Goal: Task Accomplishment & Management: Use online tool/utility

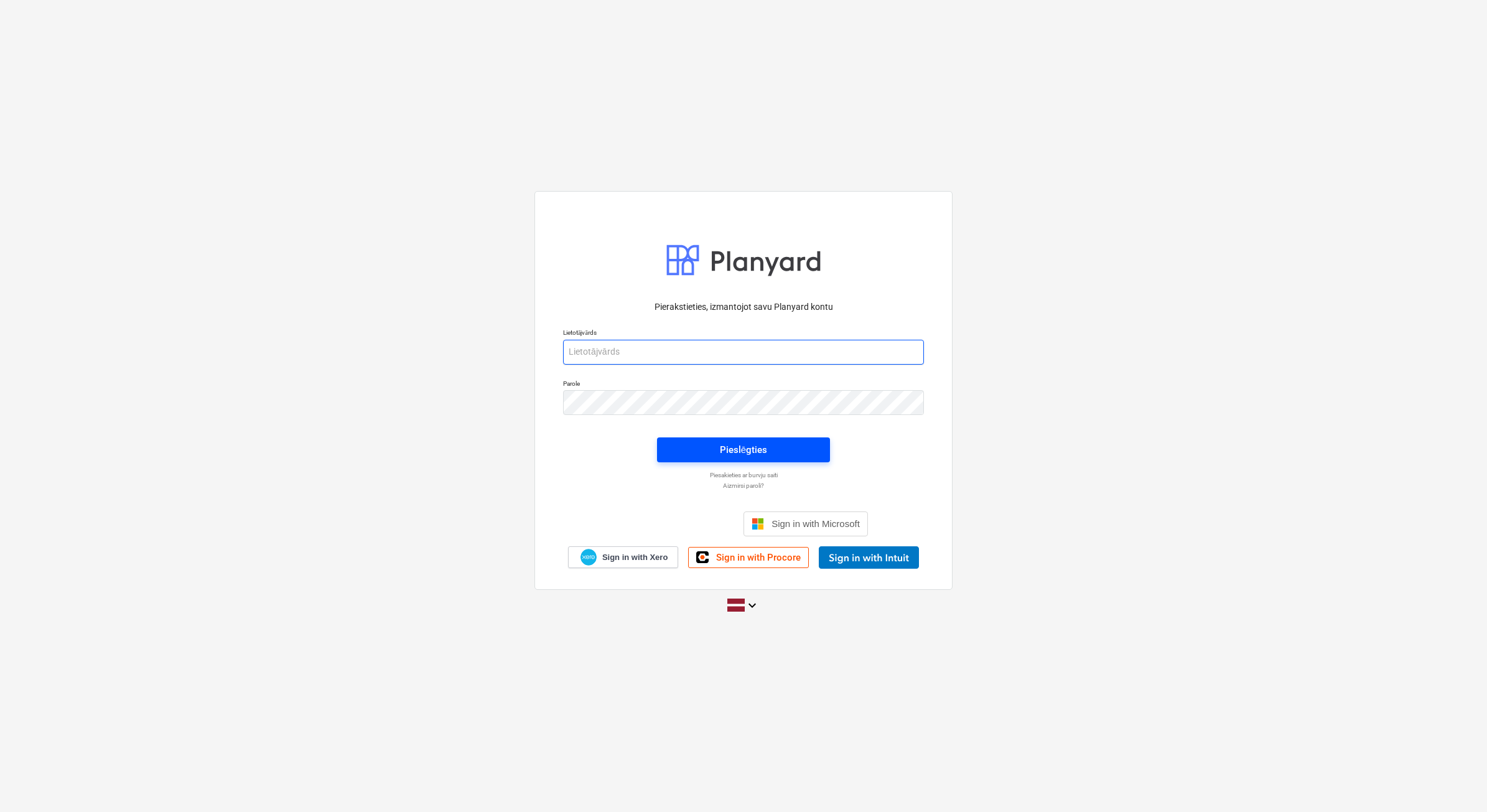
type input "[EMAIL_ADDRESS][DOMAIN_NAME]"
click at [784, 437] on button "Pieslēgties" at bounding box center [744, 449] width 173 height 25
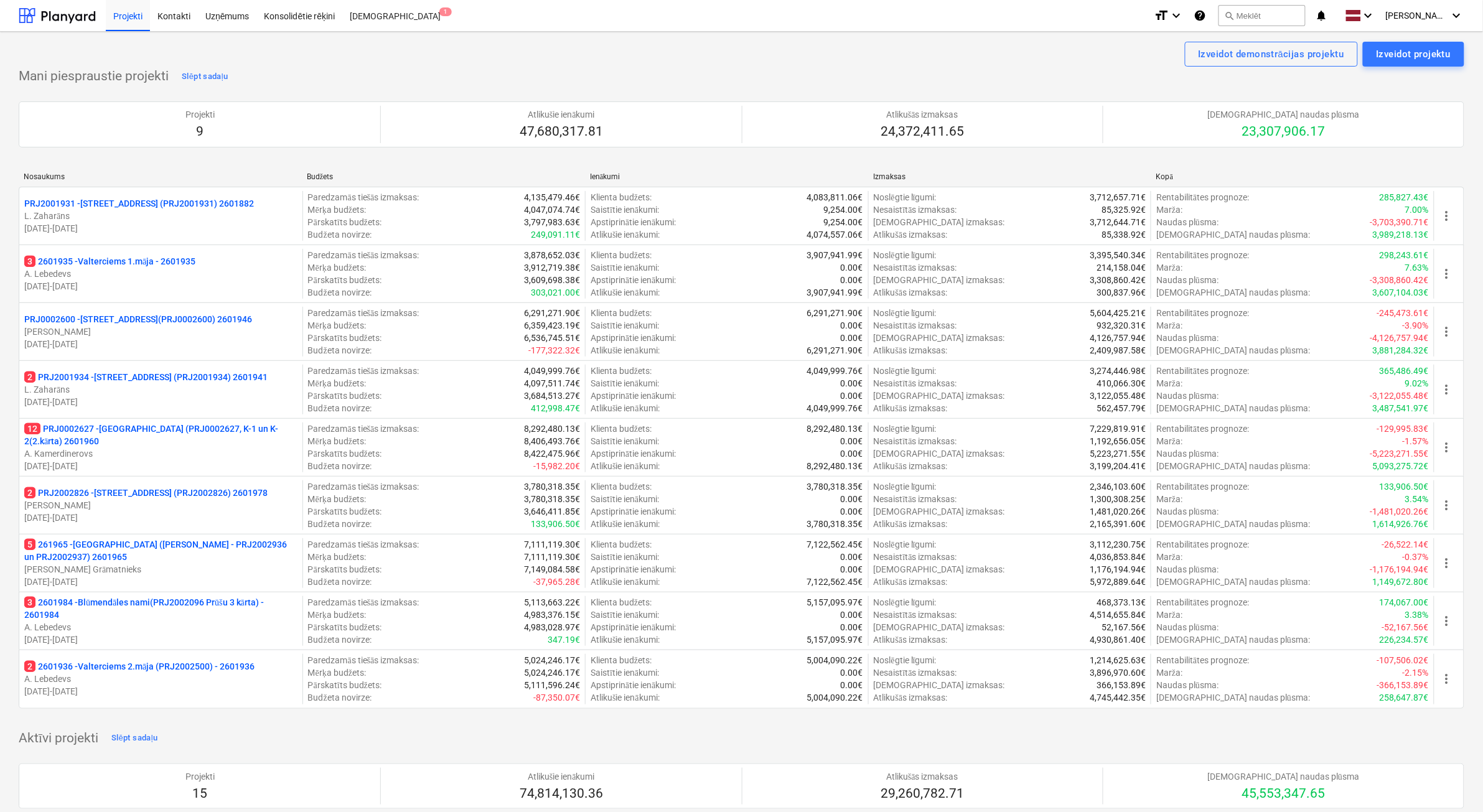
click at [198, 579] on p "[DATE] - [DATE]" at bounding box center [161, 582] width 274 height 13
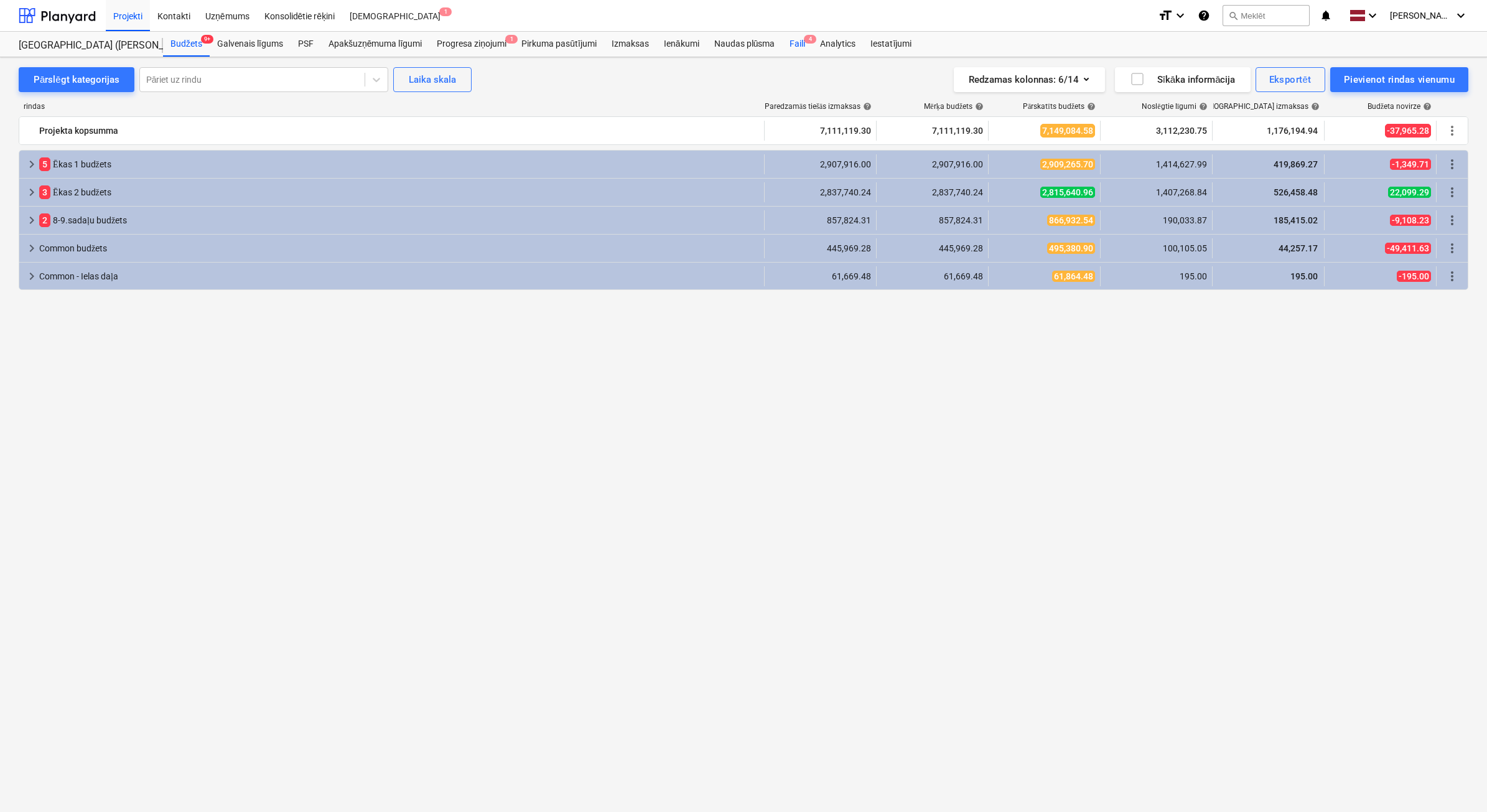
click at [798, 42] on div "Faili 4" at bounding box center [797, 44] width 30 height 25
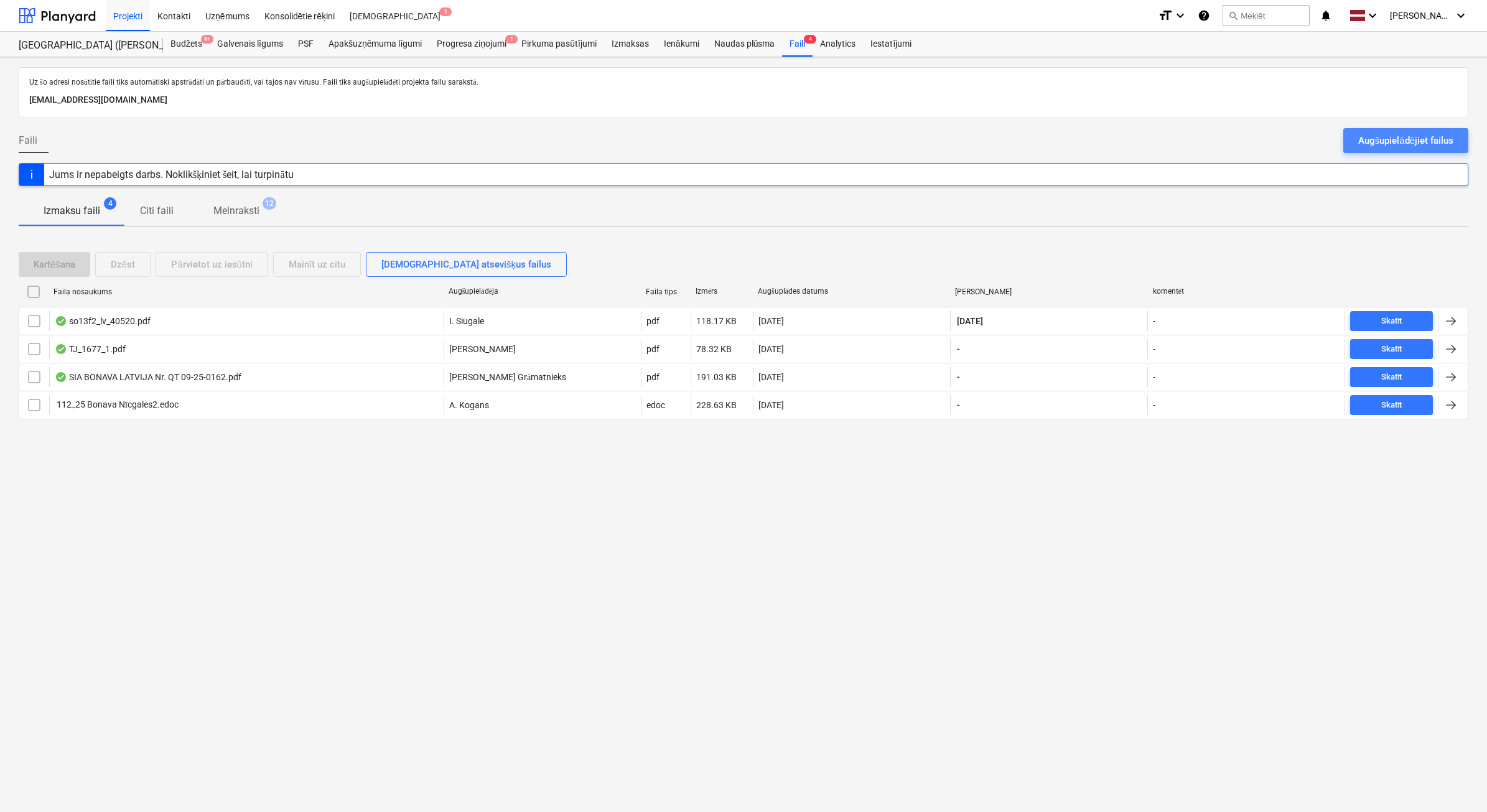
click at [1386, 145] on div "Augšupielādējiet failus" at bounding box center [1406, 140] width 95 height 16
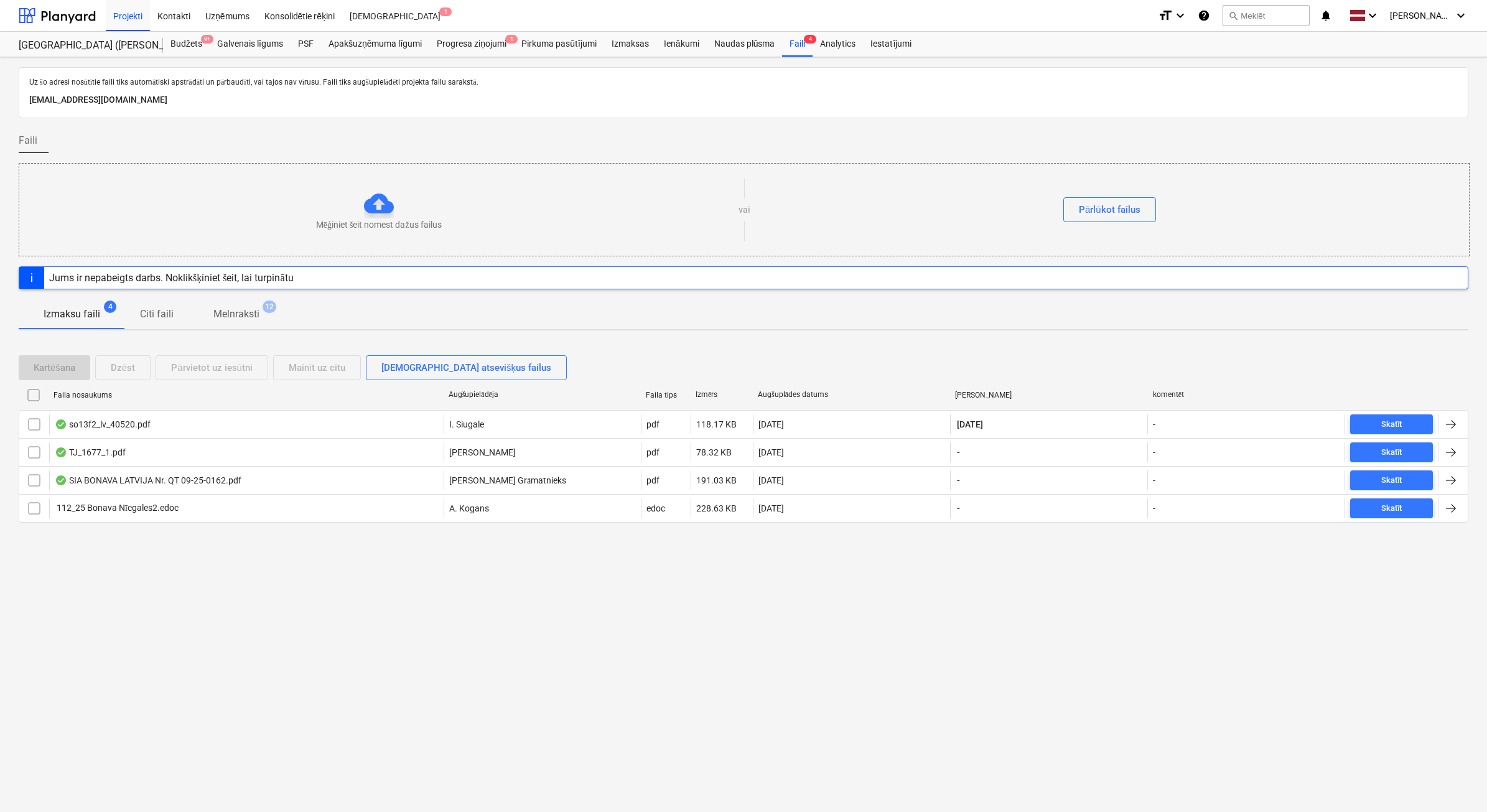
click at [514, 308] on div "Izmaksu faili 4 Citi faili Melnraksti 12" at bounding box center [743, 314] width 1450 height 30
click at [232, 315] on p "Melnraksti" at bounding box center [236, 314] width 46 height 15
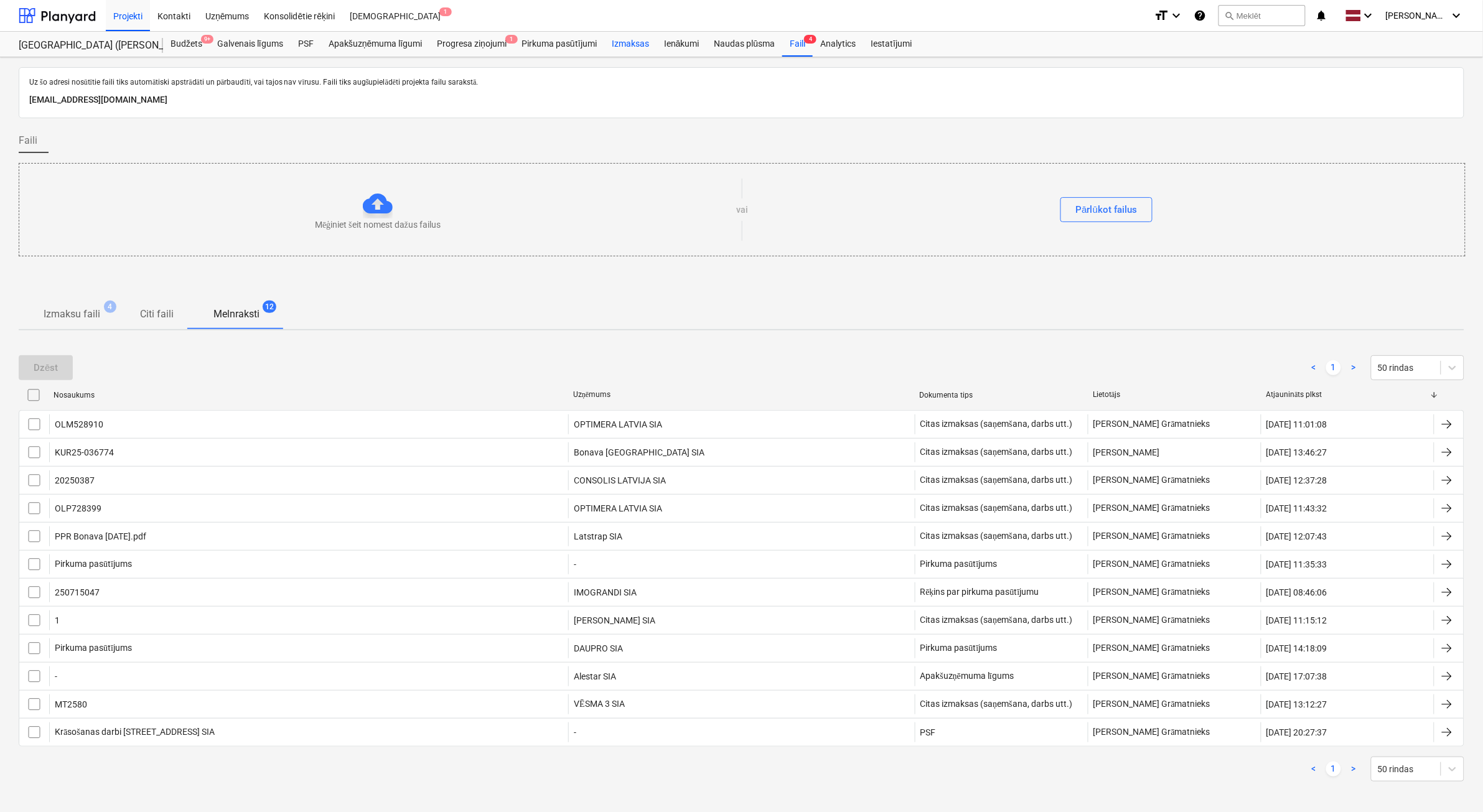
click at [638, 43] on div "Izmaksas" at bounding box center [630, 44] width 52 height 25
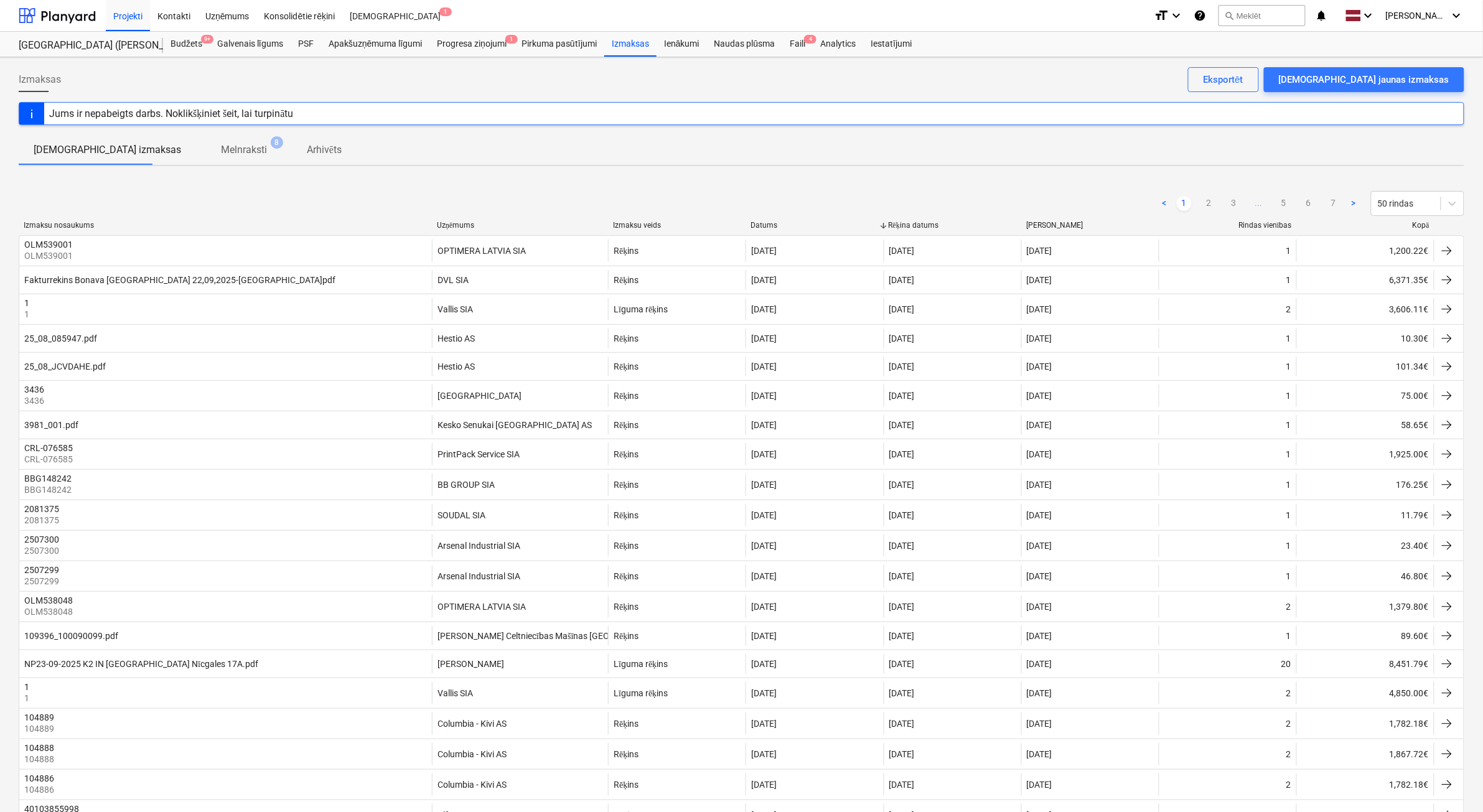
click at [1420, 228] on div "Kopā" at bounding box center [1366, 225] width 128 height 10
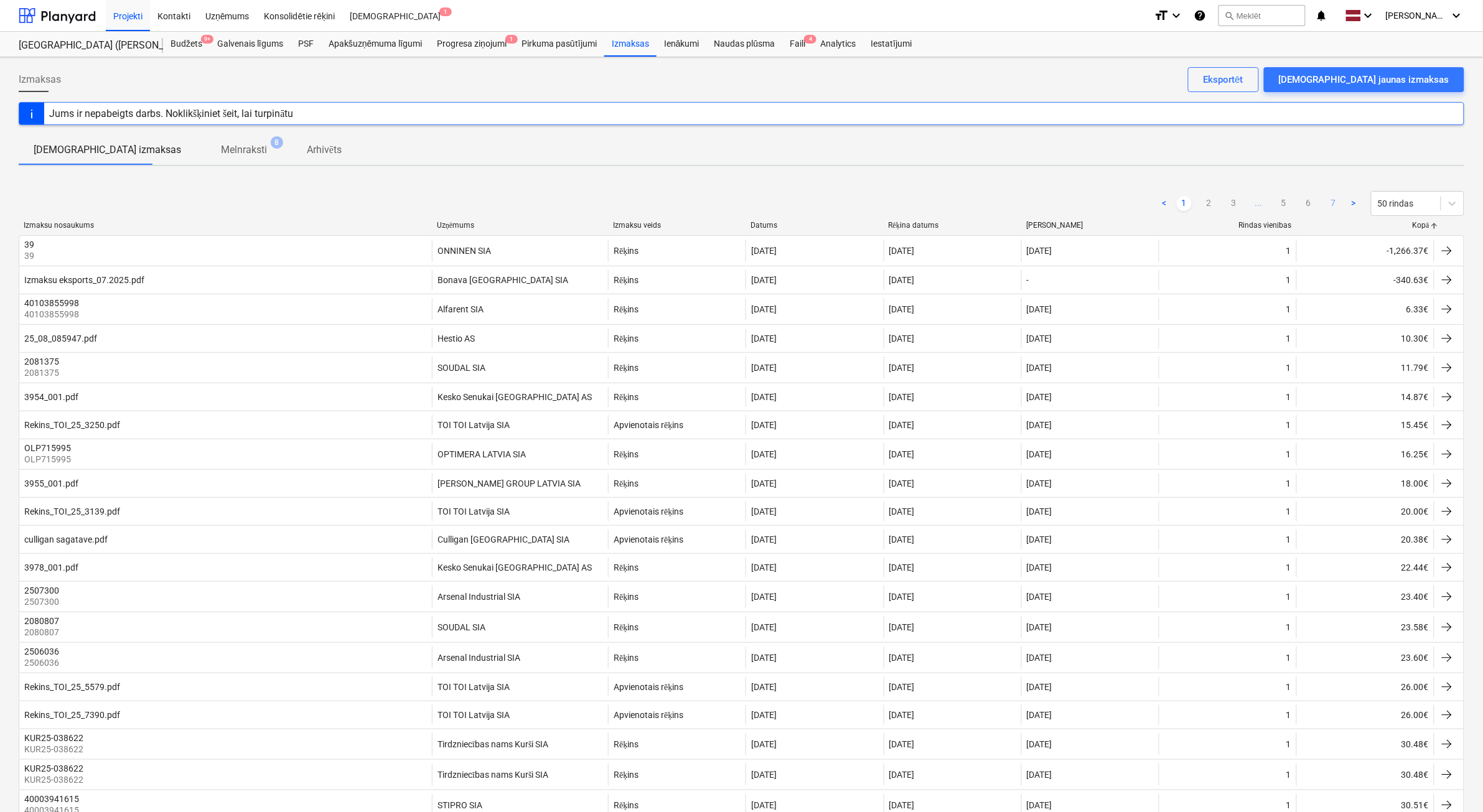
click at [1330, 204] on link "7" at bounding box center [1334, 204] width 15 height 15
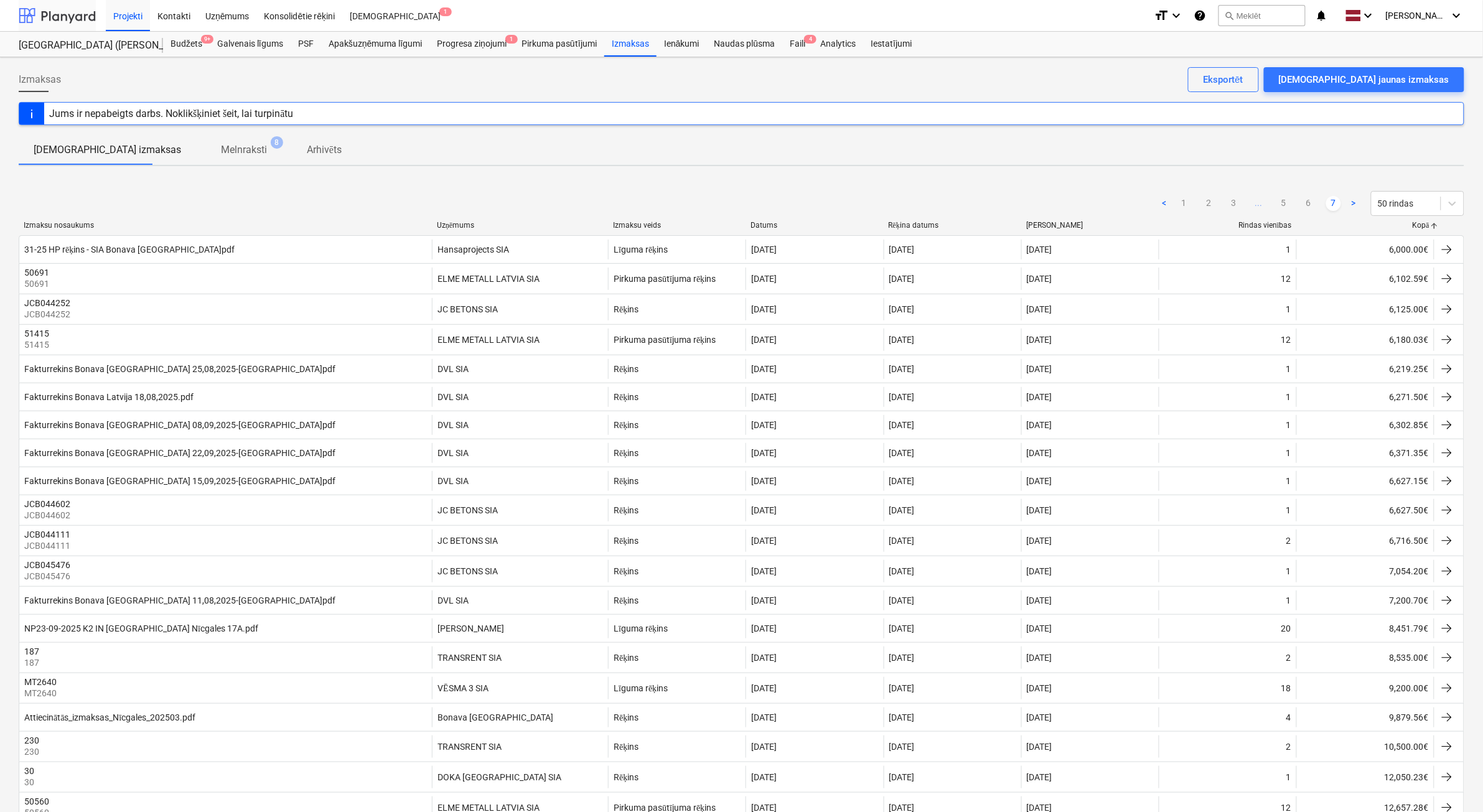
click at [51, 16] on div at bounding box center [57, 15] width 77 height 31
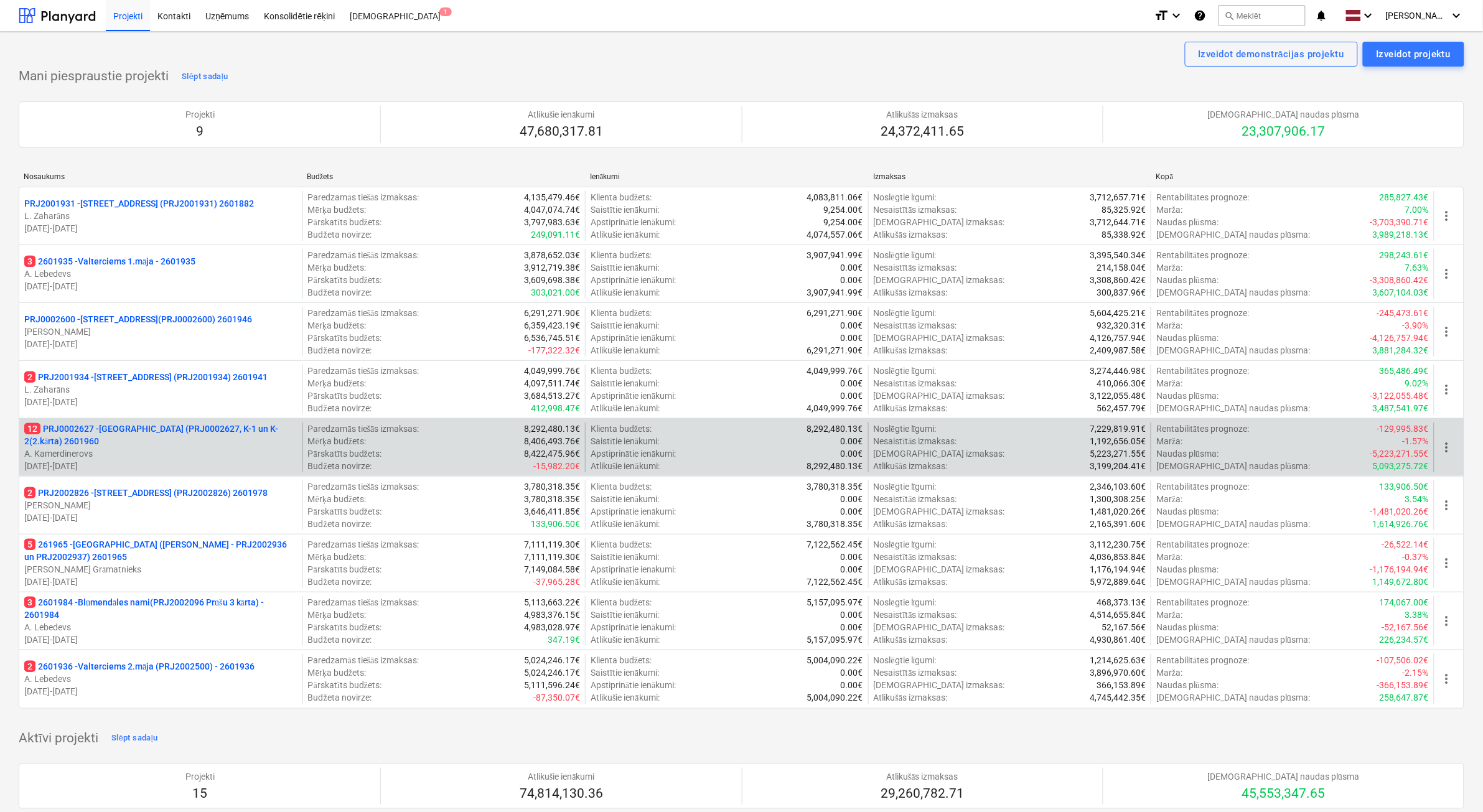
click at [159, 436] on p "12 PRJ0002627 - [GEOGRAPHIC_DATA] (PRJ0002627, K-1 un K-2(2.kārta) 2601960" at bounding box center [161, 435] width 274 height 25
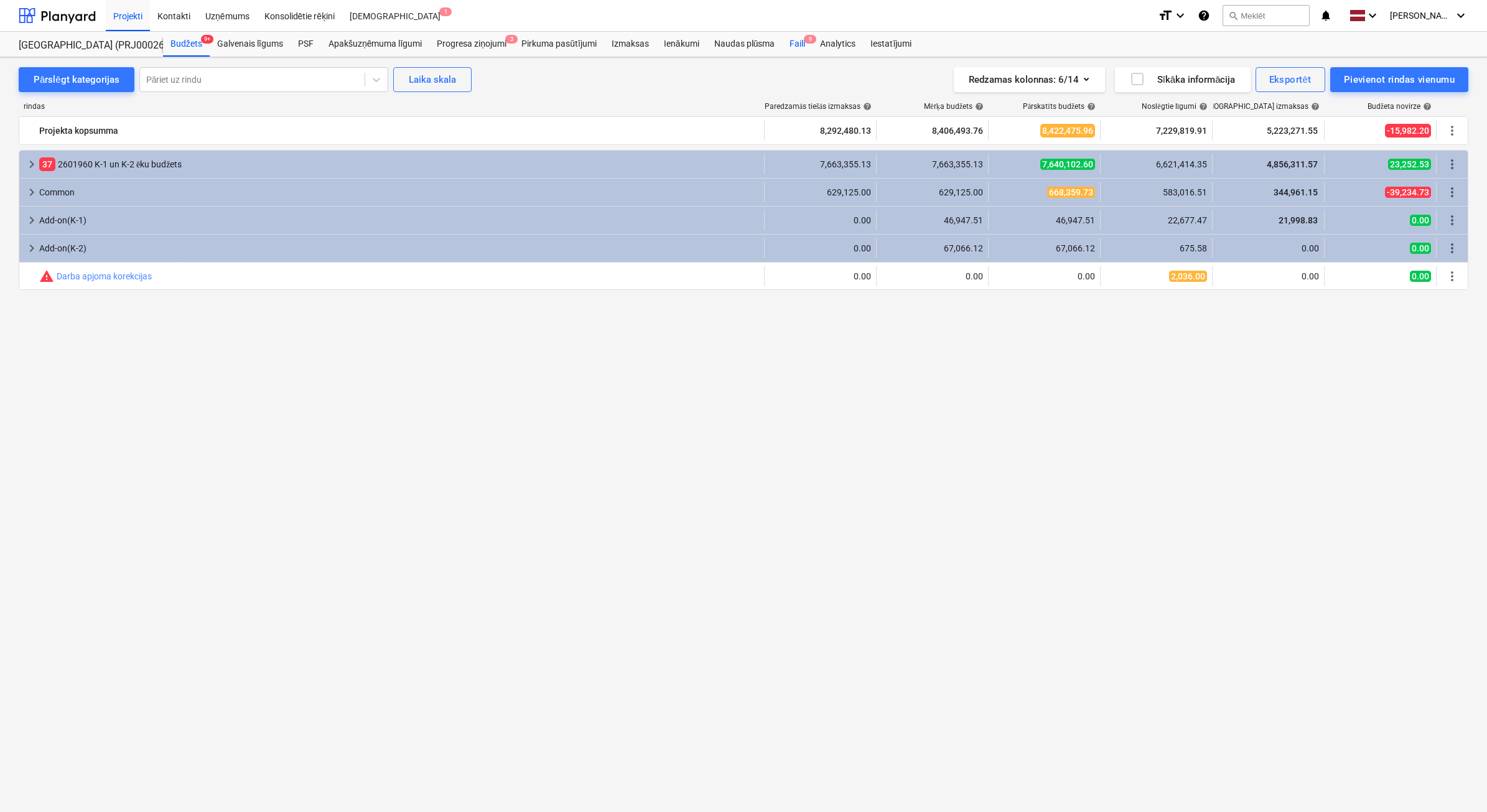
click at [793, 48] on div "Faili 9" at bounding box center [797, 44] width 30 height 25
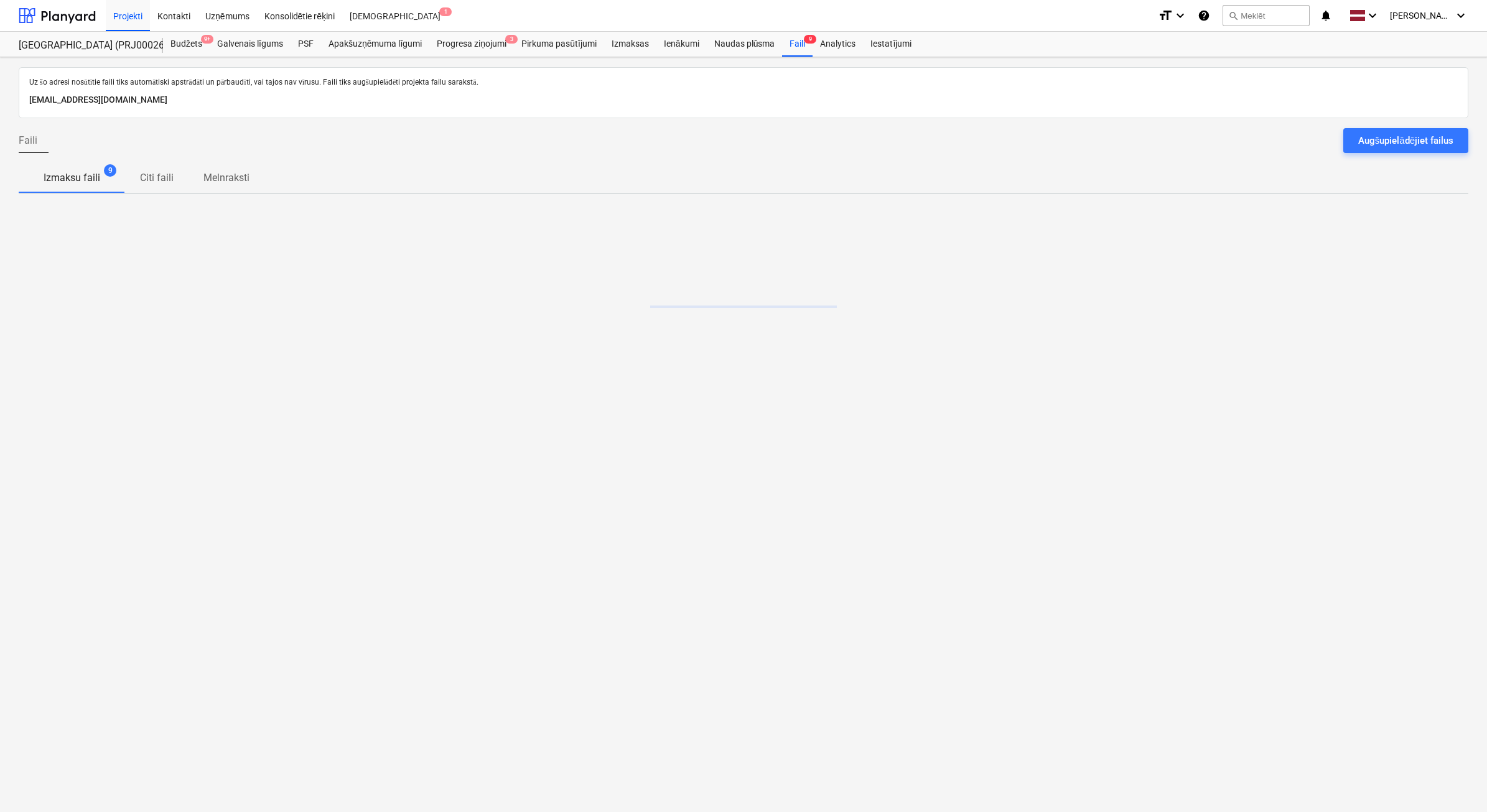
click at [1382, 142] on div "Augšupielādējiet failus" at bounding box center [1406, 140] width 95 height 16
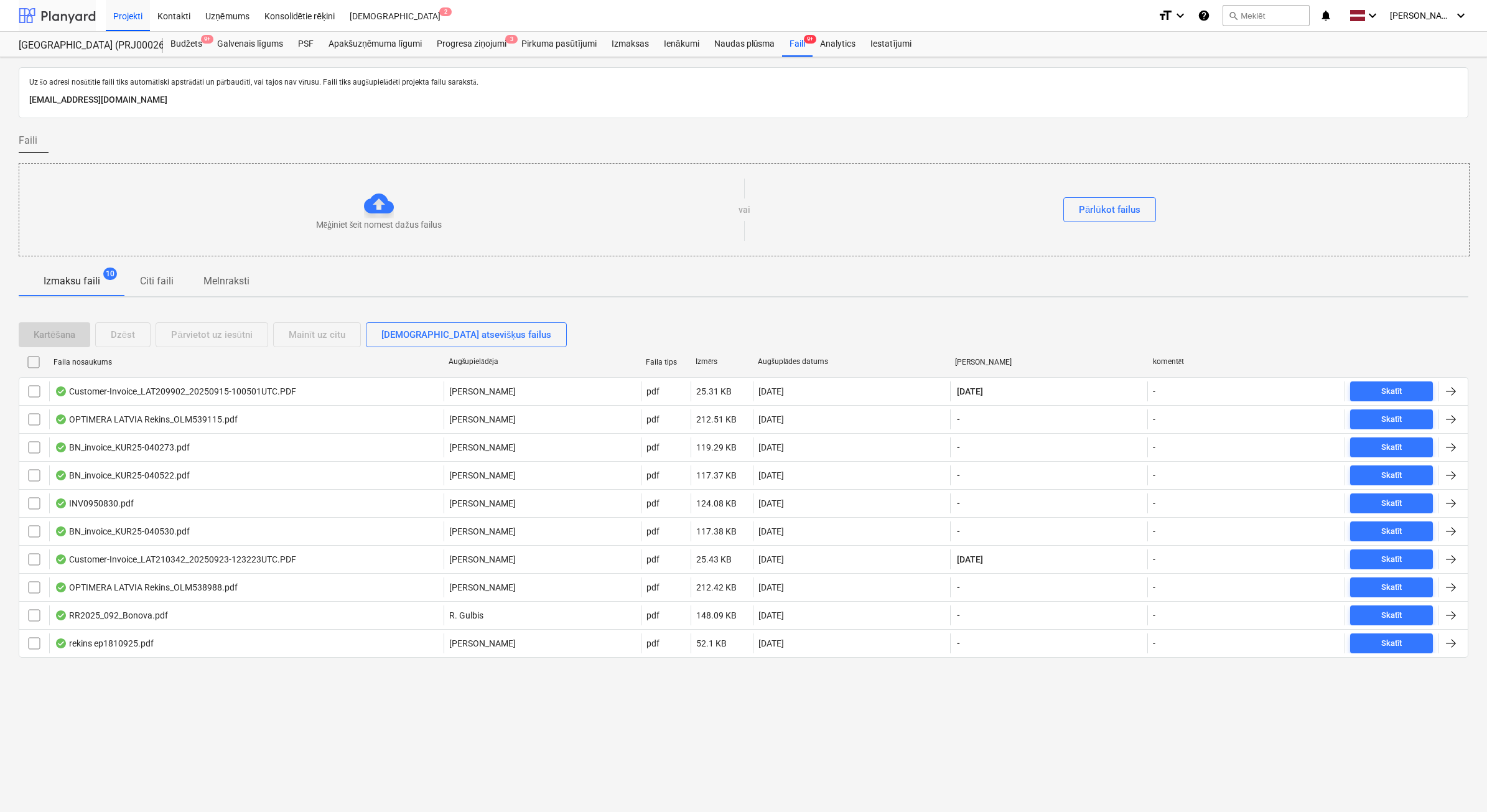
click at [75, 8] on div at bounding box center [57, 15] width 77 height 31
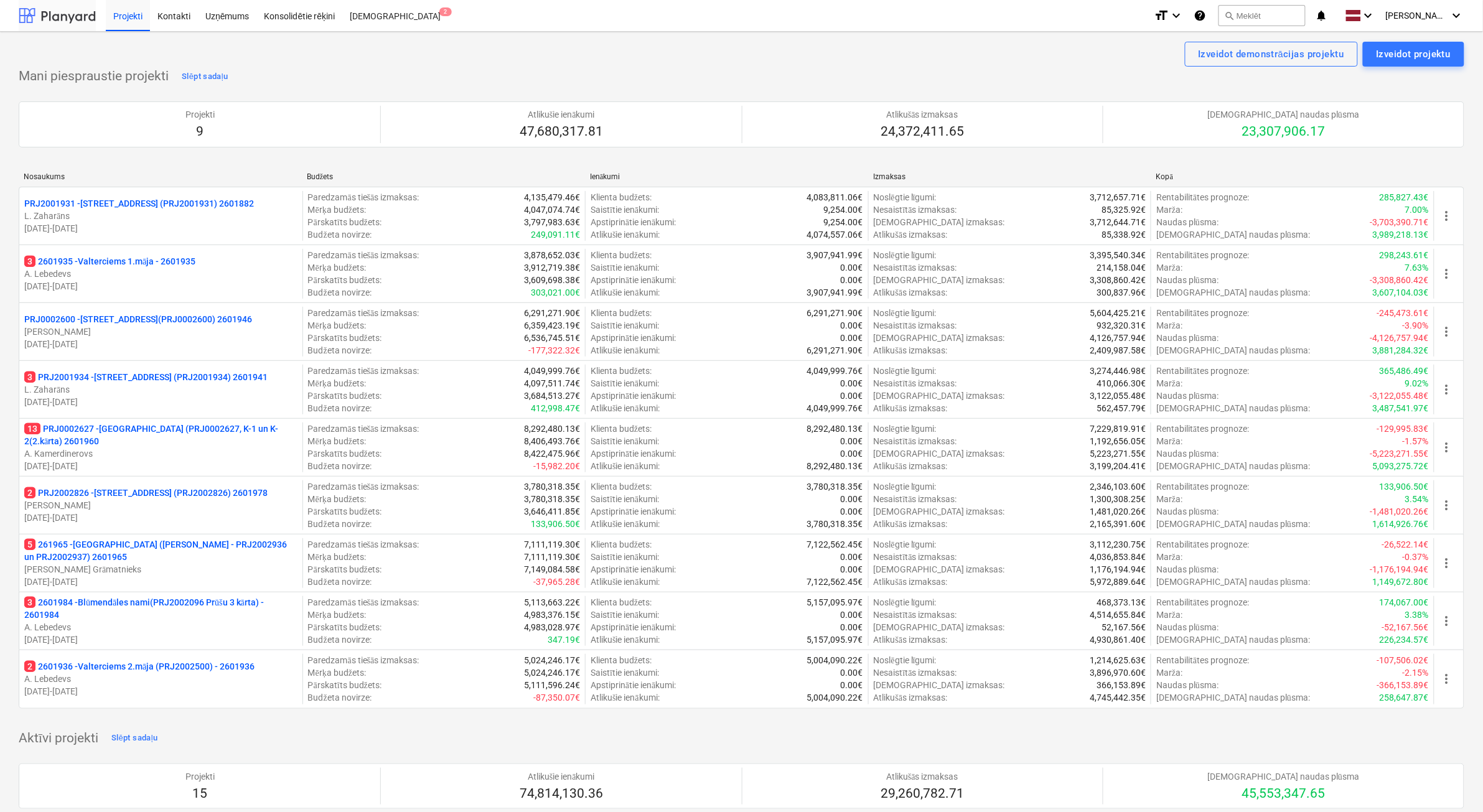
click at [53, 10] on div at bounding box center [57, 15] width 77 height 31
click at [176, 348] on p "[DATE] - [DATE]" at bounding box center [161, 344] width 274 height 13
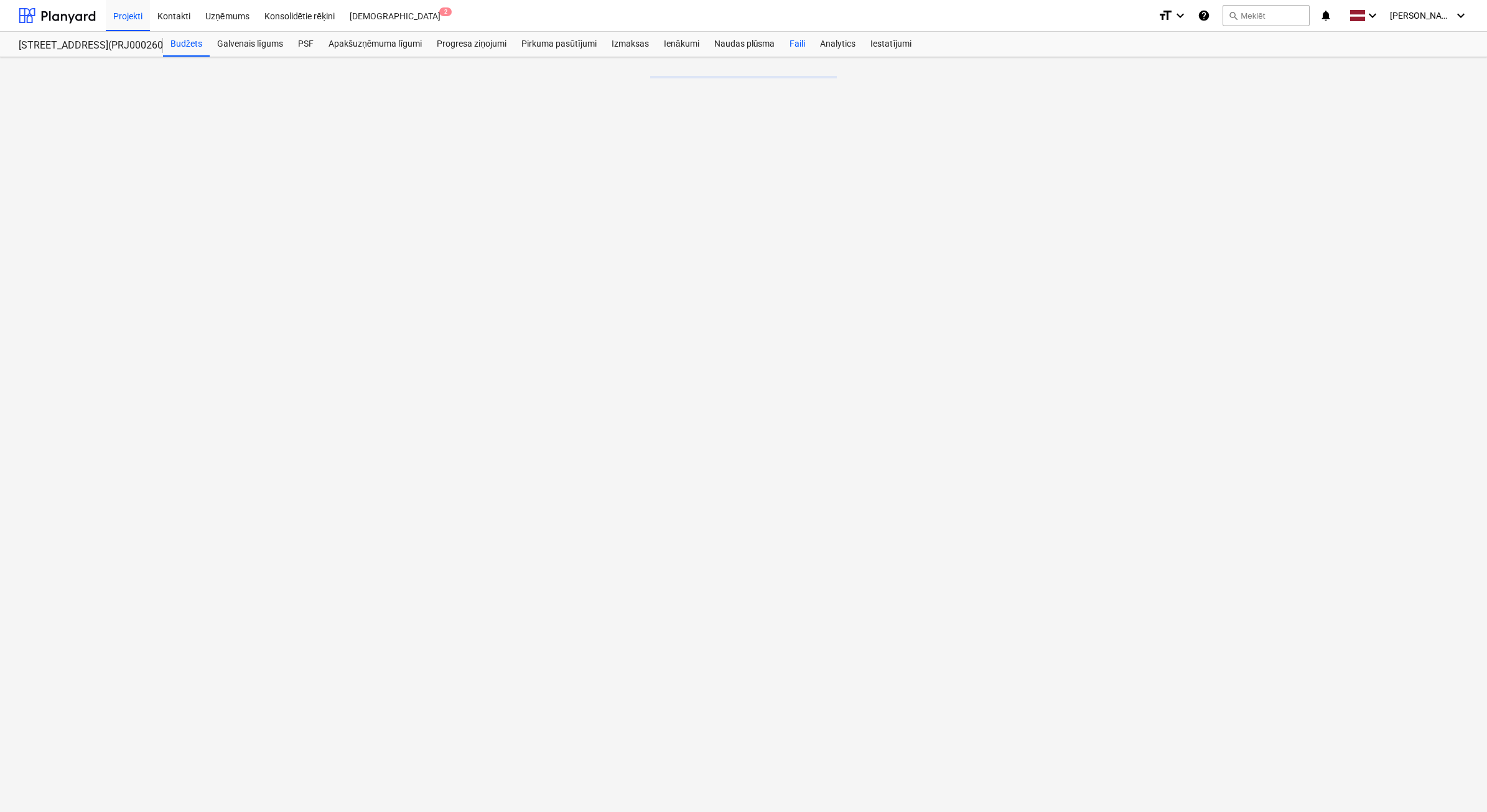
click at [794, 42] on div "Faili" at bounding box center [797, 44] width 30 height 25
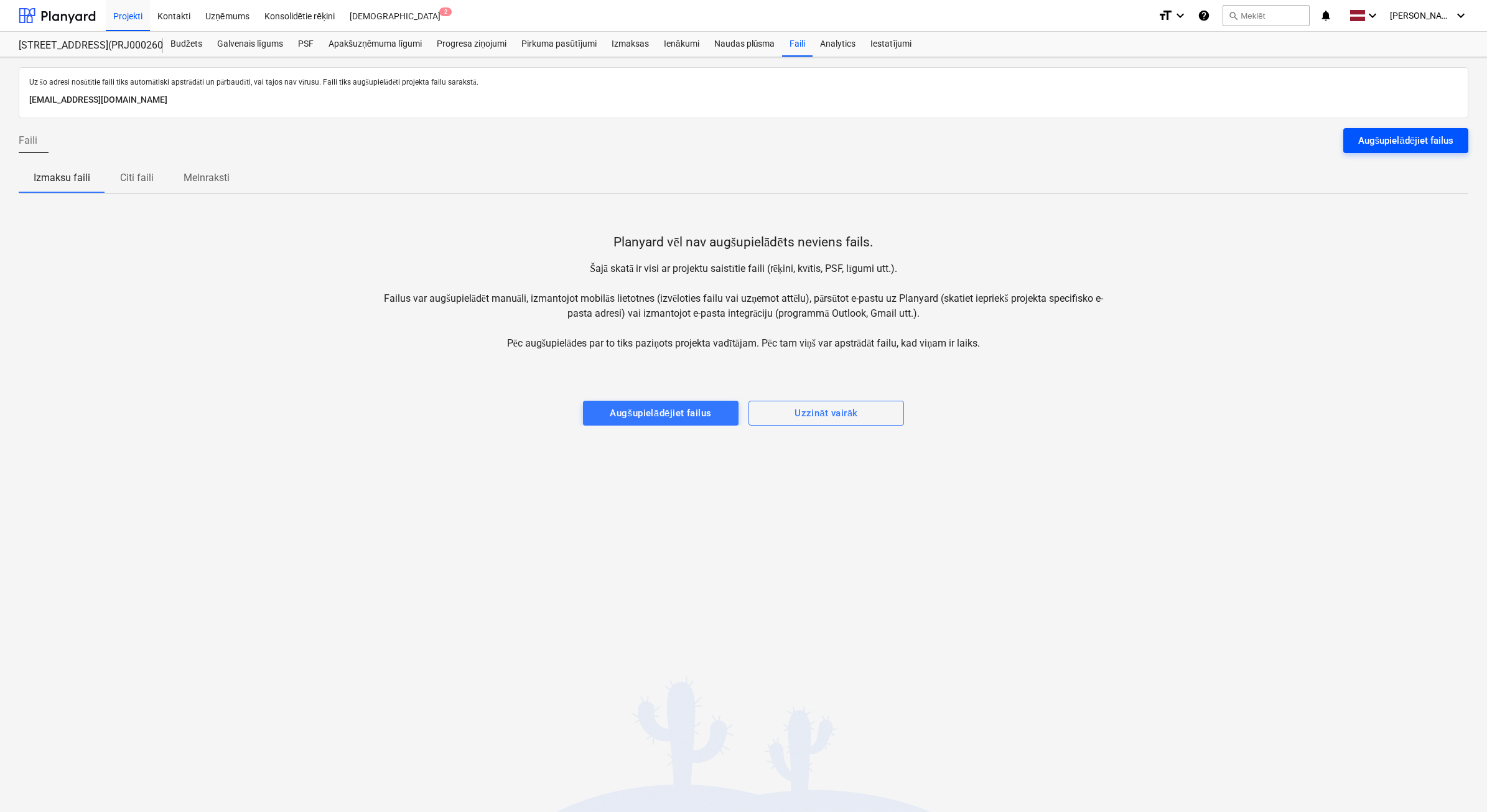
click at [1432, 141] on div "Augšupielādējiet failus" at bounding box center [1406, 140] width 95 height 16
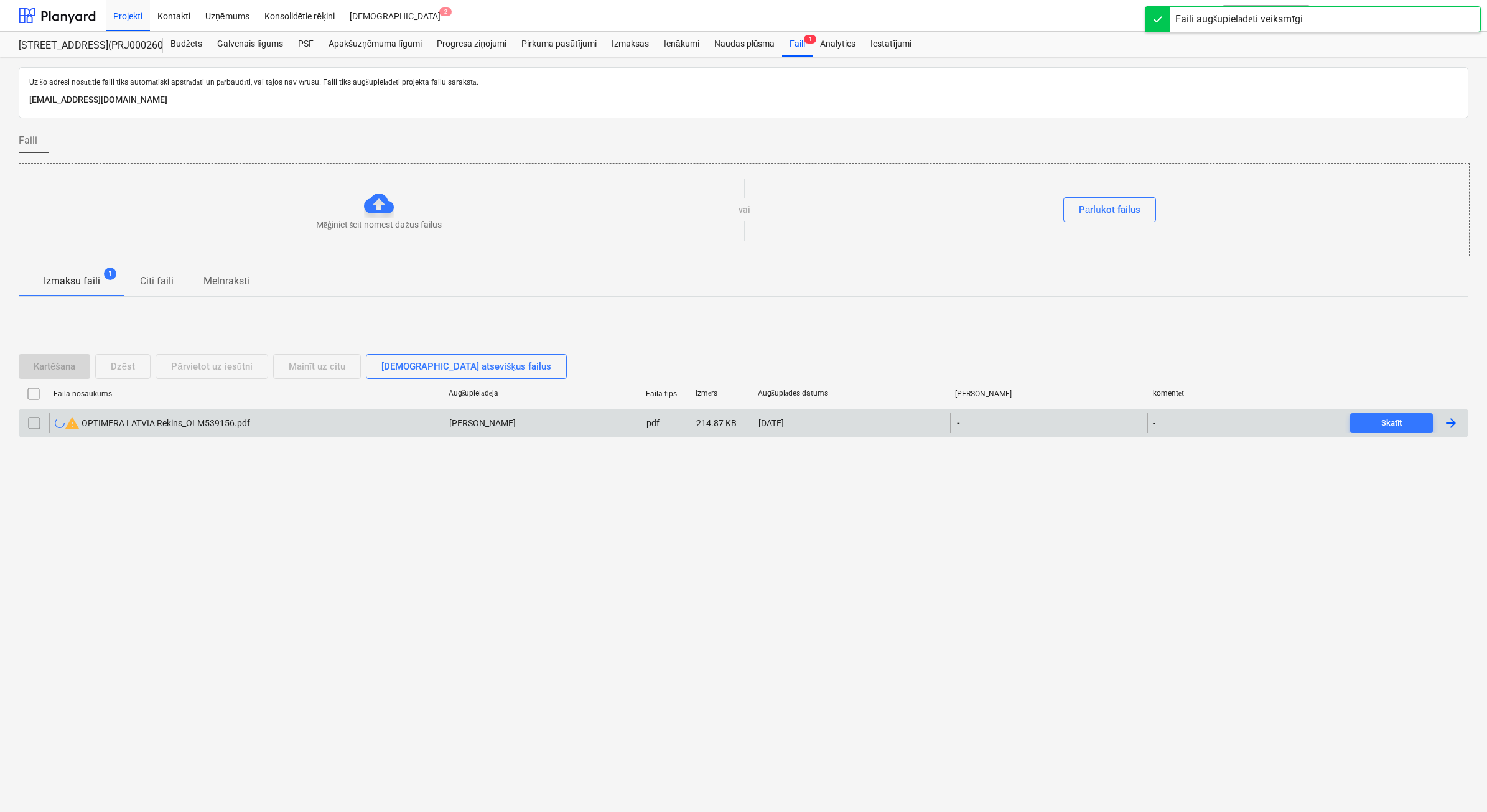
click at [41, 424] on input "checkbox" at bounding box center [34, 422] width 20 height 20
click at [125, 362] on div "Dzēst" at bounding box center [123, 366] width 24 height 16
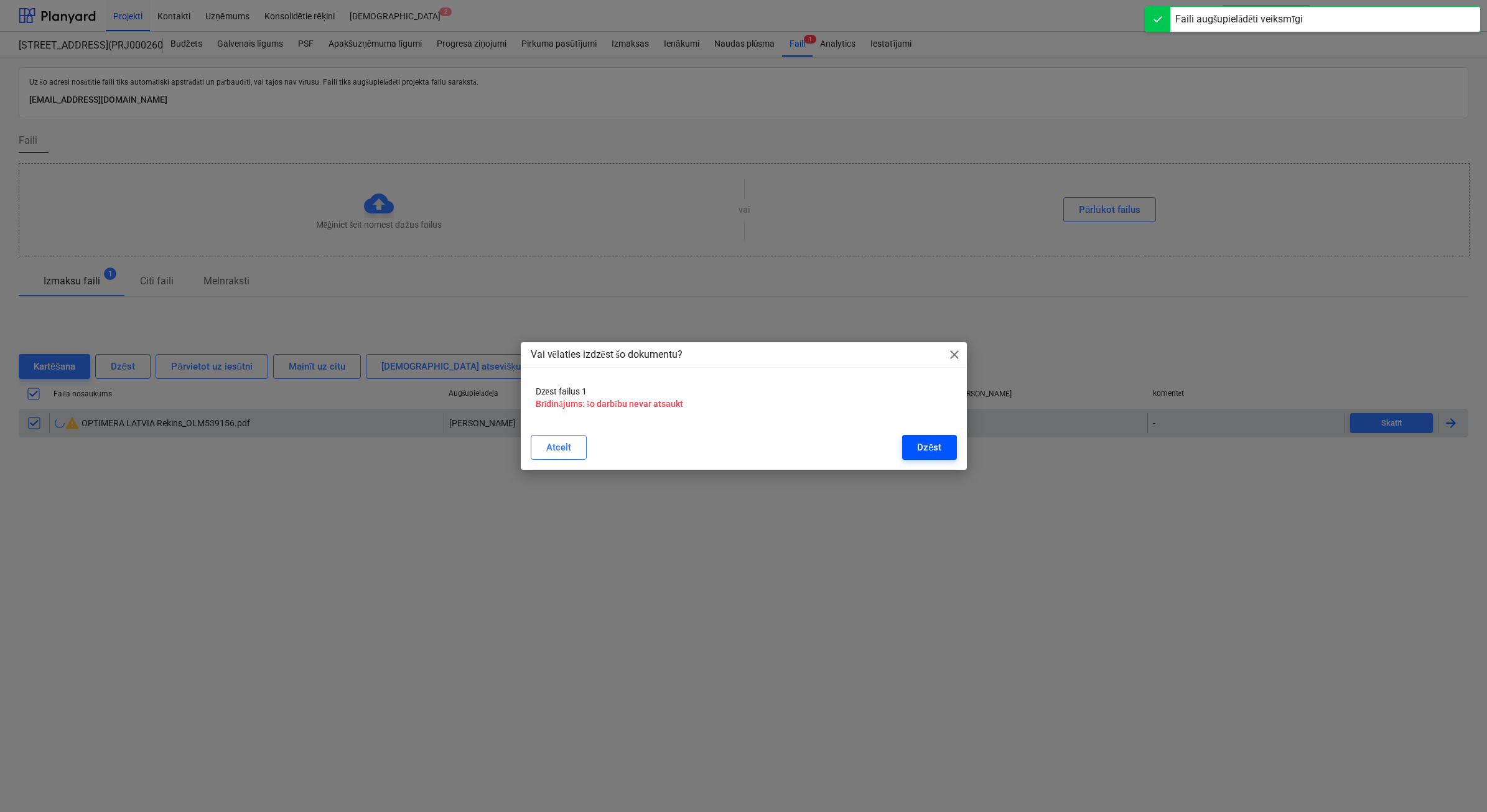
click at [934, 449] on div "Dzēst" at bounding box center [929, 447] width 24 height 16
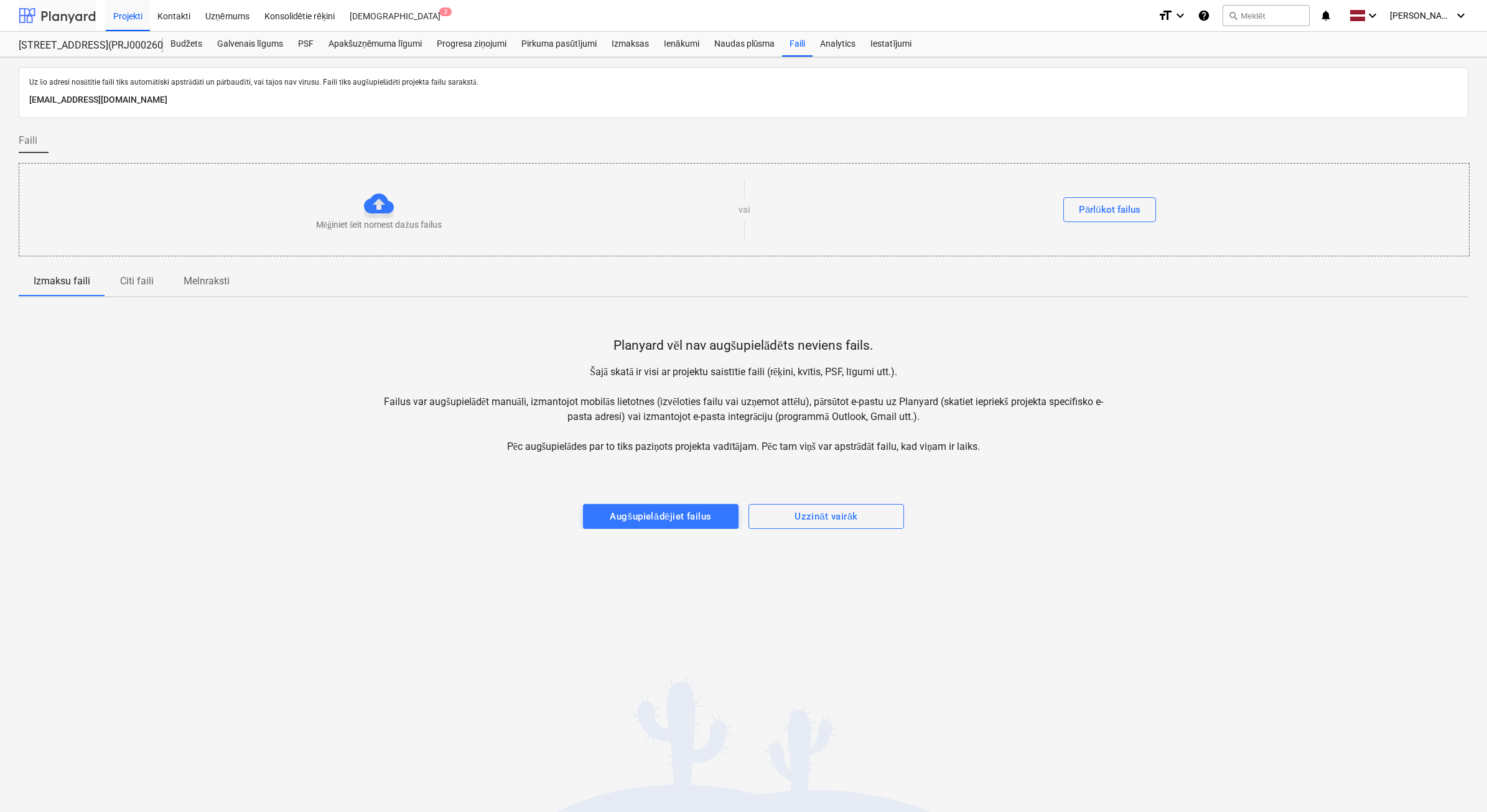
click at [51, 19] on div at bounding box center [57, 15] width 77 height 31
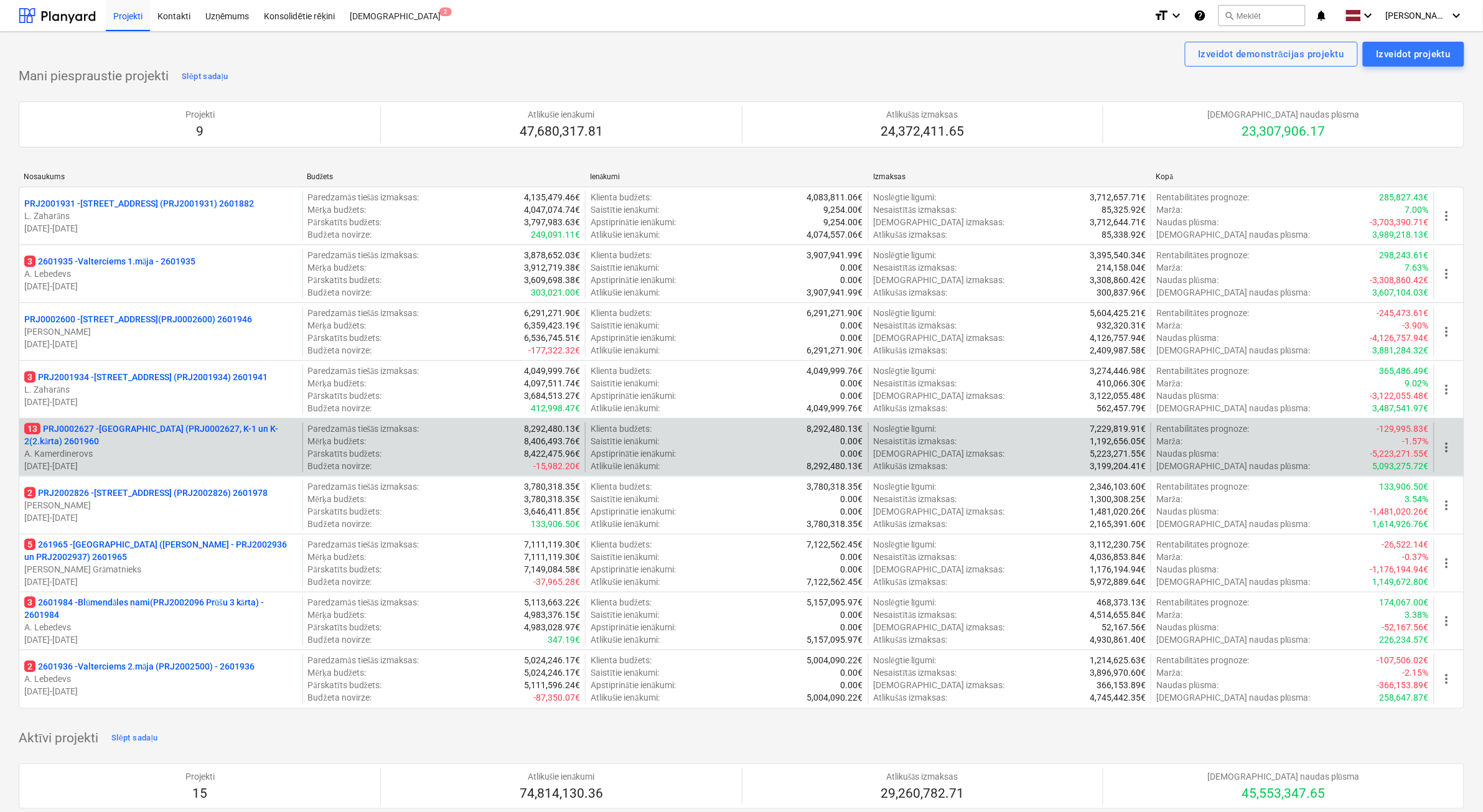
click at [221, 452] on p "A. Kamerdinerovs" at bounding box center [161, 454] width 274 height 13
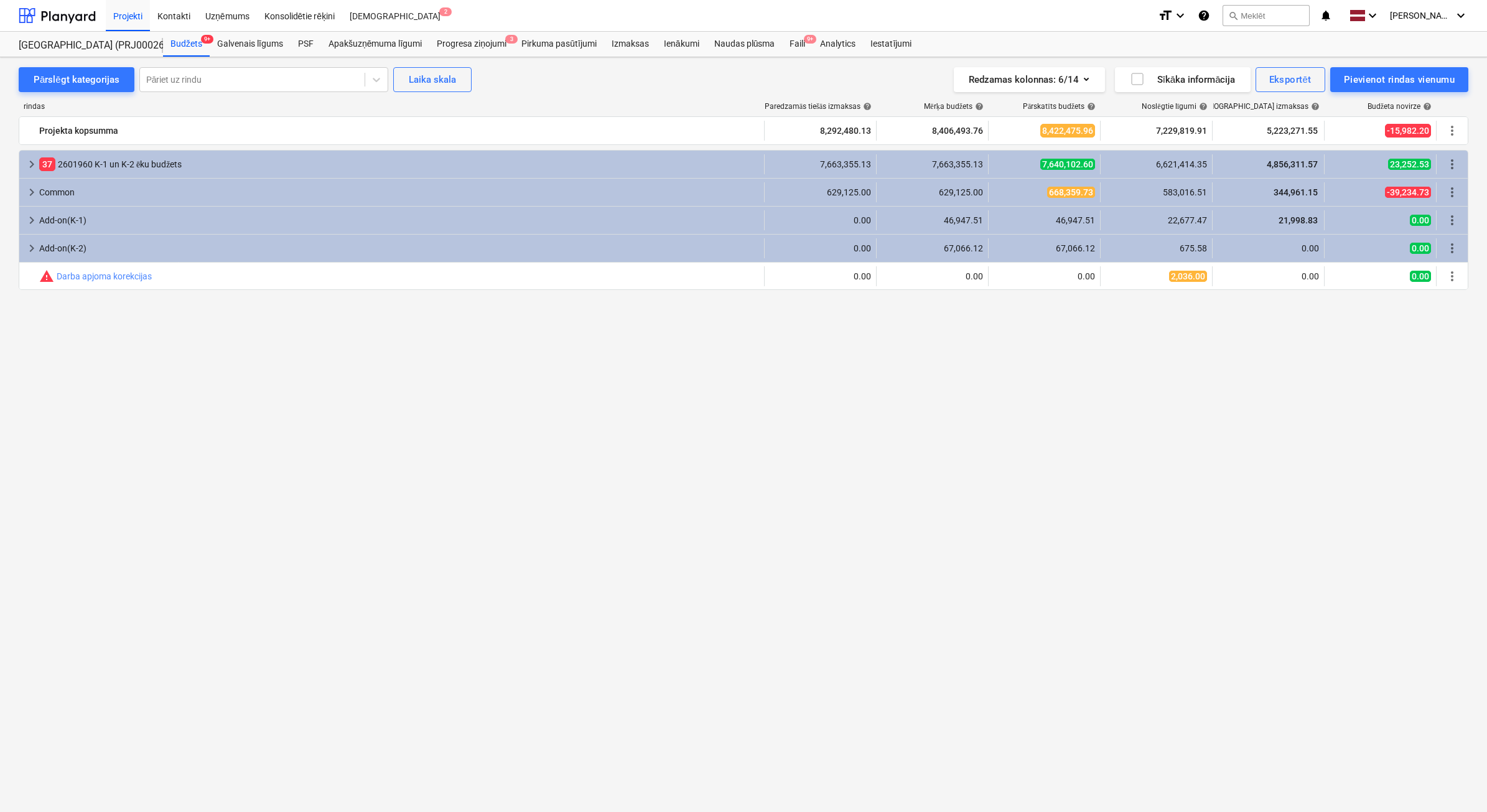
click at [806, 38] on span "9+" at bounding box center [810, 39] width 13 height 9
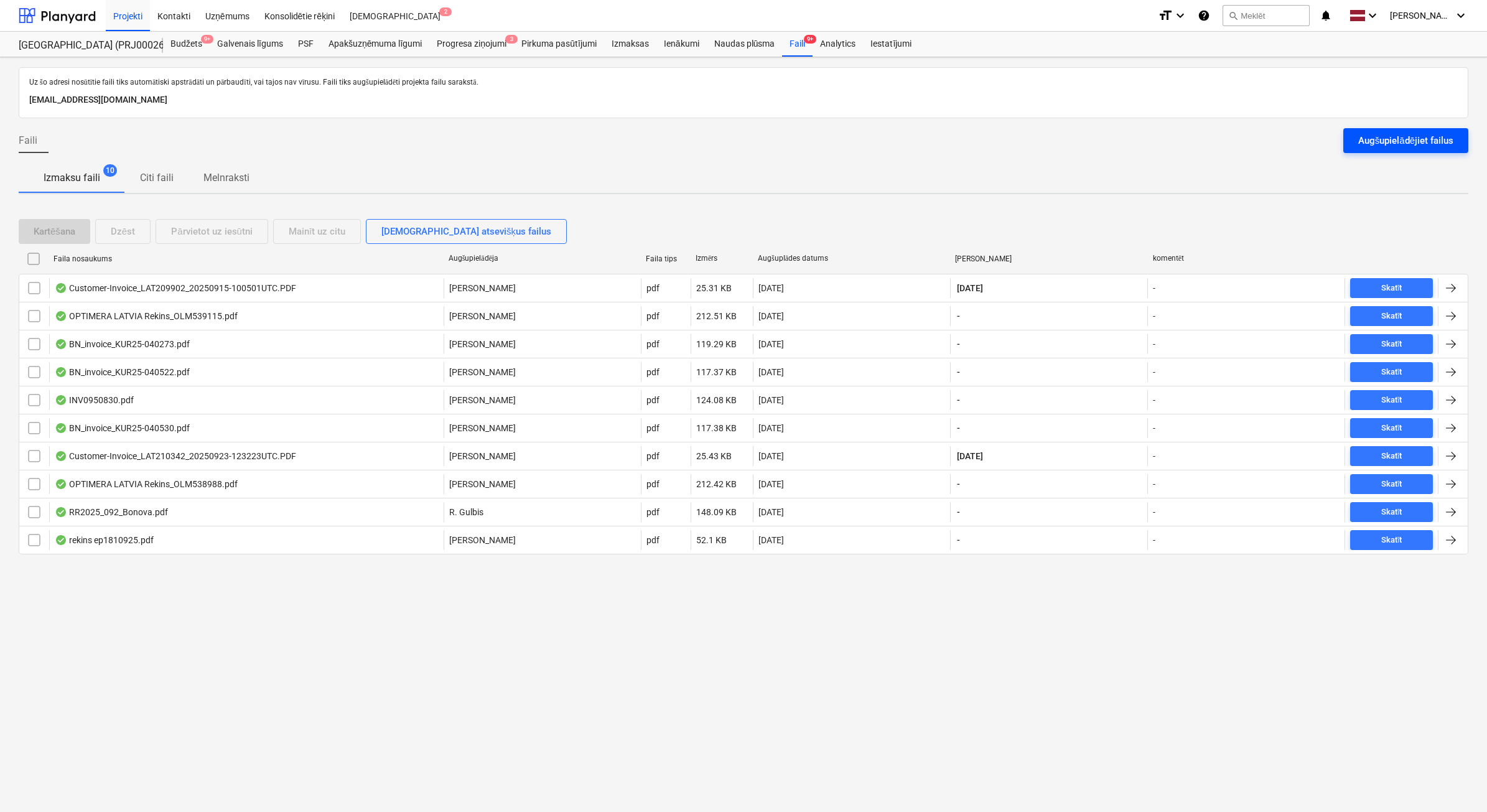
click at [1424, 138] on div "Augšupielādējiet failus" at bounding box center [1406, 140] width 95 height 16
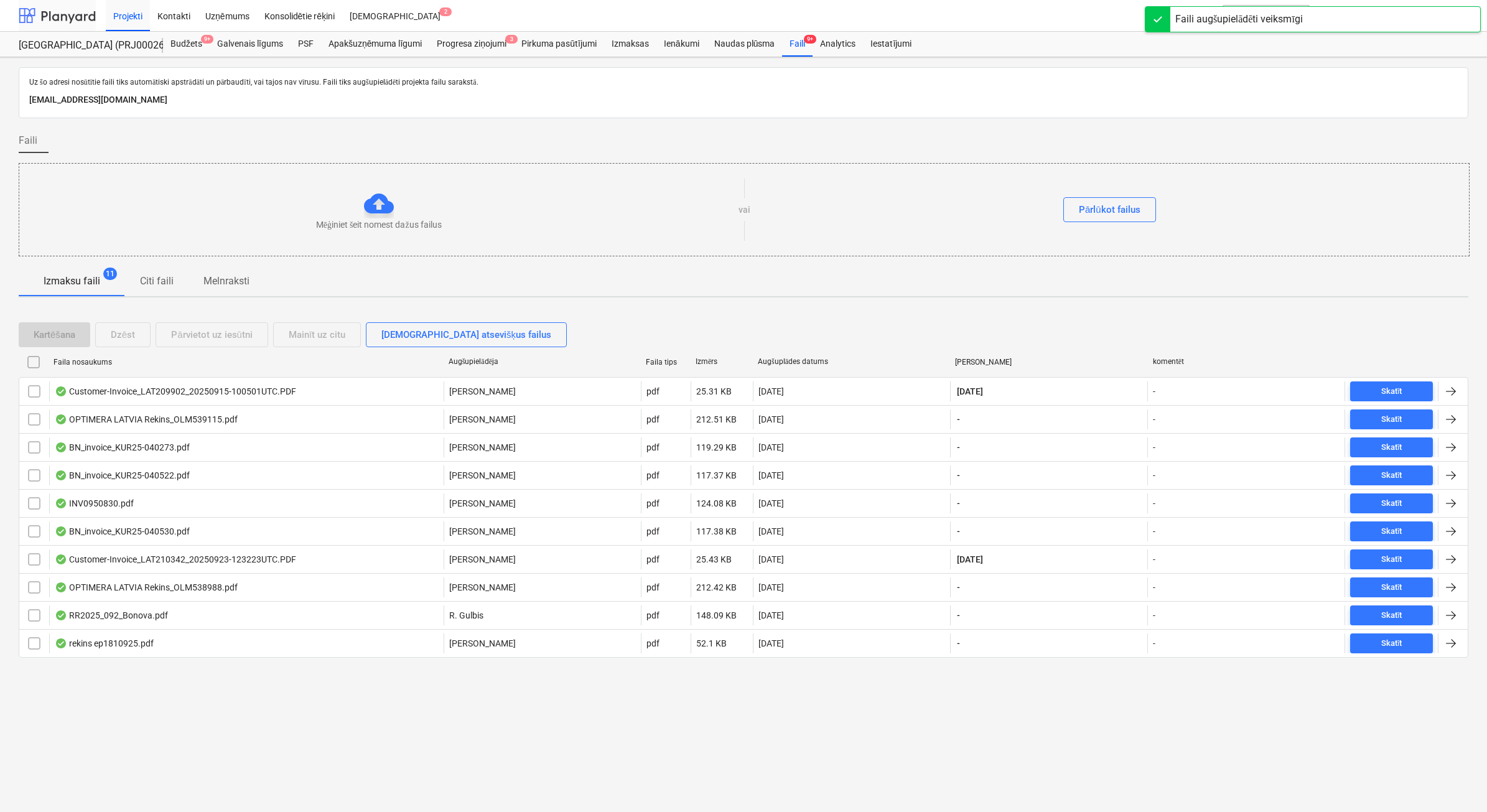
click at [62, 16] on div at bounding box center [57, 15] width 77 height 31
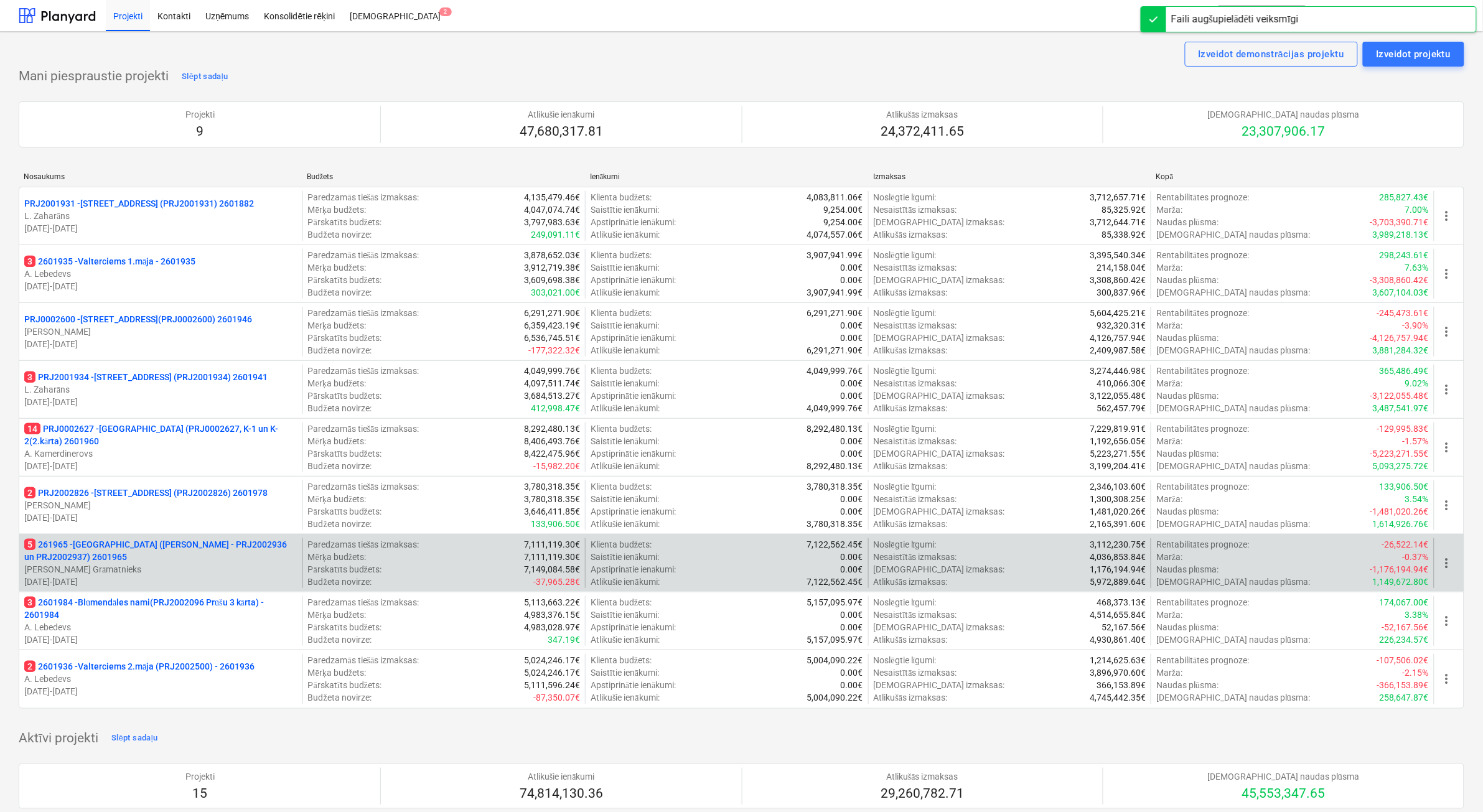
click at [218, 570] on p "[PERSON_NAME] Grāmatnieks" at bounding box center [161, 570] width 274 height 13
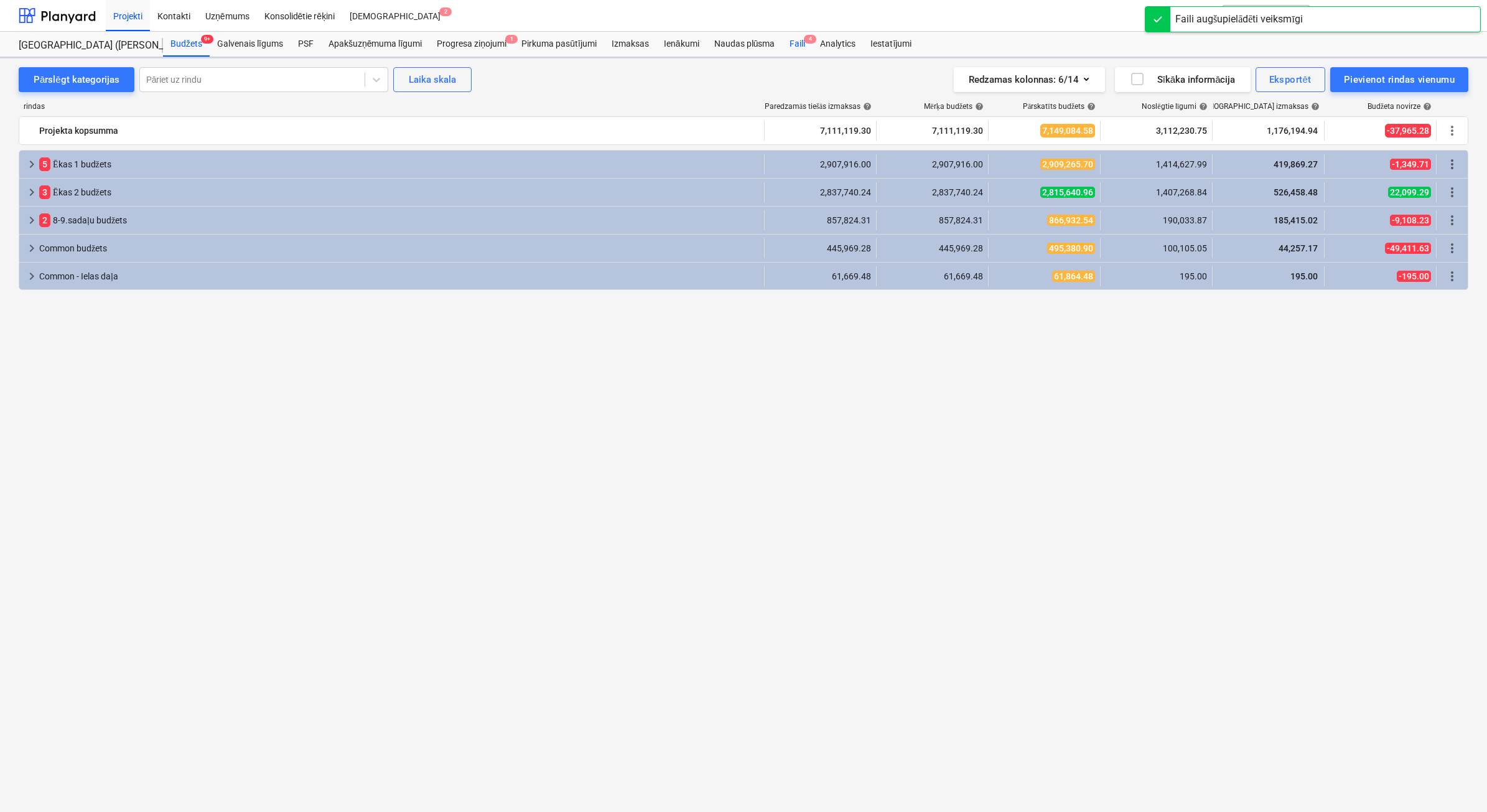
click at [794, 46] on div "Faili 4" at bounding box center [797, 44] width 30 height 25
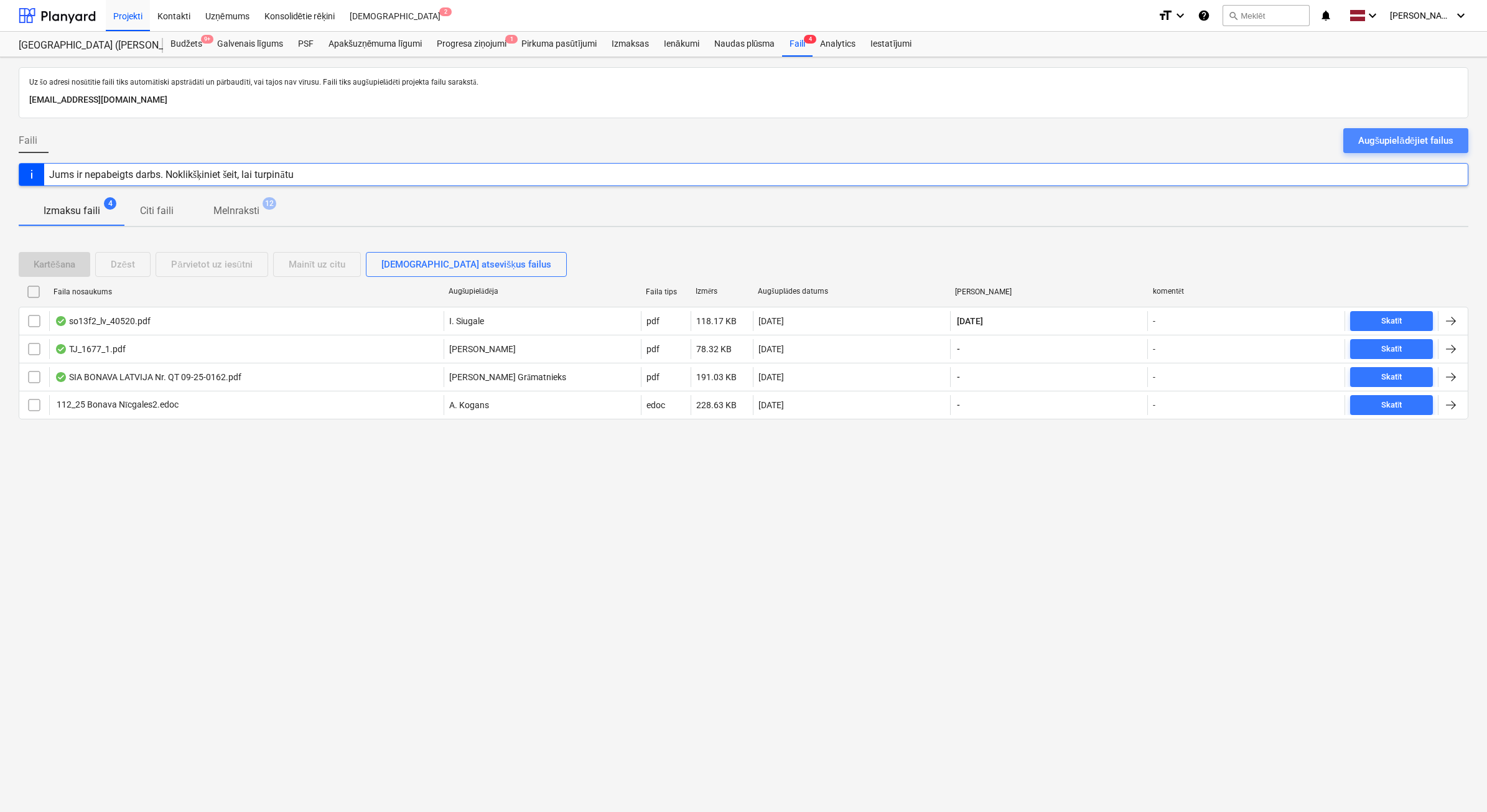
click at [1431, 145] on div "Augšupielādējiet failus" at bounding box center [1406, 140] width 95 height 16
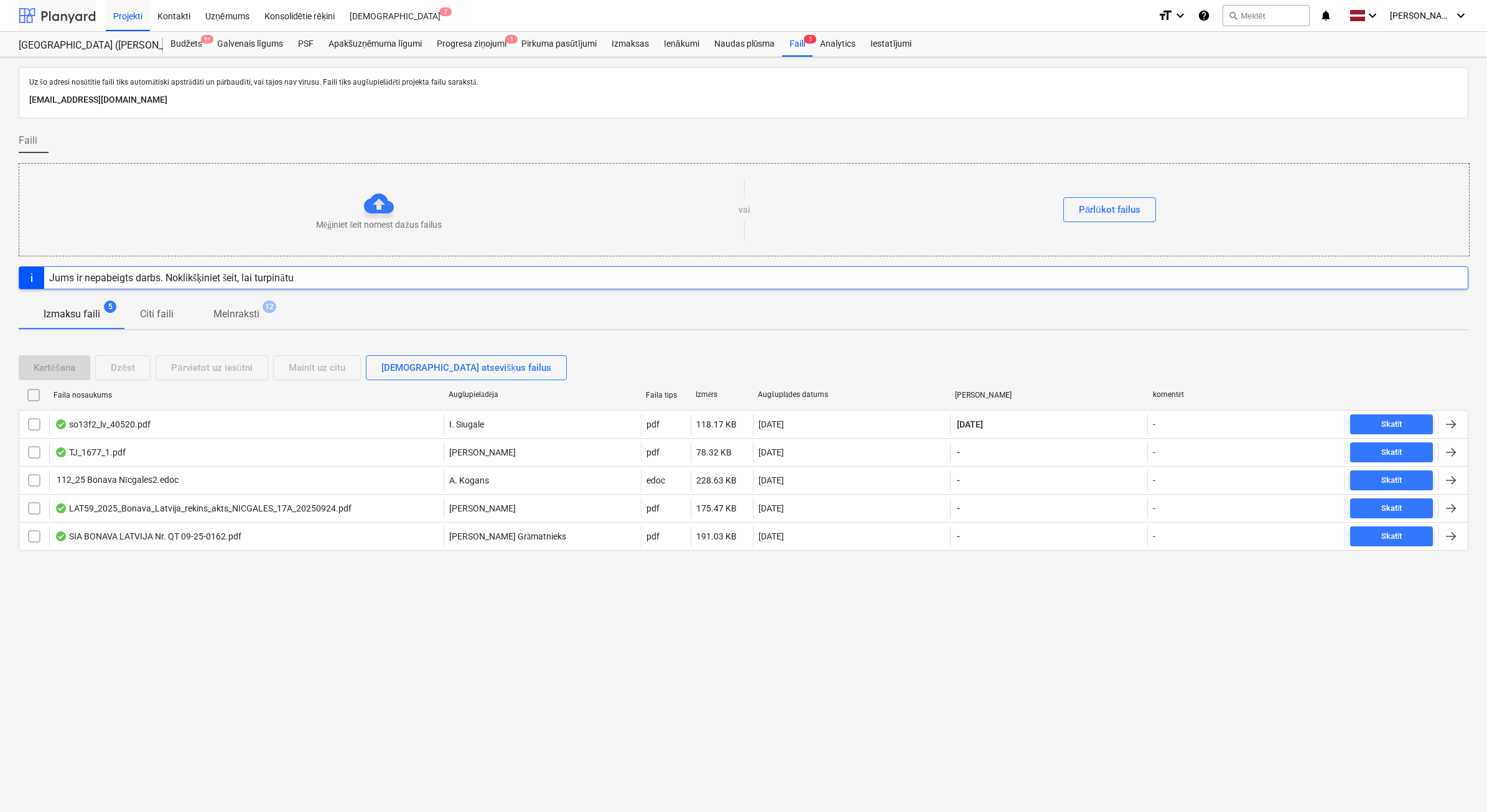
click at [65, 14] on div at bounding box center [57, 15] width 77 height 31
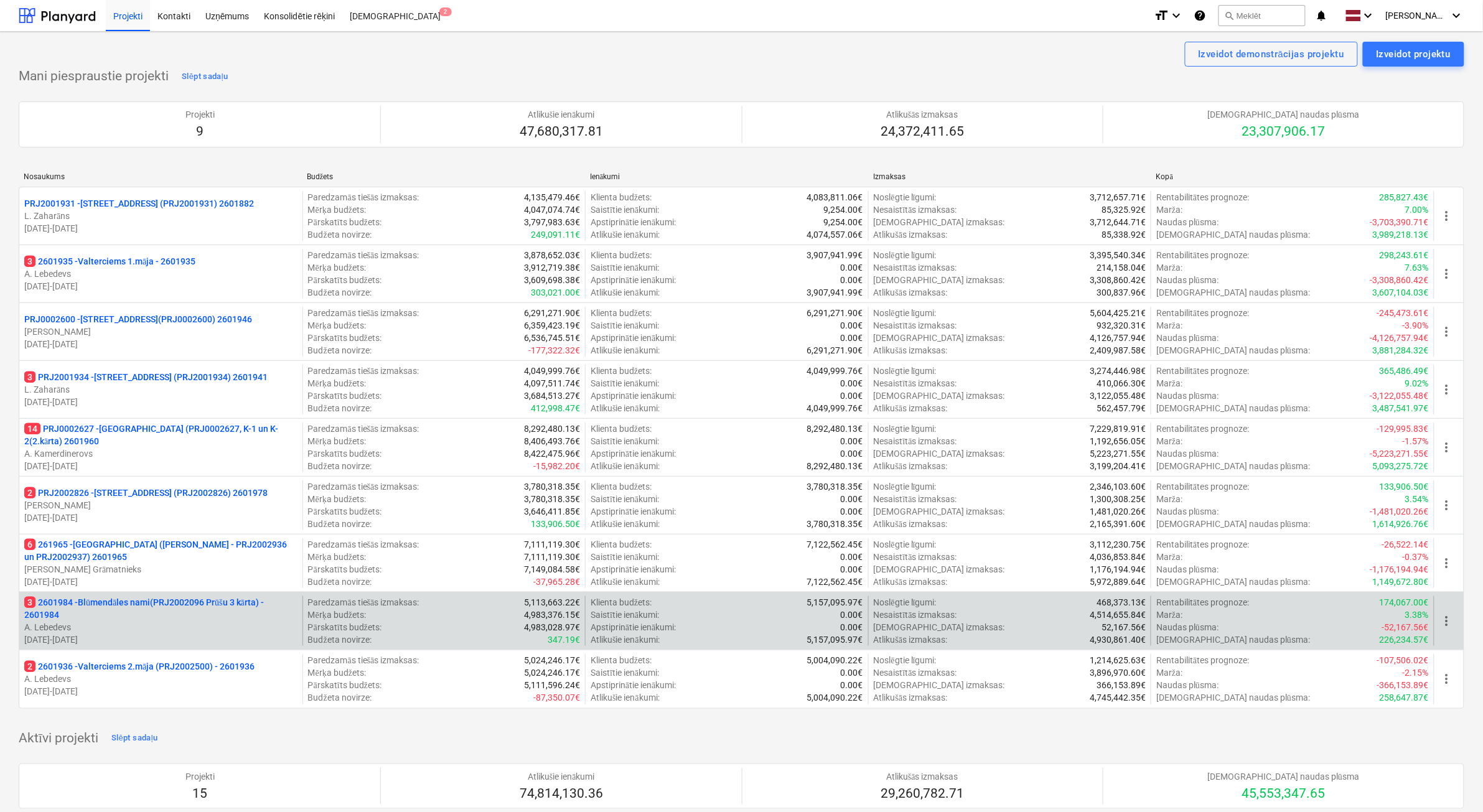
click at [160, 630] on p "A. Lebedevs" at bounding box center [161, 627] width 274 height 13
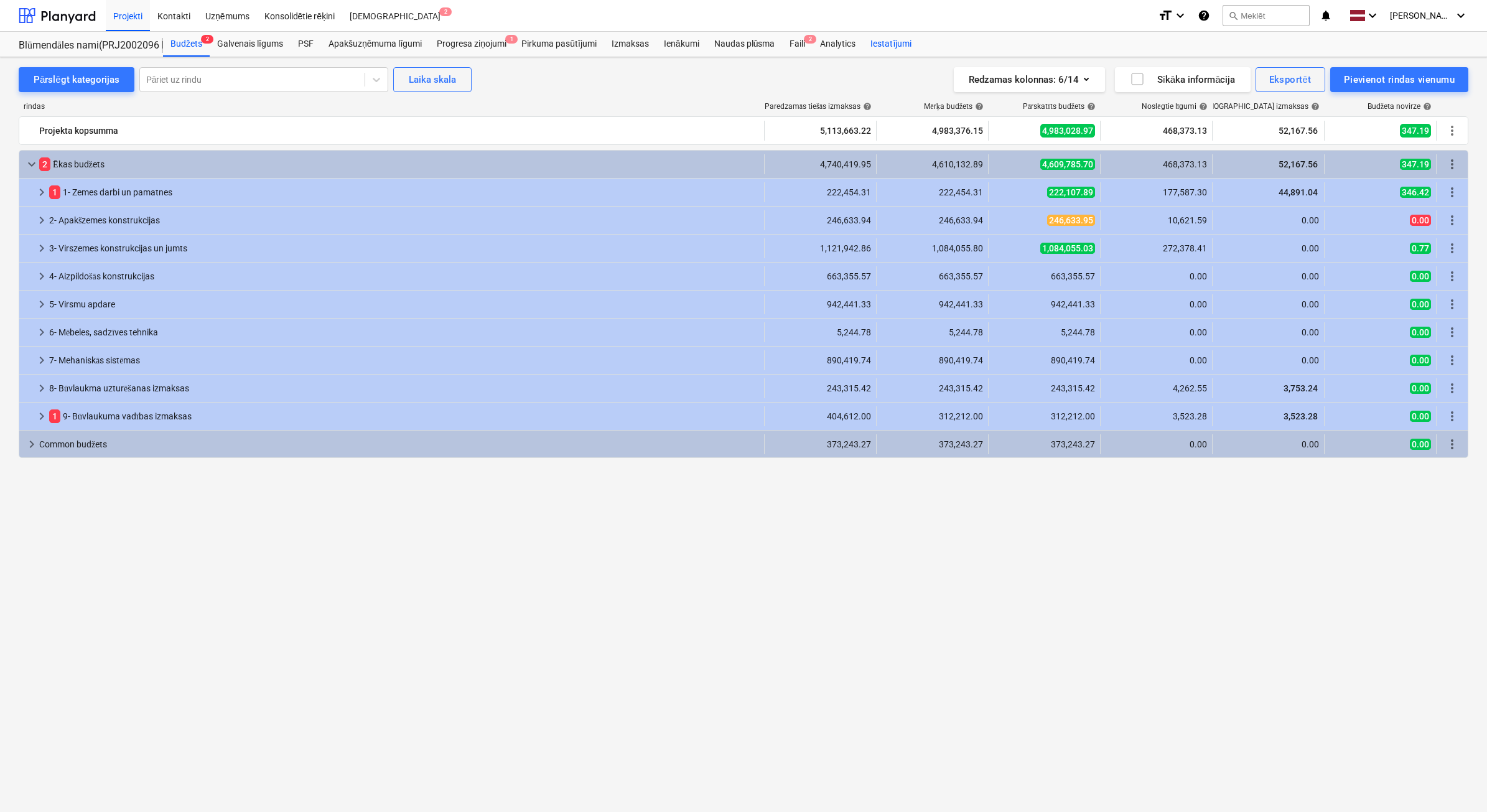
drag, startPoint x: 797, startPoint y: 48, endPoint x: 901, endPoint y: 56, distance: 104.3
click at [798, 48] on div "Faili 2" at bounding box center [797, 44] width 30 height 25
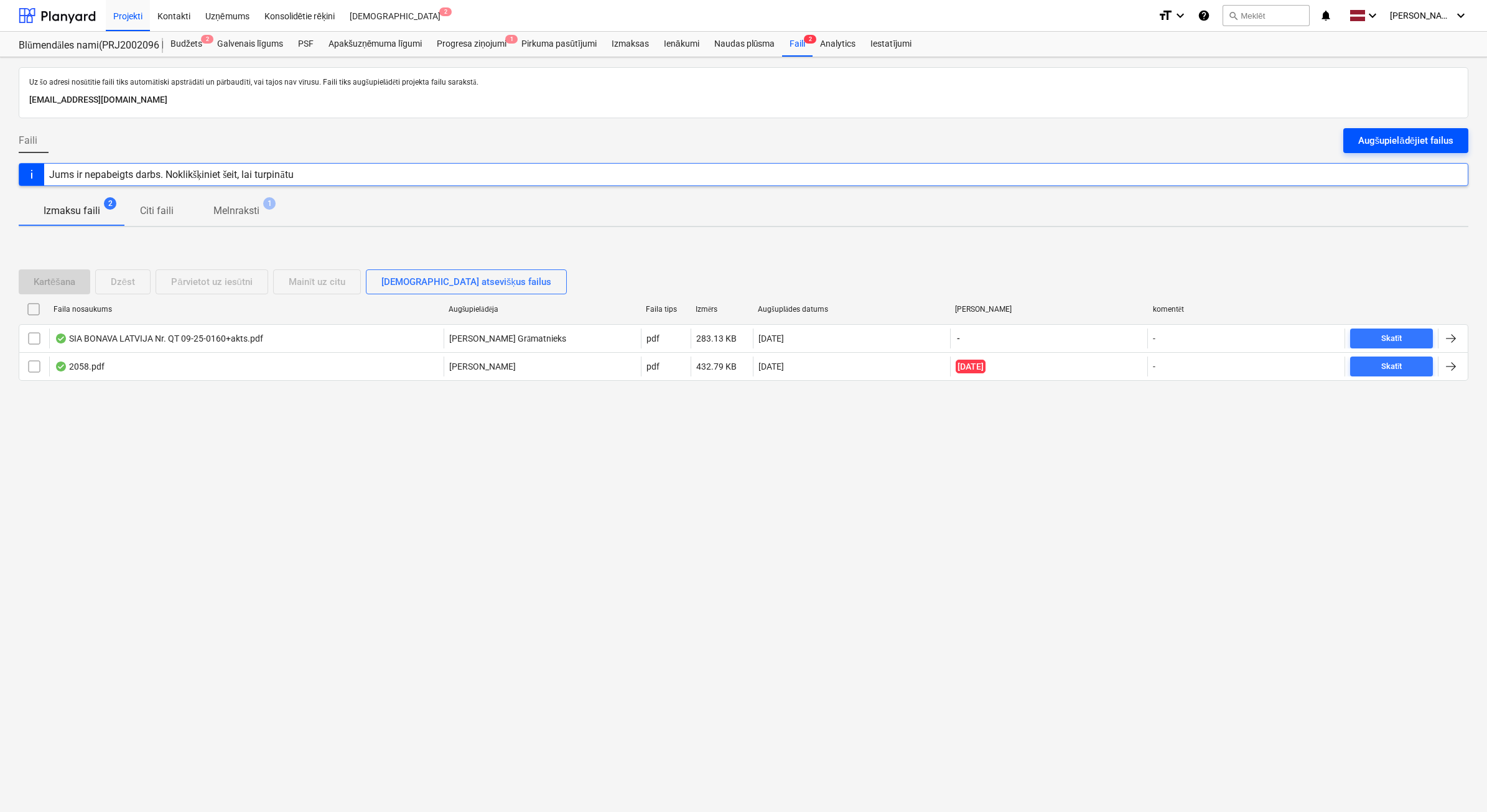
click at [1432, 147] on div "Augšupielādējiet failus" at bounding box center [1406, 140] width 95 height 16
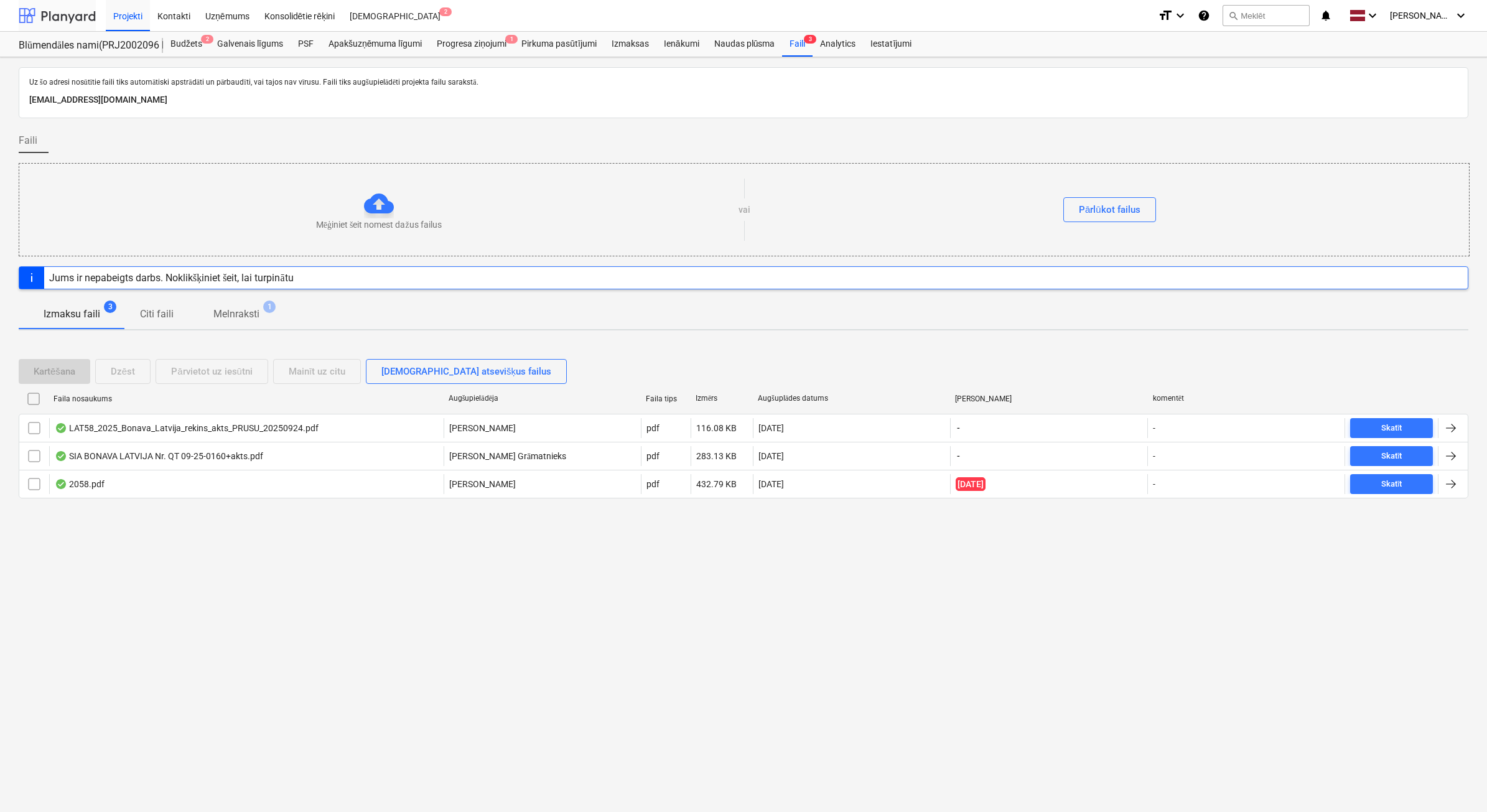
click at [54, 15] on div at bounding box center [57, 15] width 77 height 31
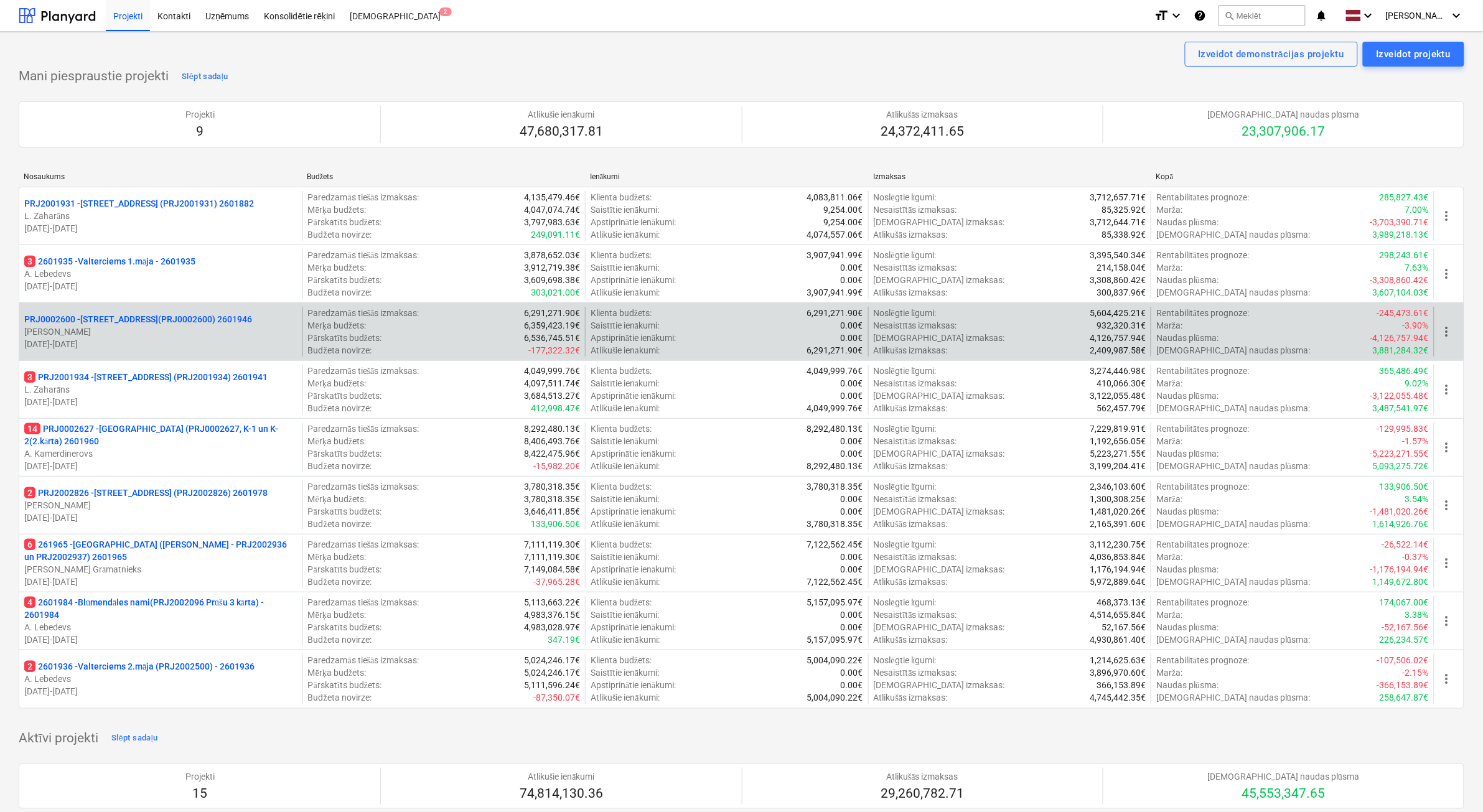
click at [183, 336] on p "[PERSON_NAME]" at bounding box center [161, 332] width 274 height 13
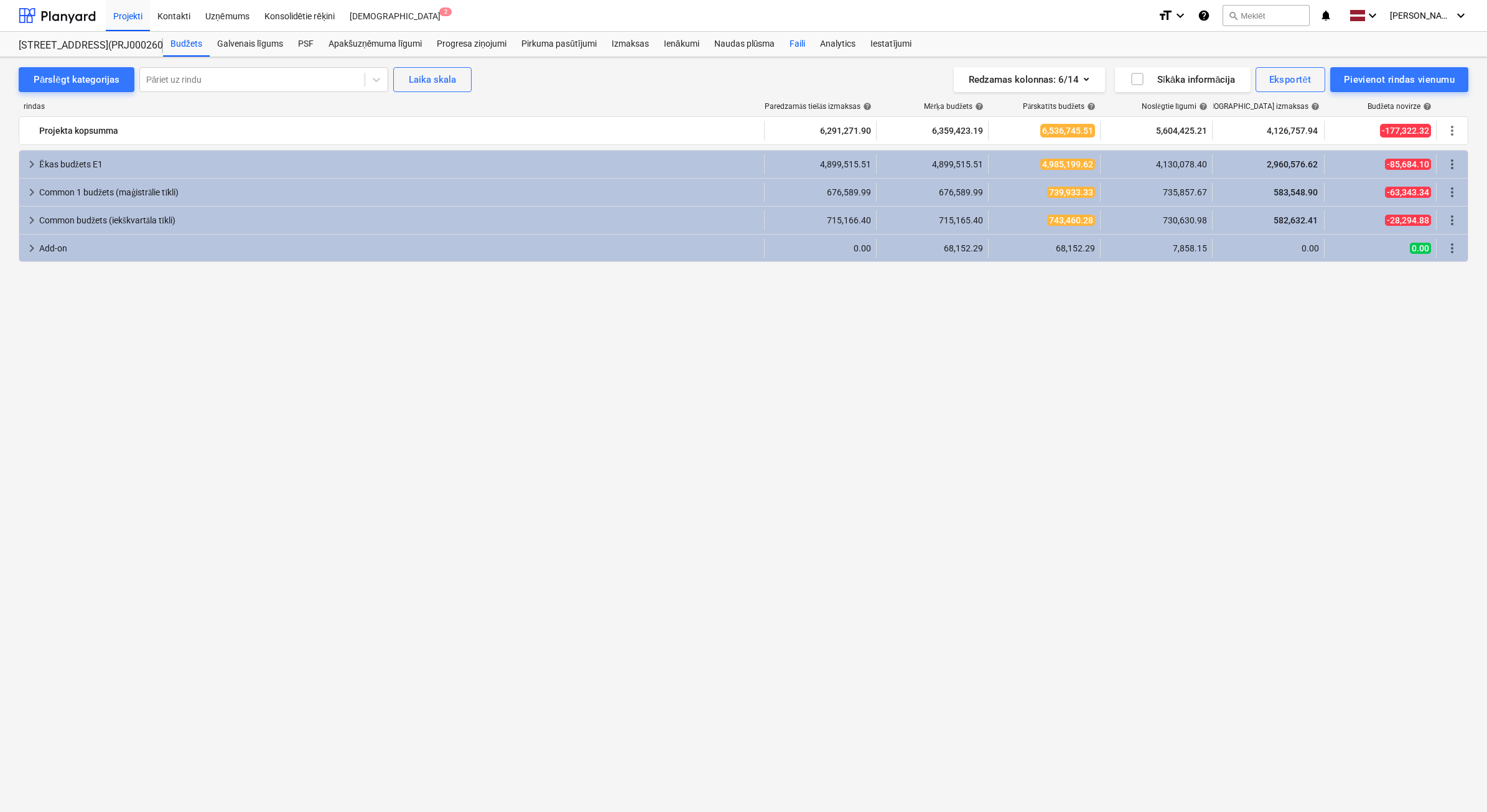
click at [789, 48] on div "Faili" at bounding box center [797, 44] width 30 height 25
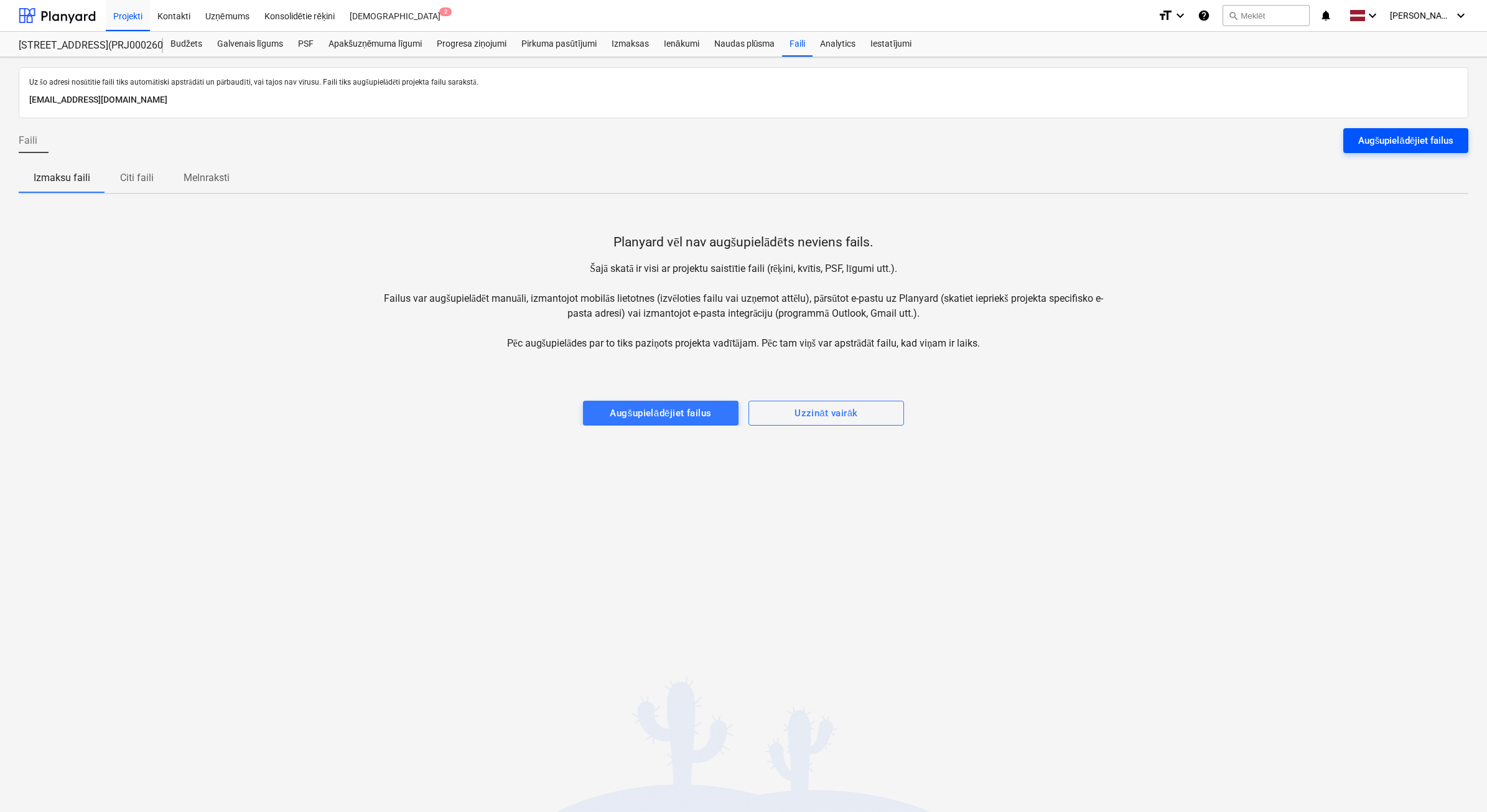
click at [1463, 147] on div "Uz šo adresi nosūtītie faili tiks automātiski apstrādāti un pārbaudīti, vai taj…" at bounding box center [744, 435] width 1487 height 755
click at [1457, 145] on button "Augšupielādējiet failus" at bounding box center [1405, 140] width 125 height 25
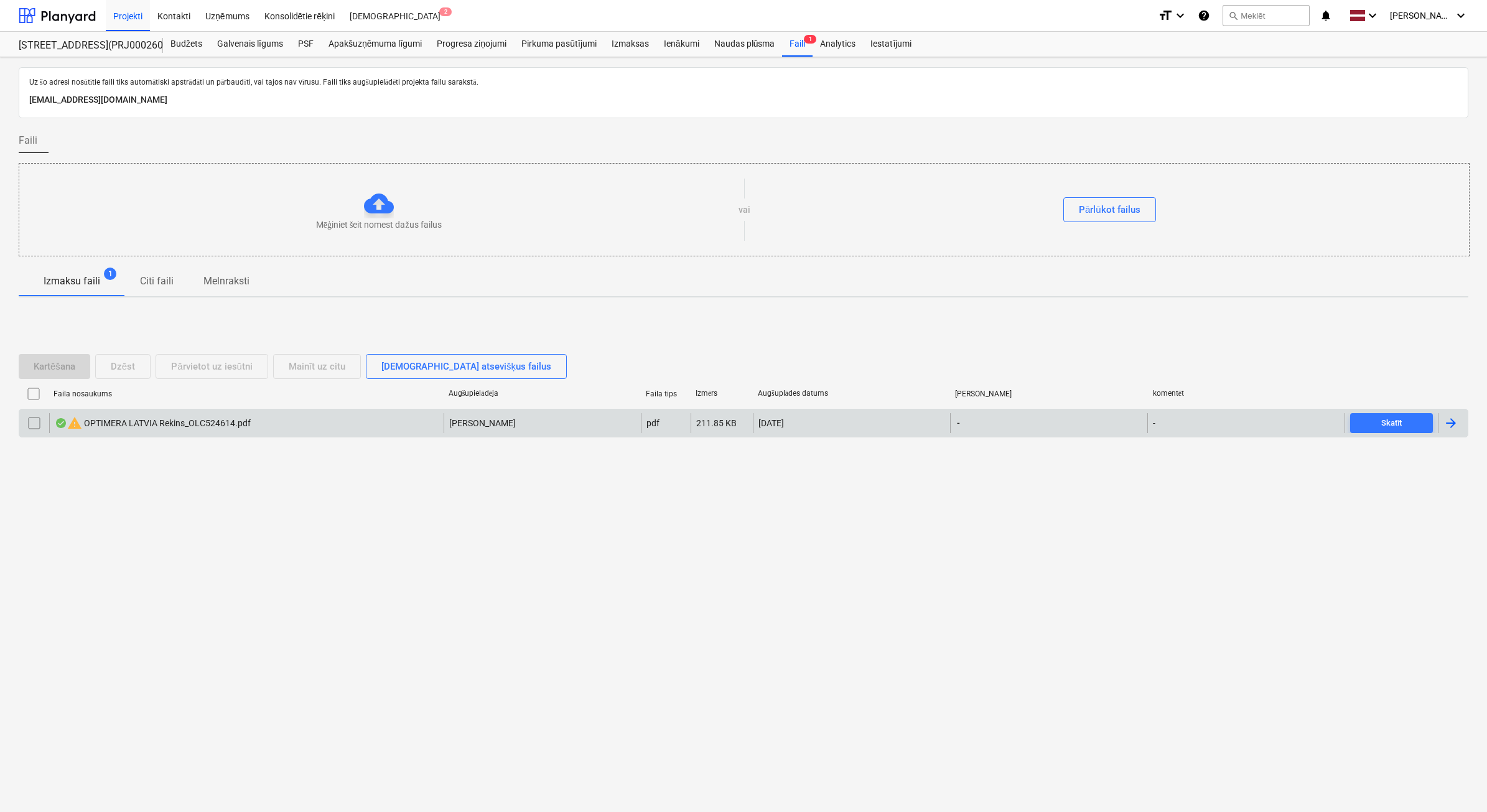
click at [37, 424] on input "checkbox" at bounding box center [34, 422] width 20 height 20
click at [108, 371] on button "Dzēst" at bounding box center [122, 366] width 55 height 25
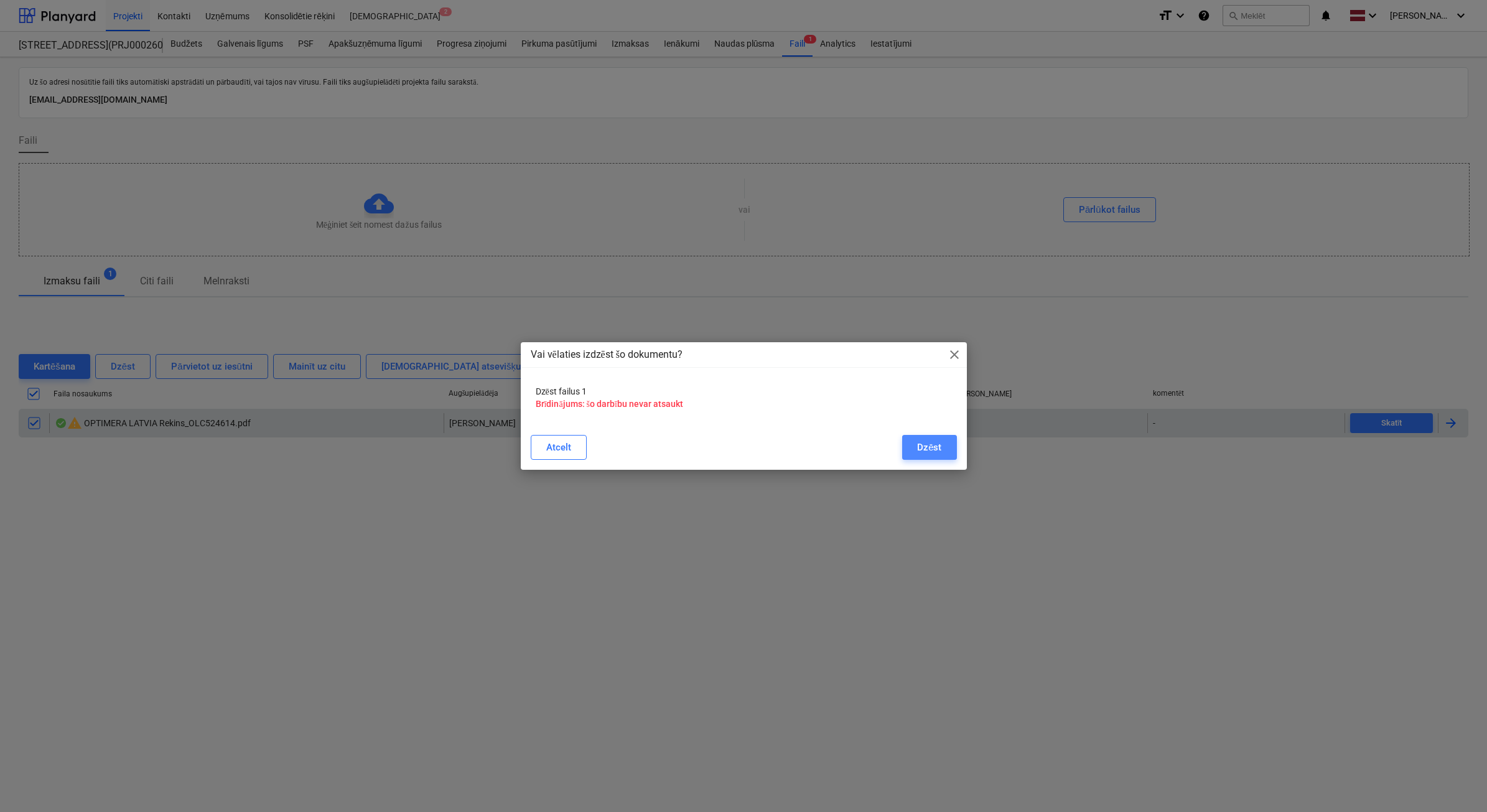
click at [929, 450] on div "Dzēst" at bounding box center [929, 447] width 24 height 16
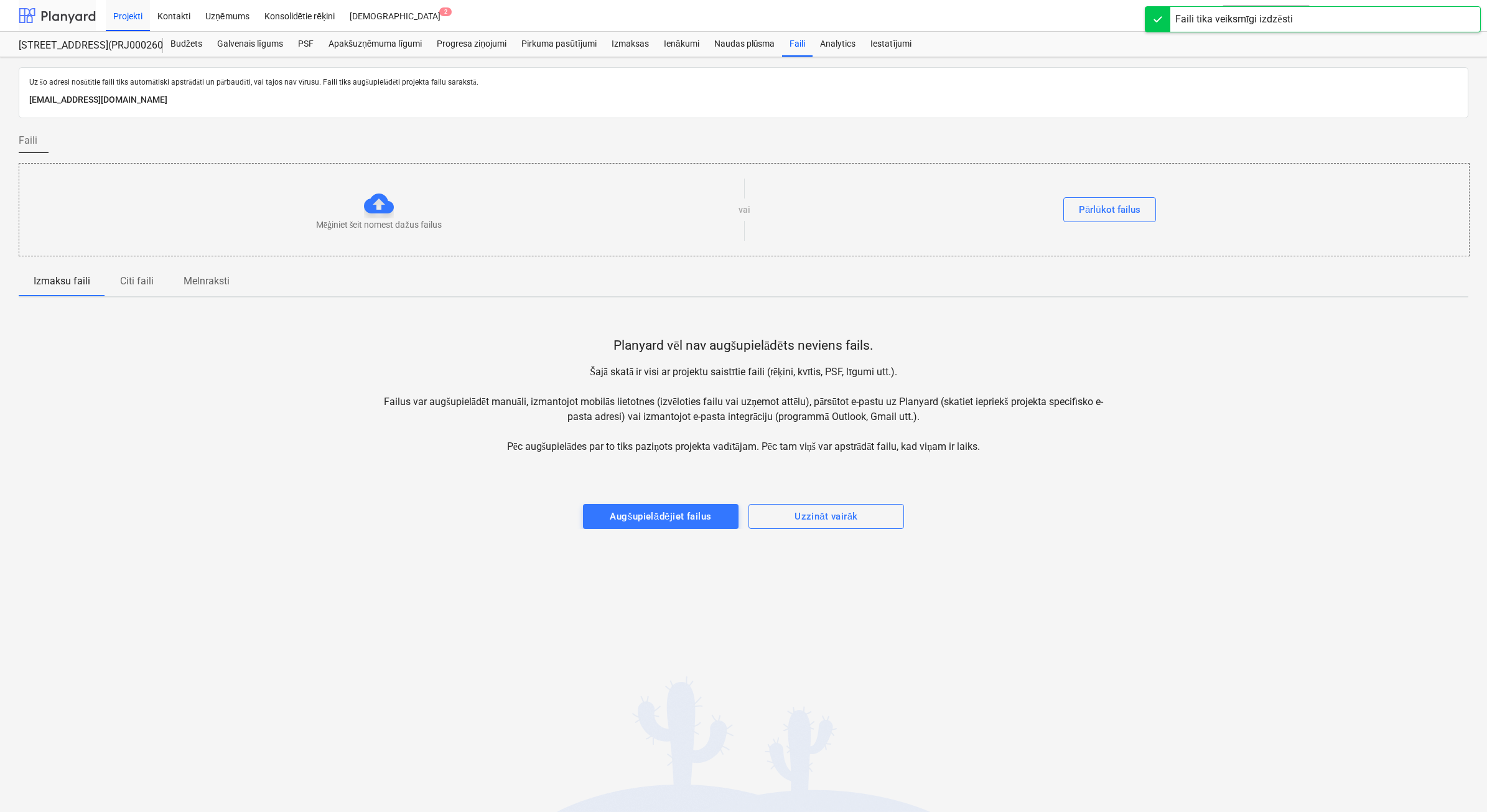
click at [60, 18] on div at bounding box center [57, 15] width 77 height 31
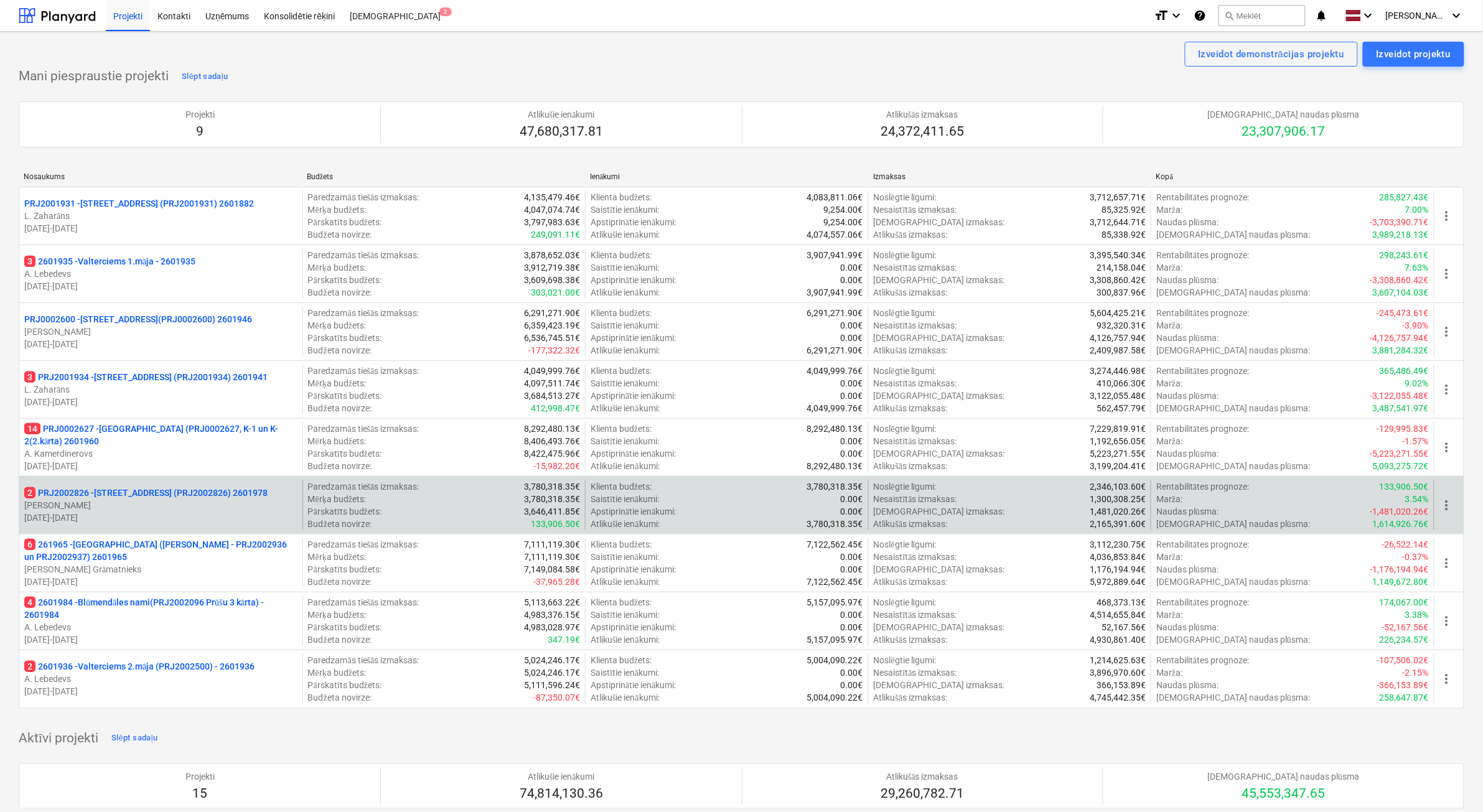
click at [224, 501] on p "[PERSON_NAME]" at bounding box center [161, 506] width 274 height 13
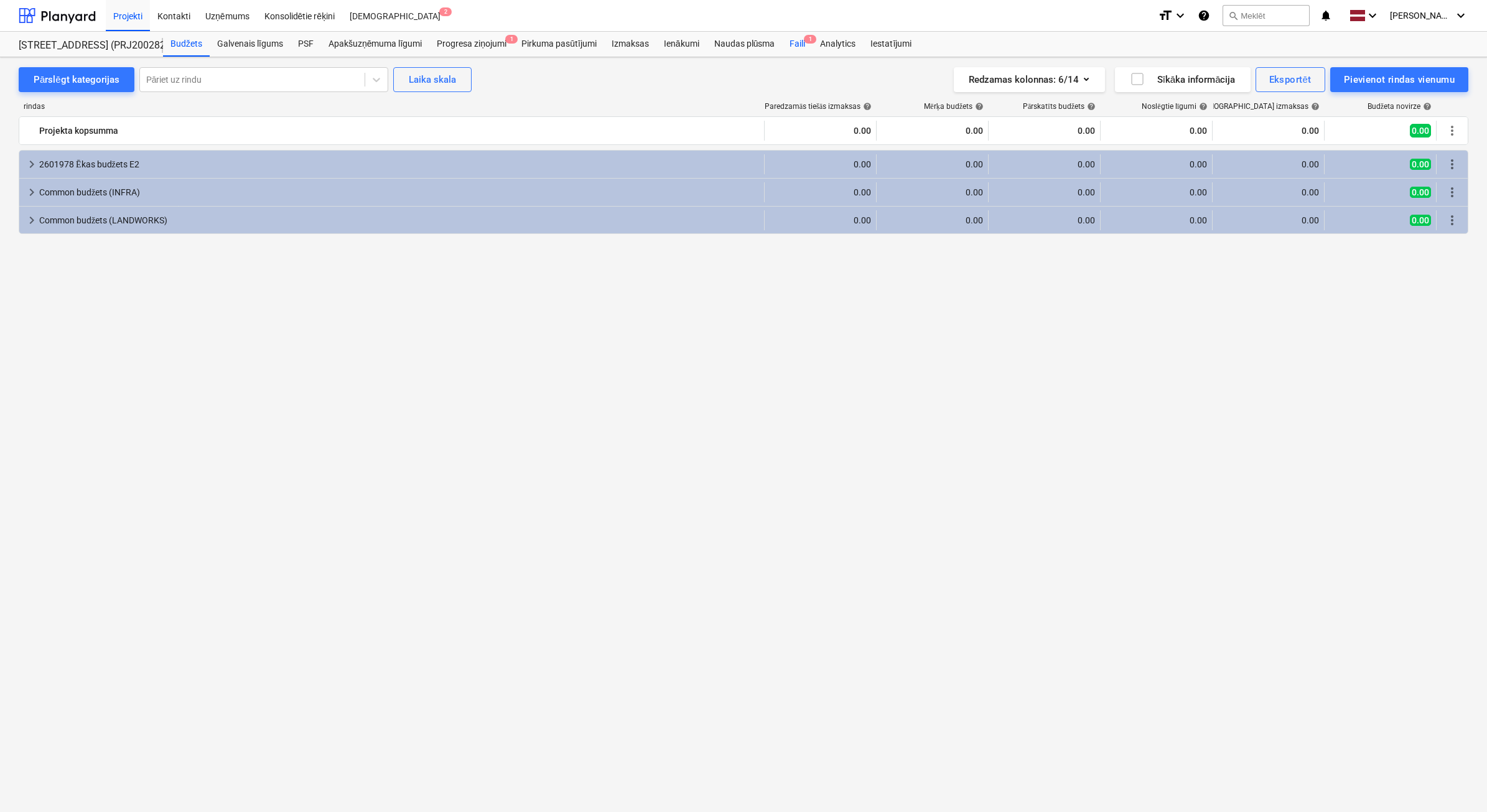
click at [798, 46] on div "Faili 1" at bounding box center [797, 44] width 30 height 25
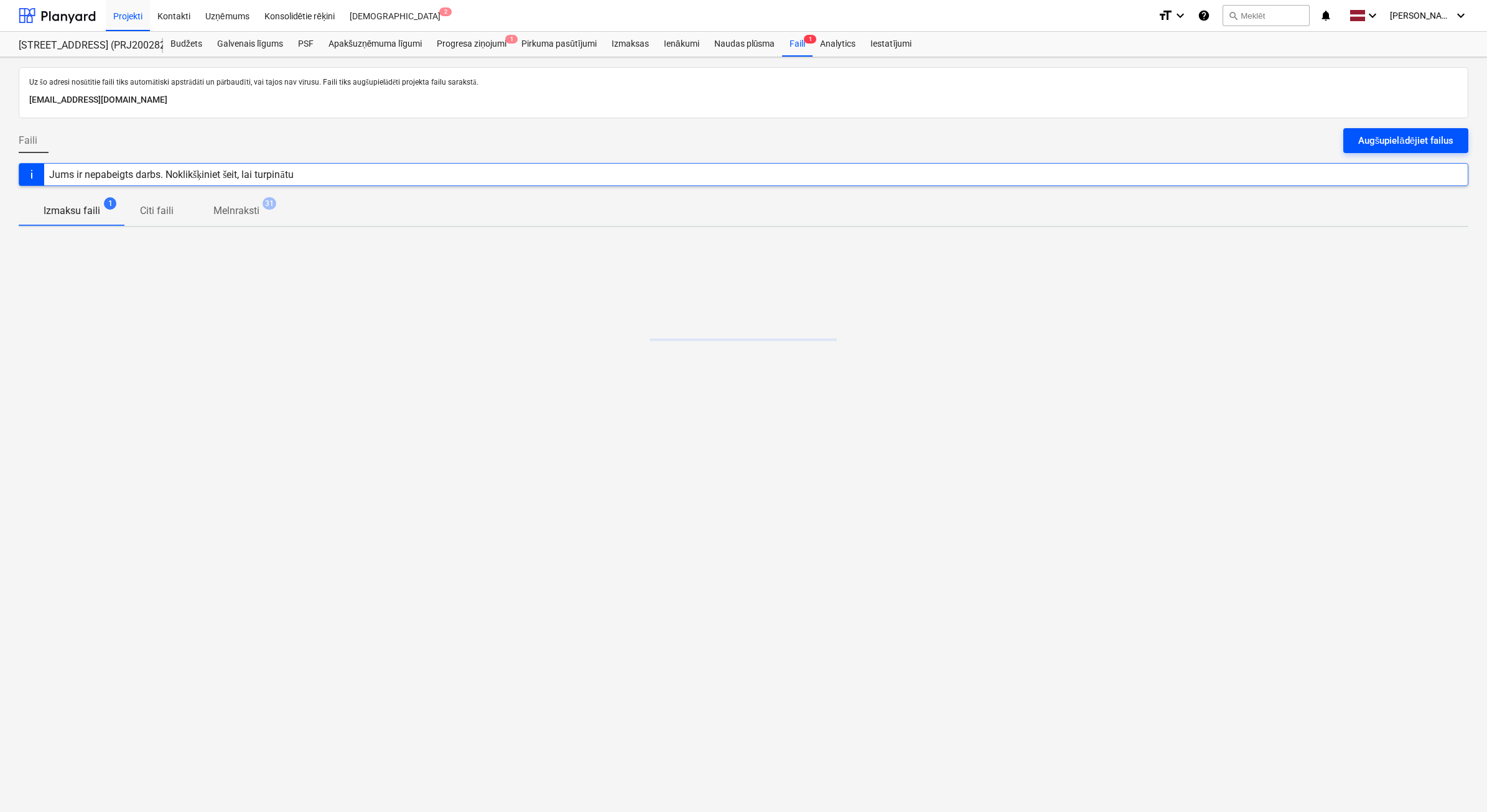
click at [1431, 134] on div "Augšupielādējiet failus" at bounding box center [1406, 140] width 95 height 16
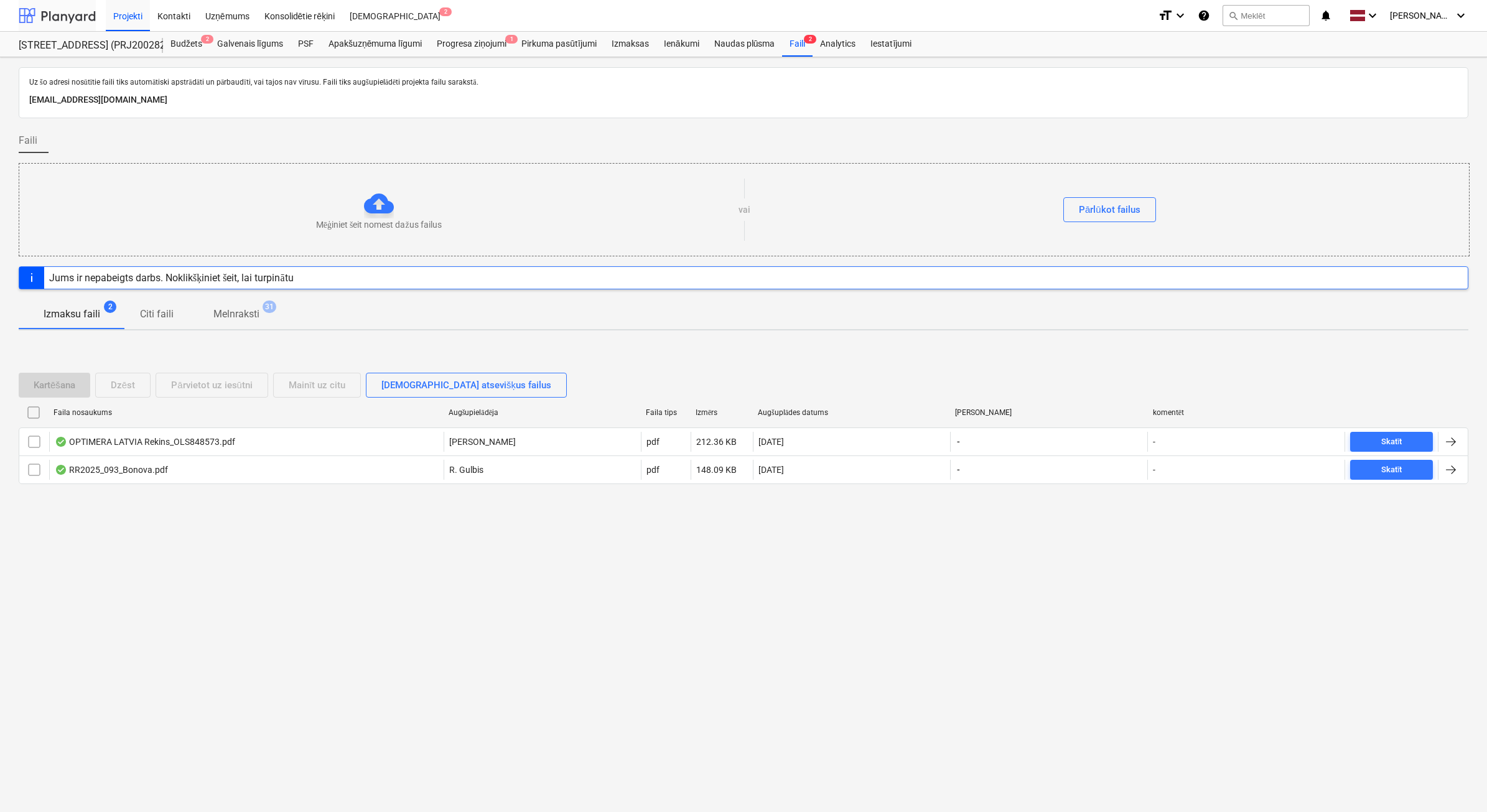
click at [51, 10] on div at bounding box center [57, 15] width 77 height 31
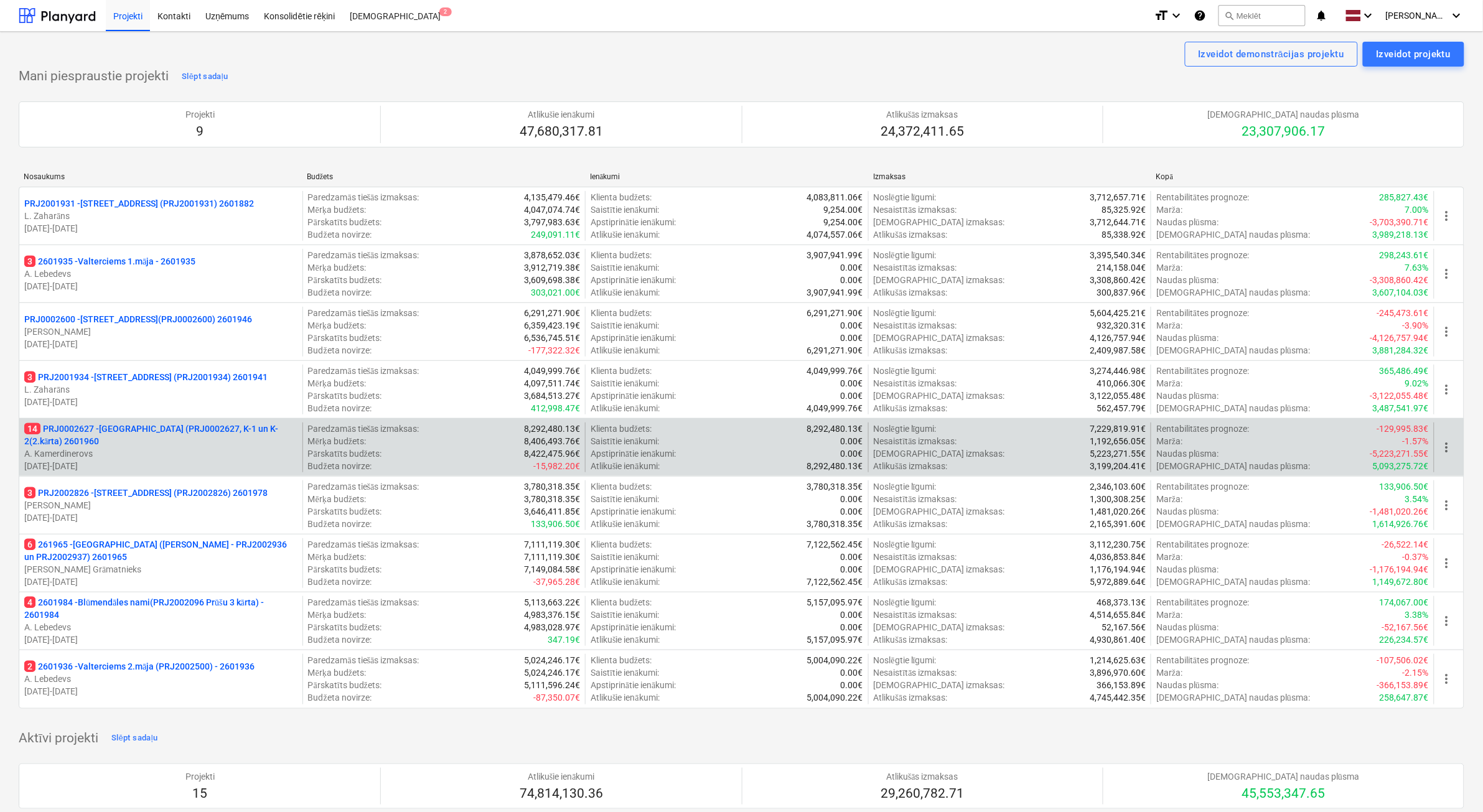
click at [188, 434] on p "14 PRJ0002627 - [GEOGRAPHIC_DATA] (PRJ0002627, K-1 un K-2(2.kārta) 2601960" at bounding box center [161, 435] width 274 height 25
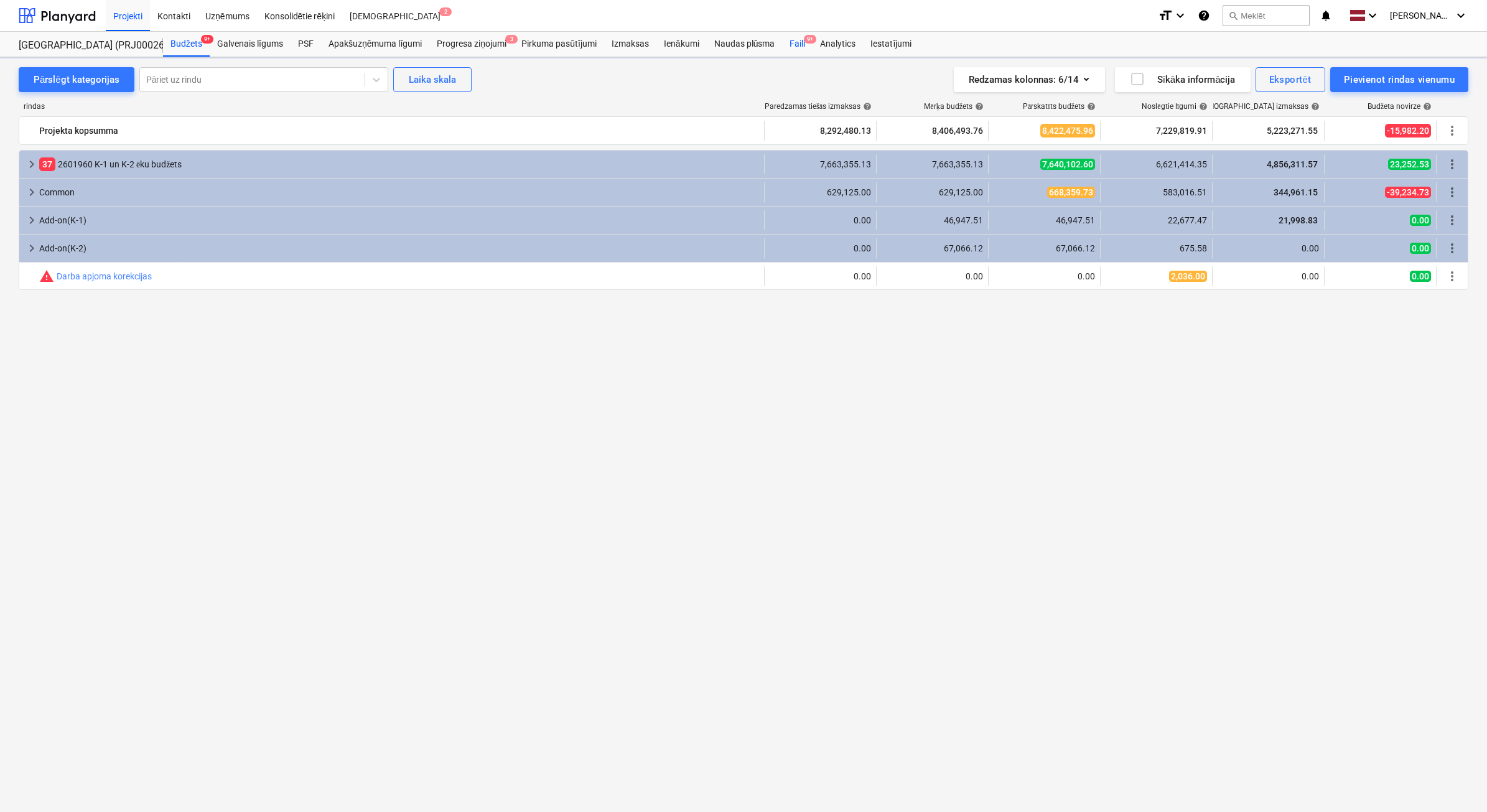
click at [804, 44] on div "Faili 9+" at bounding box center [797, 44] width 30 height 25
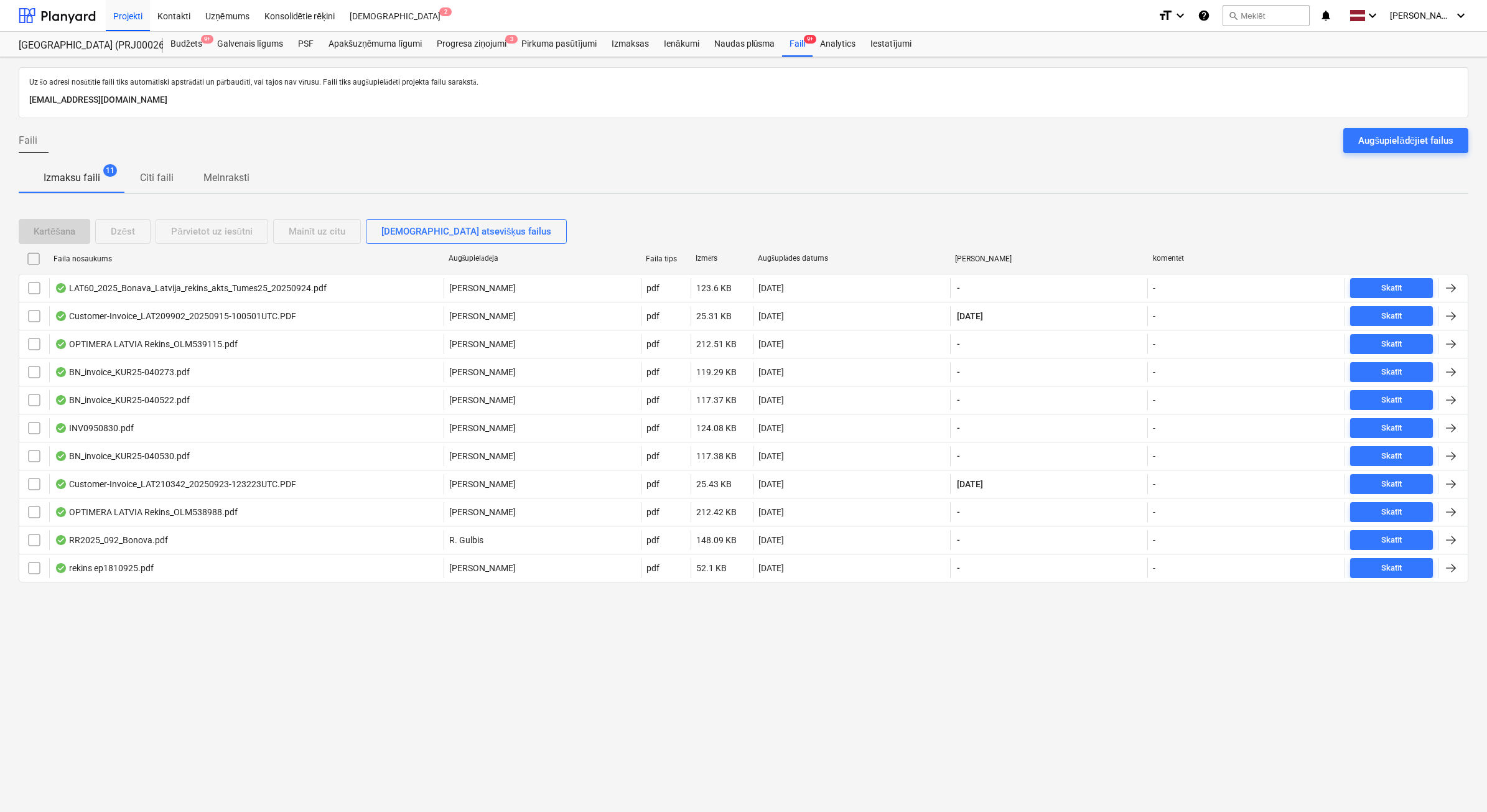
click at [1399, 149] on button "Augšupielādējiet failus" at bounding box center [1405, 140] width 125 height 25
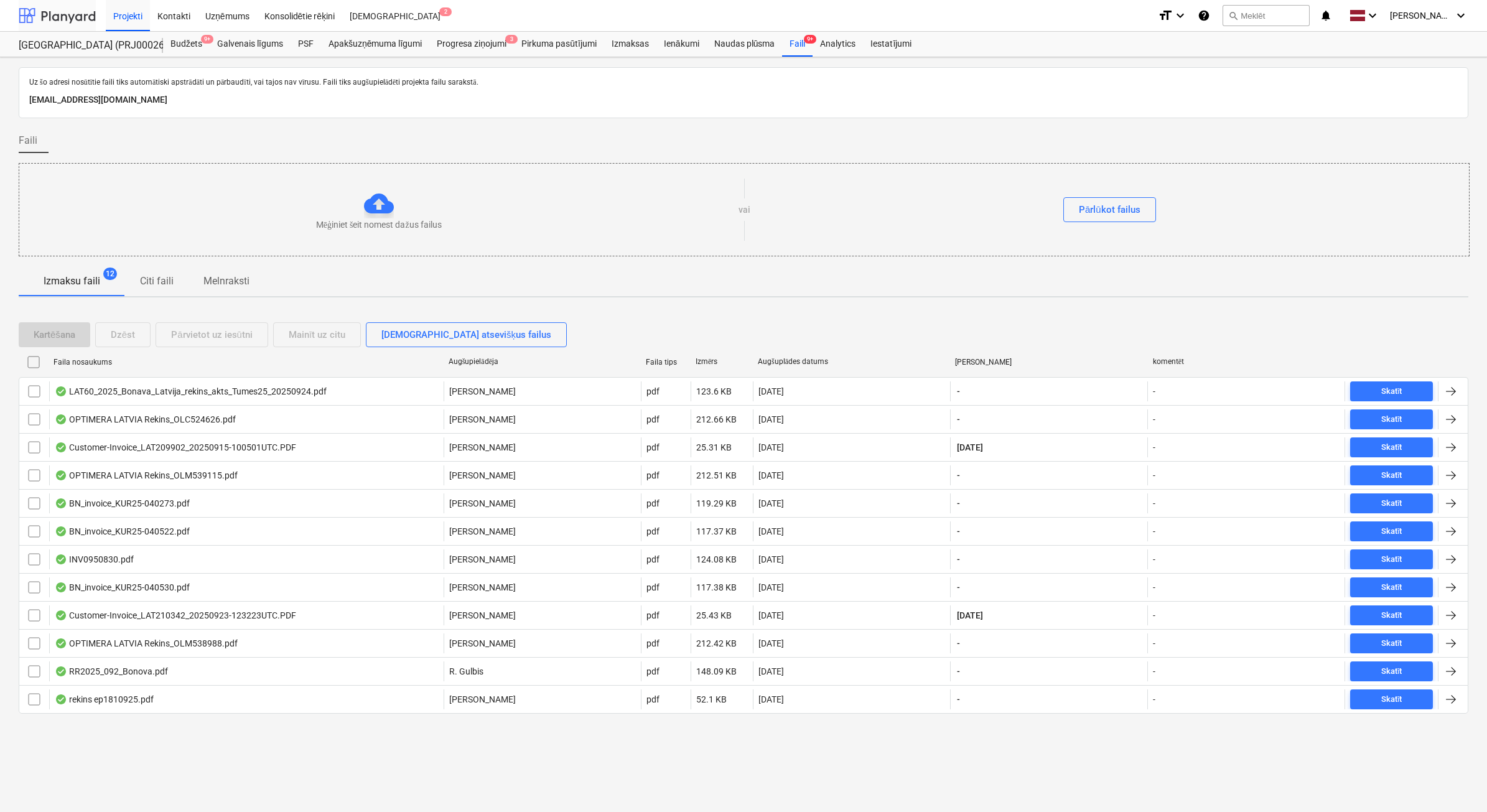
click at [67, 16] on div at bounding box center [57, 15] width 77 height 31
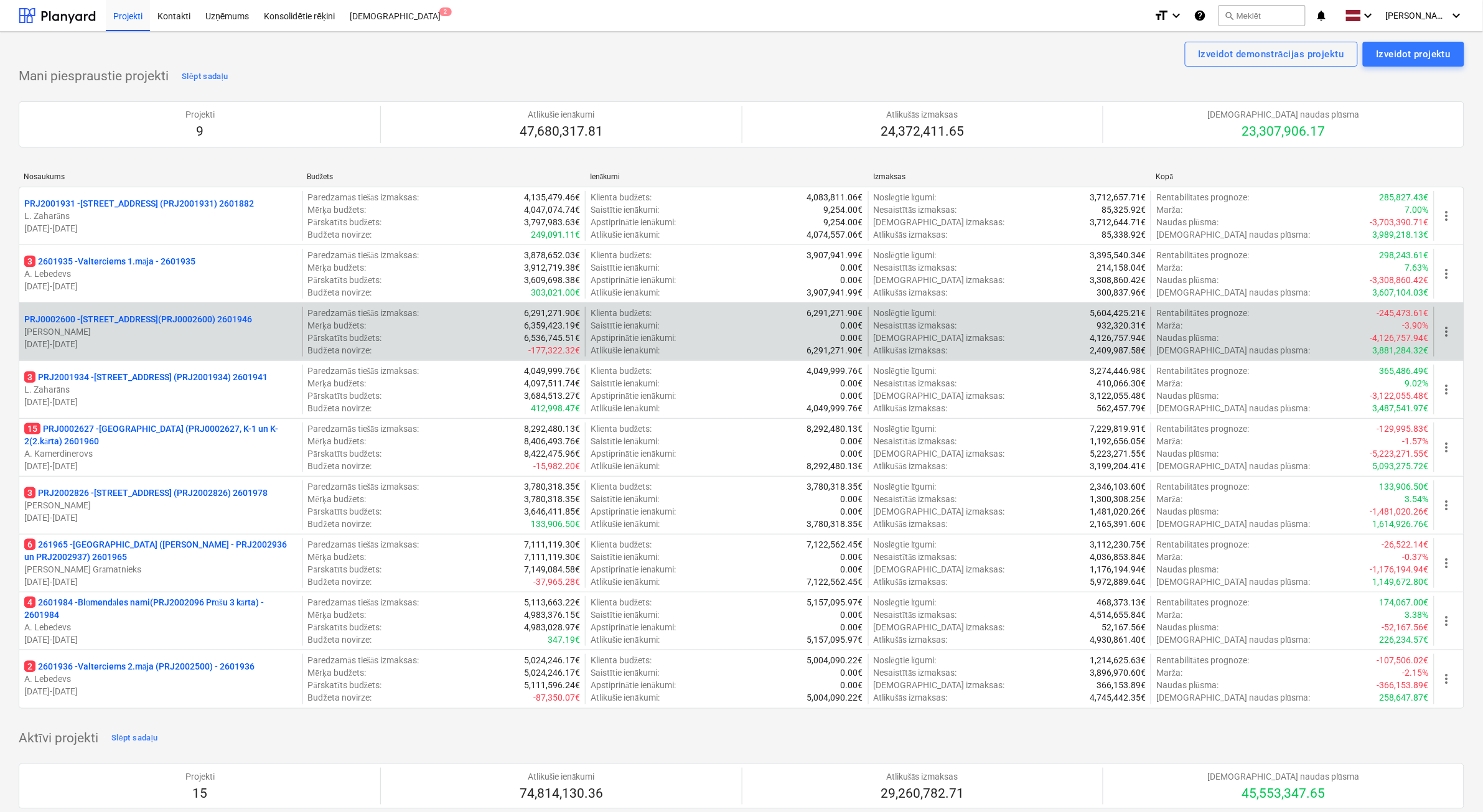
click at [193, 332] on p "[PERSON_NAME]" at bounding box center [161, 332] width 274 height 13
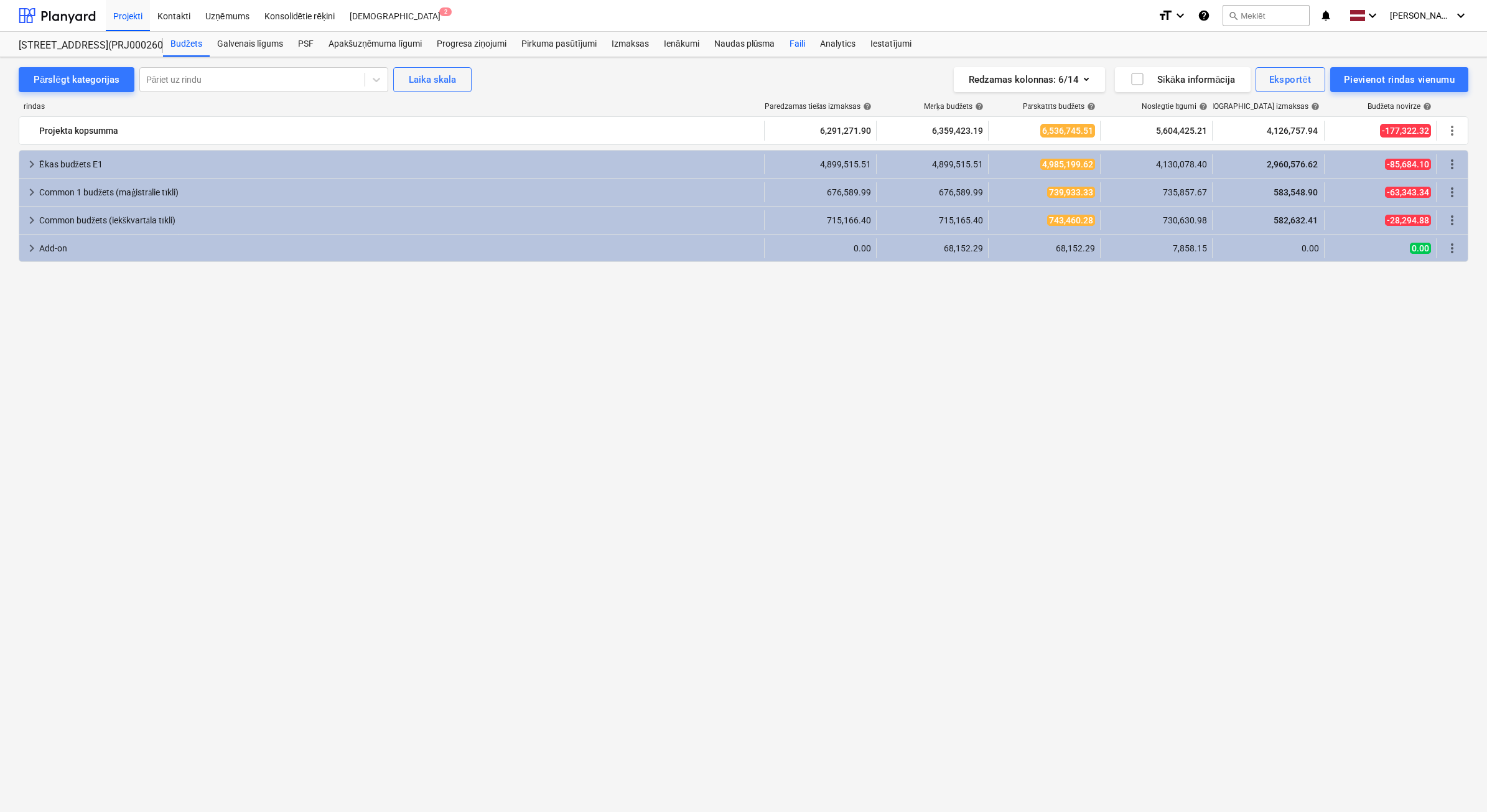
click at [797, 46] on div "Faili" at bounding box center [797, 44] width 30 height 25
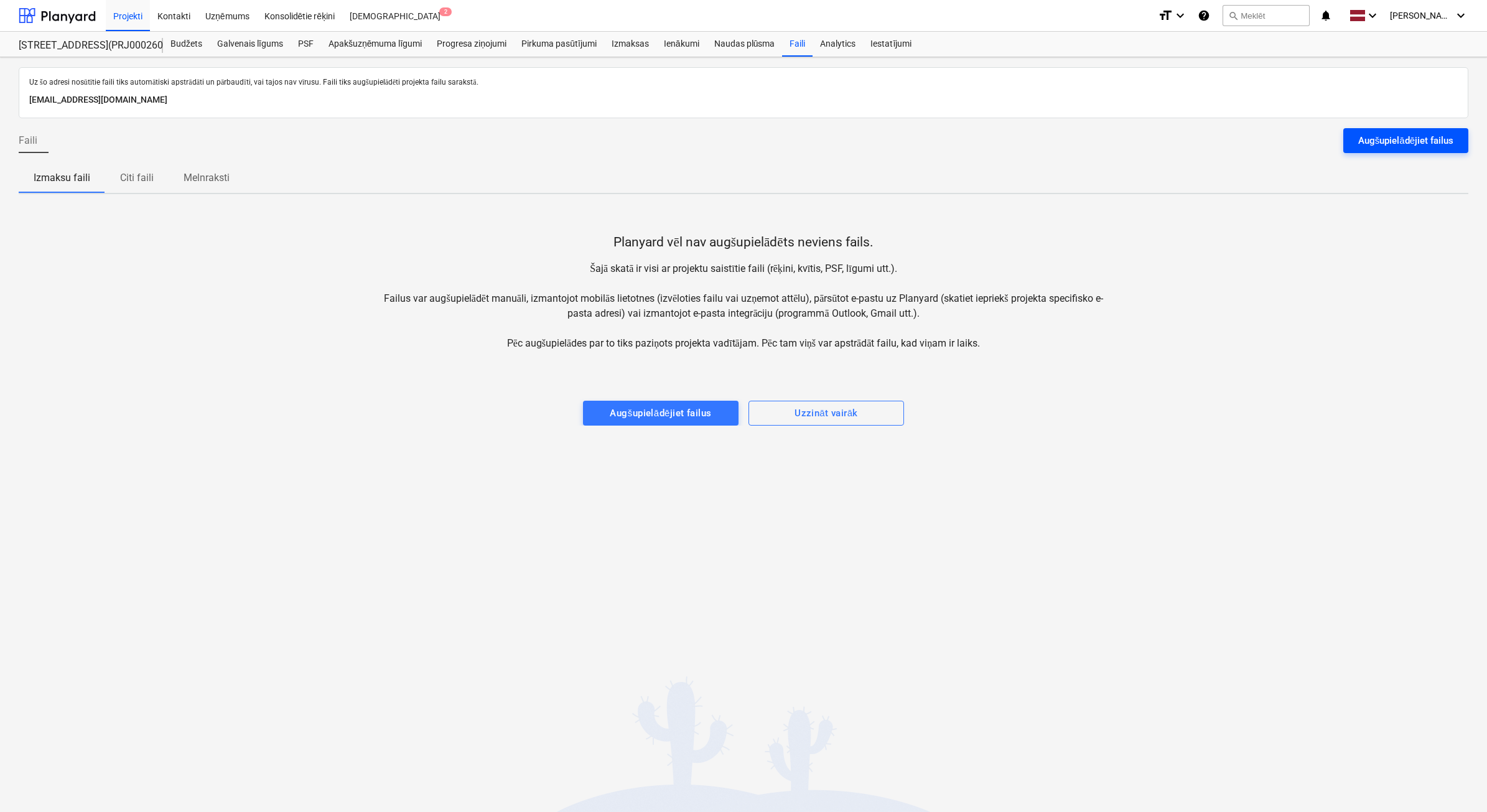
click at [1372, 145] on div "Augšupielādējiet failus" at bounding box center [1406, 140] width 95 height 16
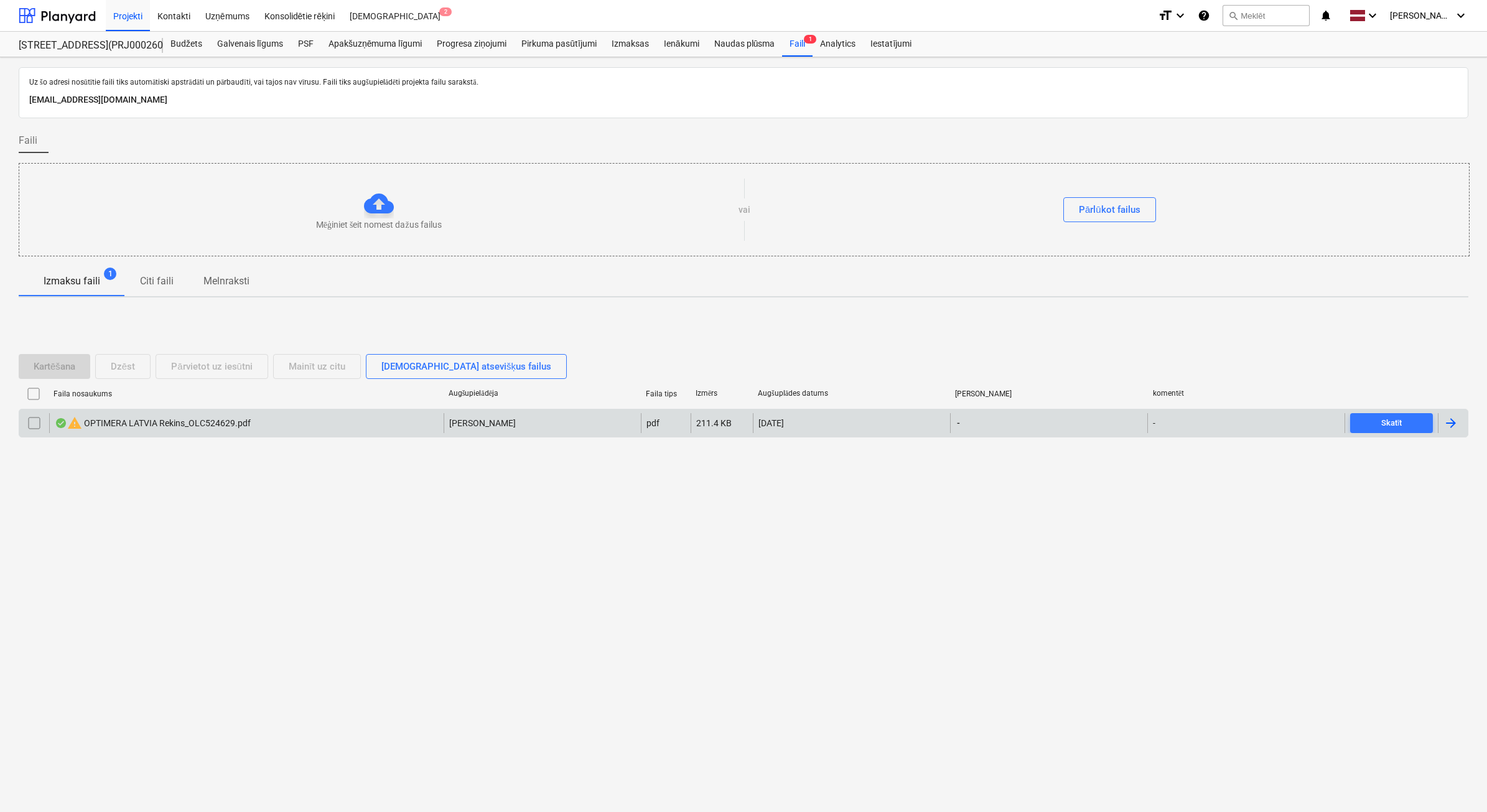
click at [31, 427] on input "checkbox" at bounding box center [34, 422] width 20 height 20
click at [103, 373] on button "Dzēst" at bounding box center [122, 366] width 55 height 25
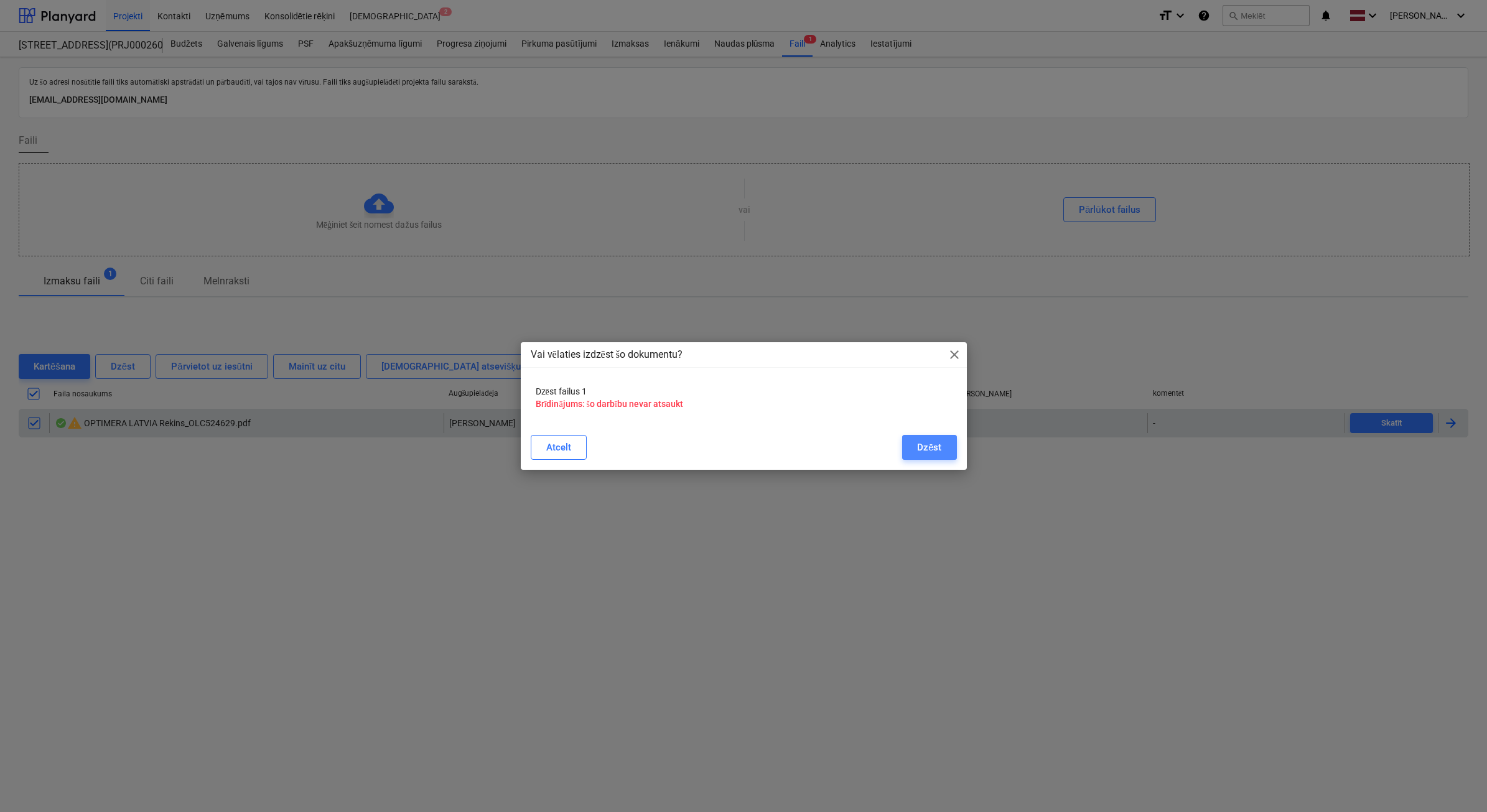
click at [940, 449] on div "Dzēst" at bounding box center [929, 447] width 24 height 16
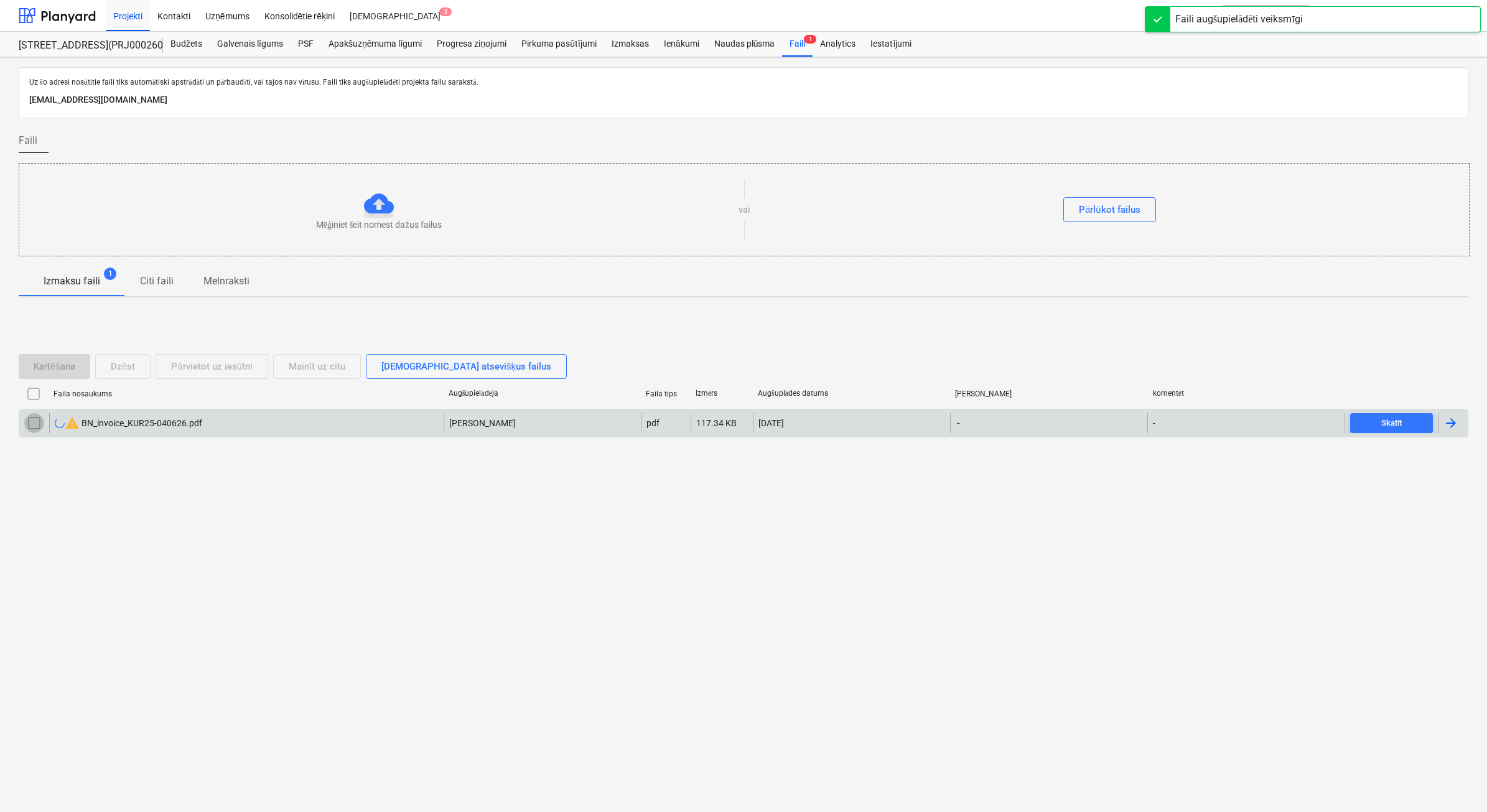
drag, startPoint x: 34, startPoint y: 429, endPoint x: 106, endPoint y: 408, distance: 75.0
click at [34, 428] on input "checkbox" at bounding box center [34, 422] width 20 height 20
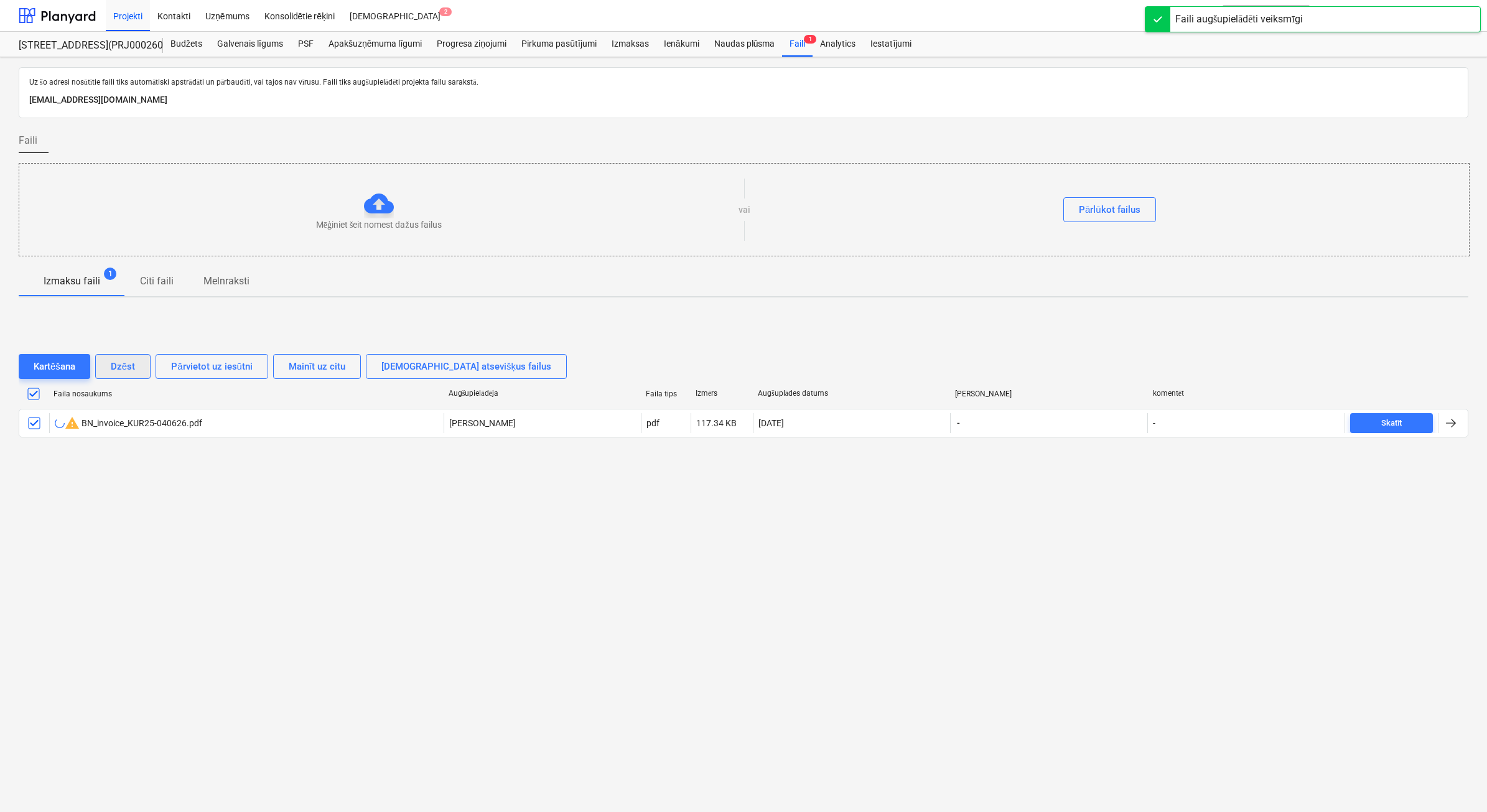
click at [129, 371] on div "Dzēst" at bounding box center [123, 366] width 24 height 16
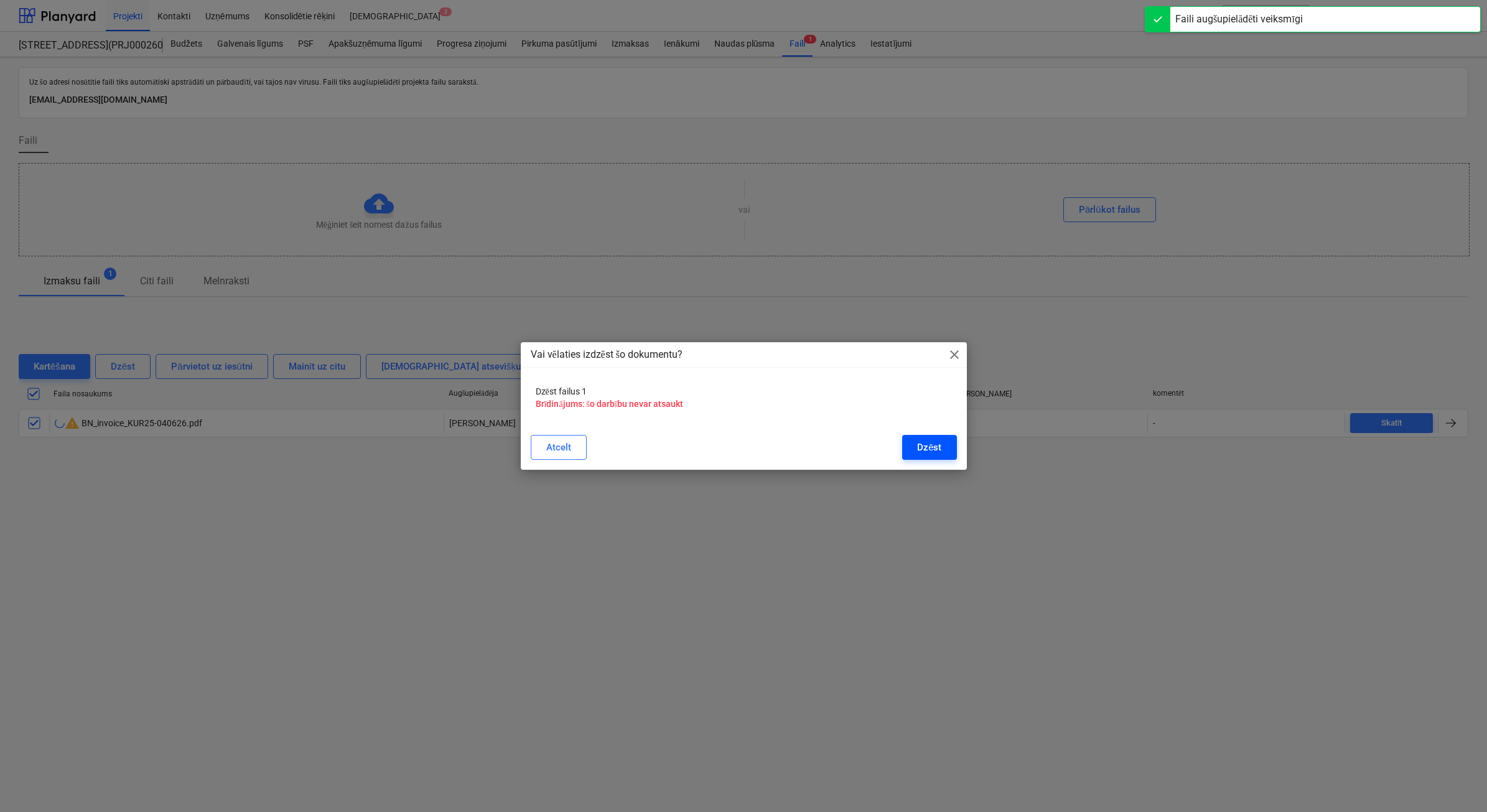
click at [924, 445] on div "Dzēst" at bounding box center [929, 447] width 24 height 16
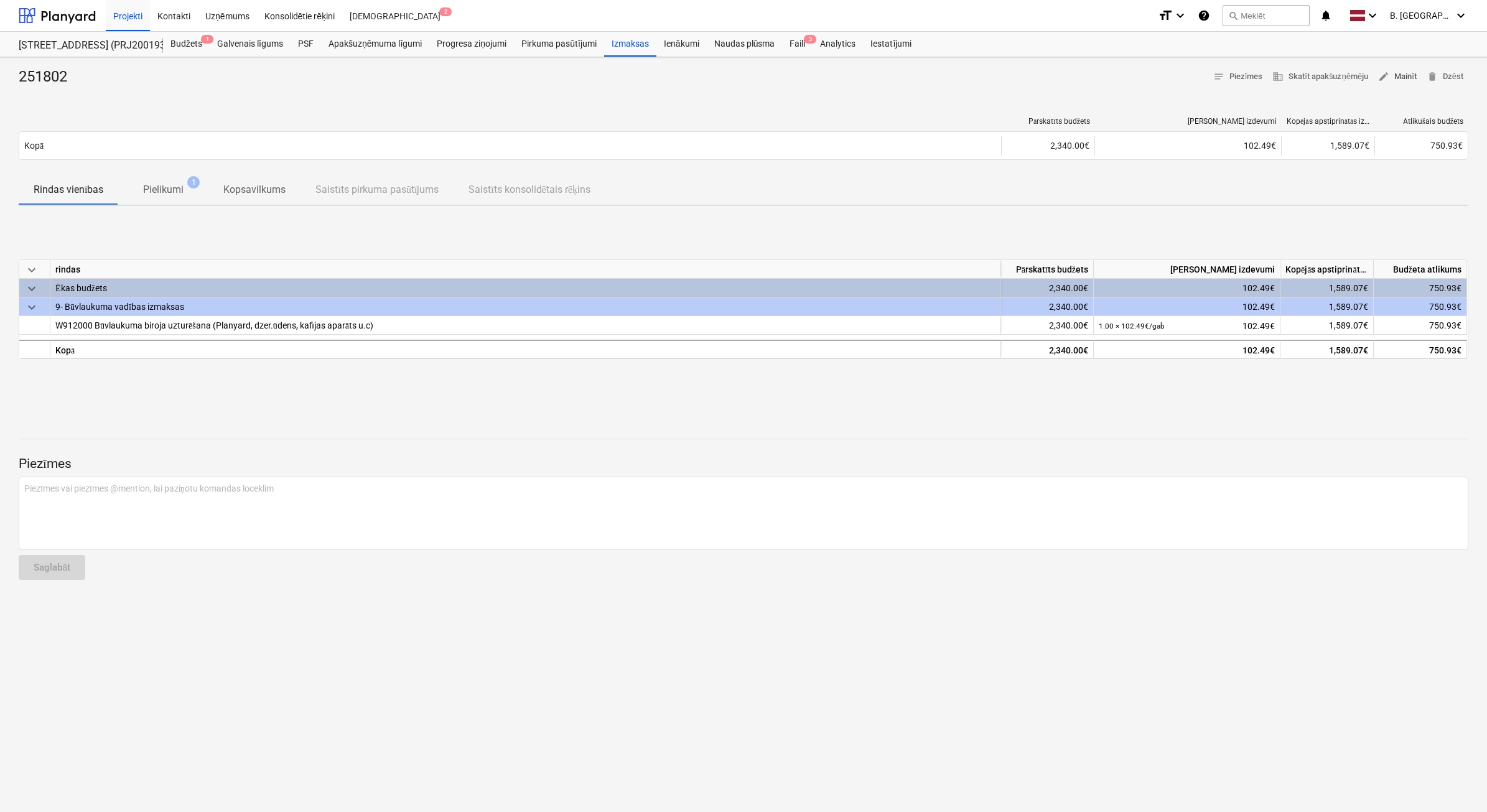
click at [1399, 76] on span "edit Mainīt" at bounding box center [1397, 77] width 39 height 15
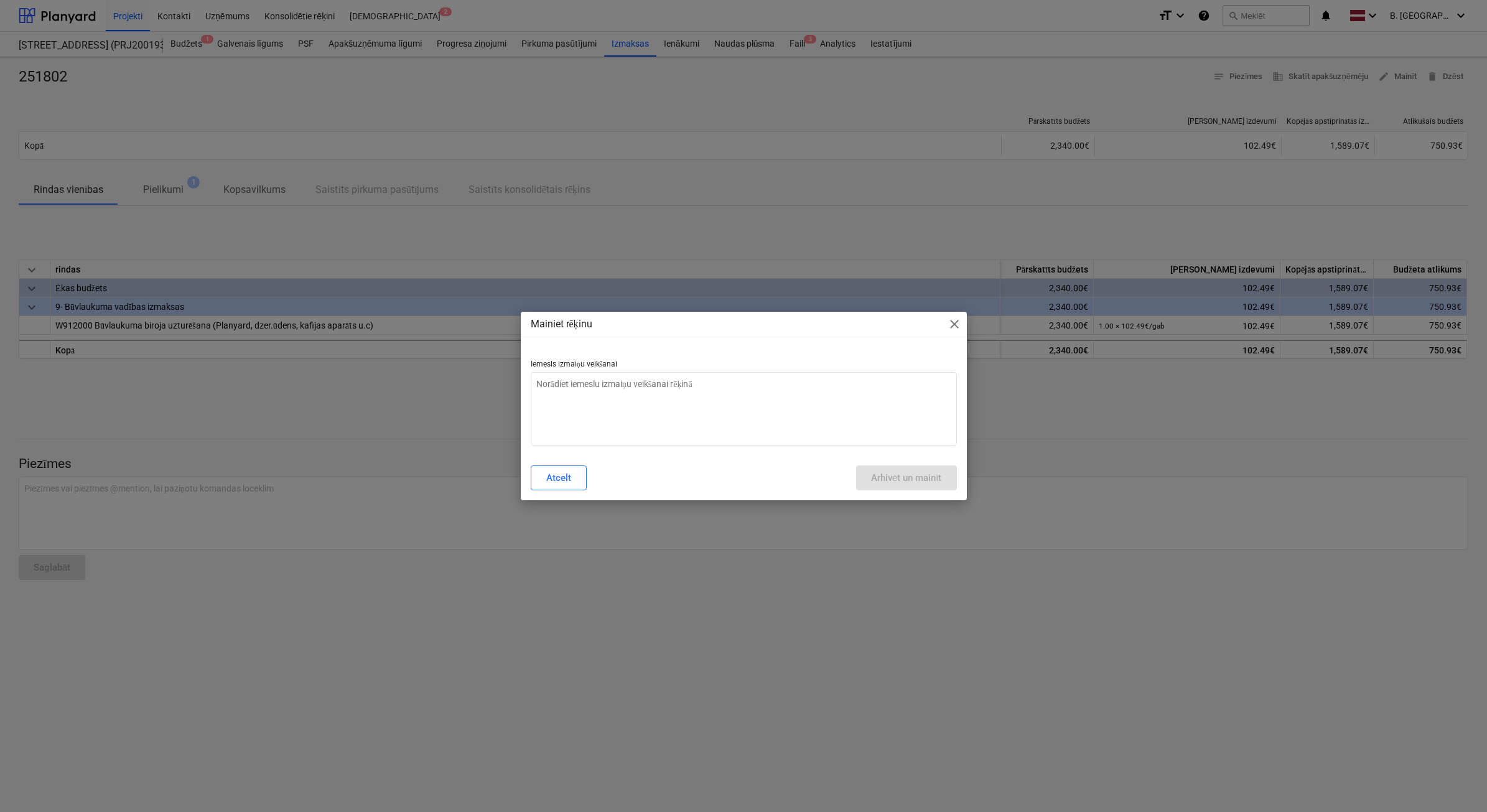
type textarea "x"
click at [691, 422] on textarea at bounding box center [744, 409] width 426 height 74
type textarea "N"
type textarea "x"
type textarea "Ne"
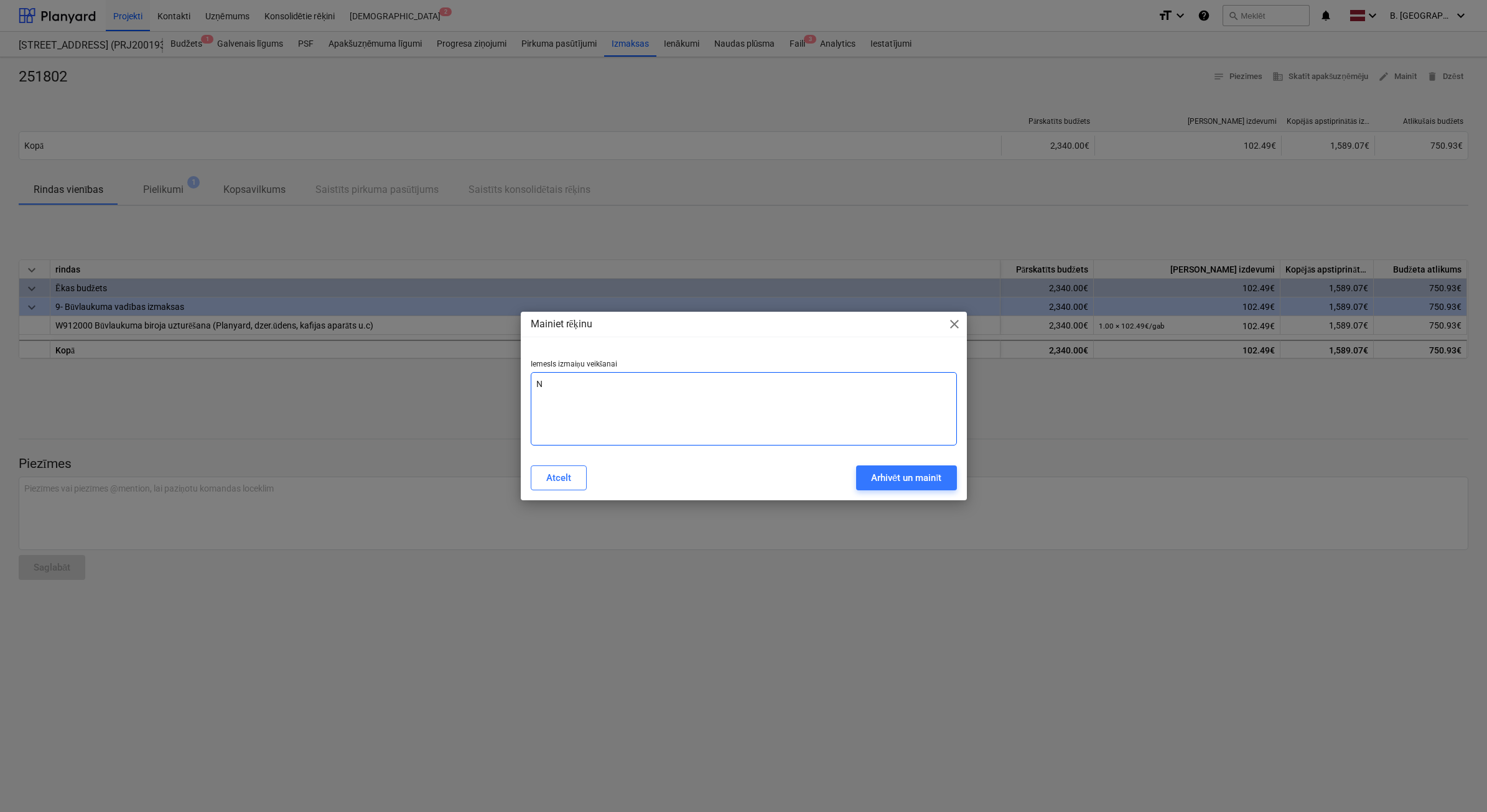
type textarea "x"
type textarea "Nep"
type textarea "x"
type textarea "Nepa"
type textarea "x"
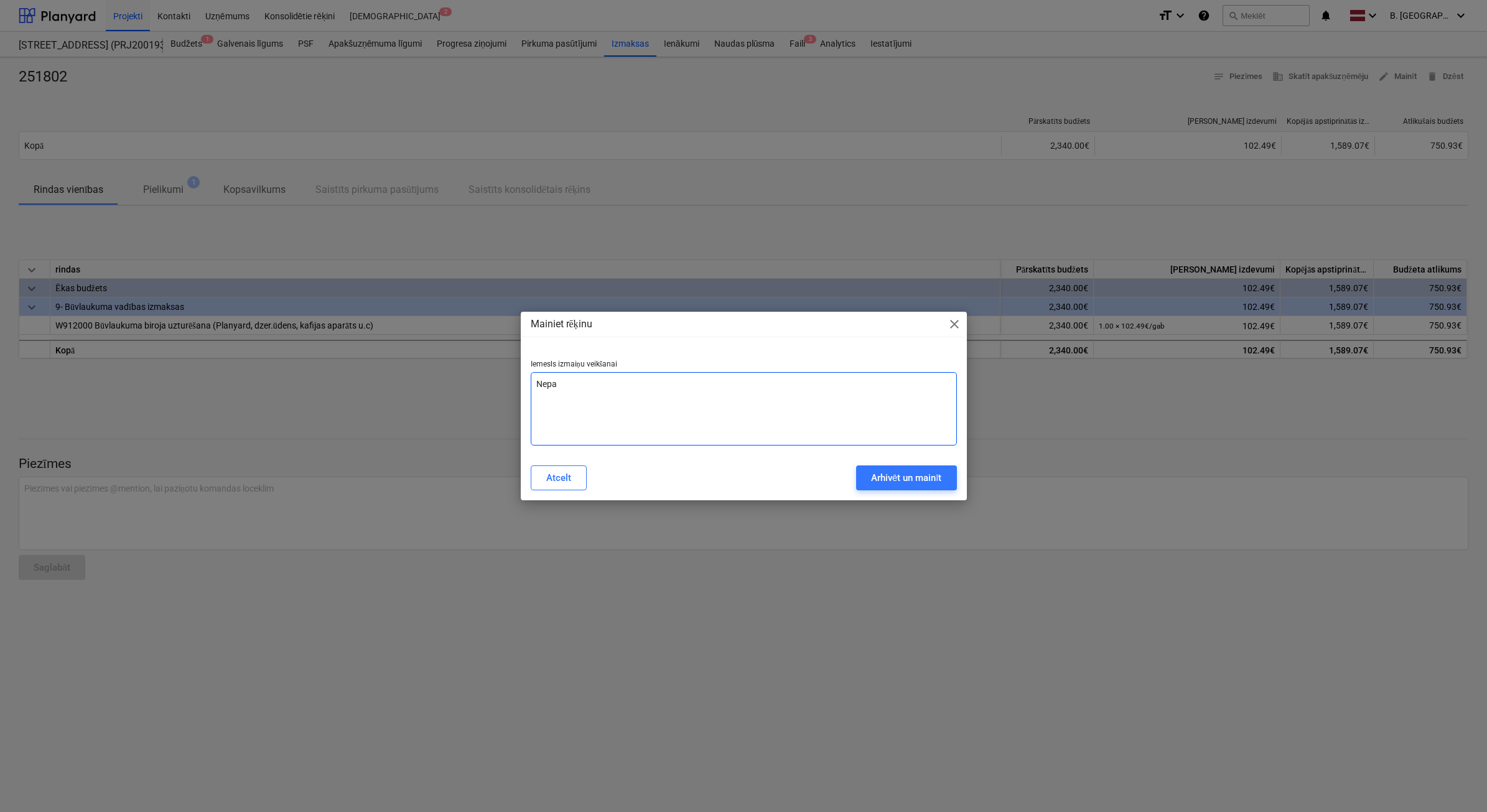
type textarea "Nepar"
type textarea "x"
type textarea "Nepare"
type textarea "x"
type textarea "Neparei"
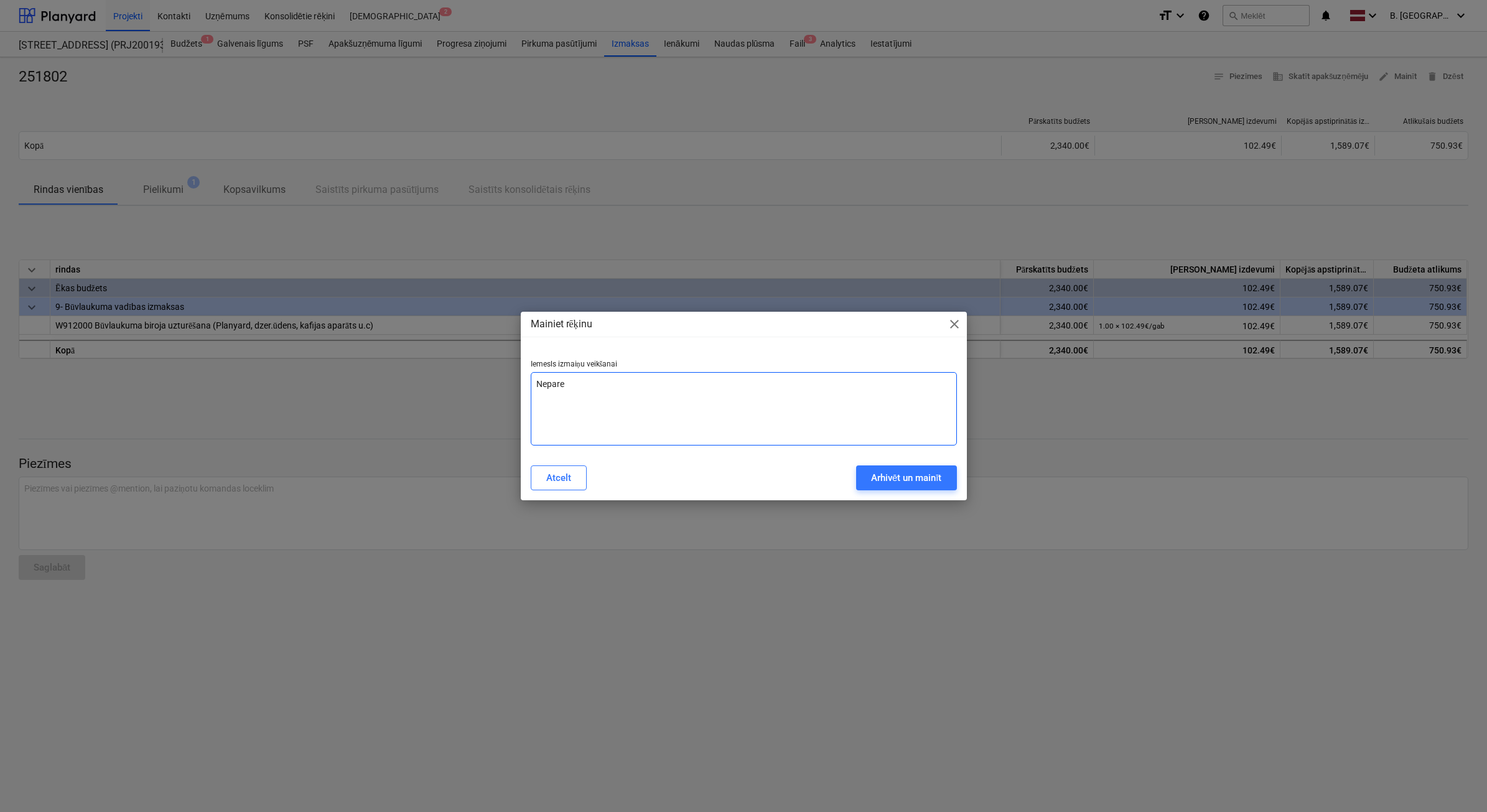
type textarea "x"
type textarea "Nepareiz"
type textarea "x"
type textarea "Nepareiza"
type textarea "x"
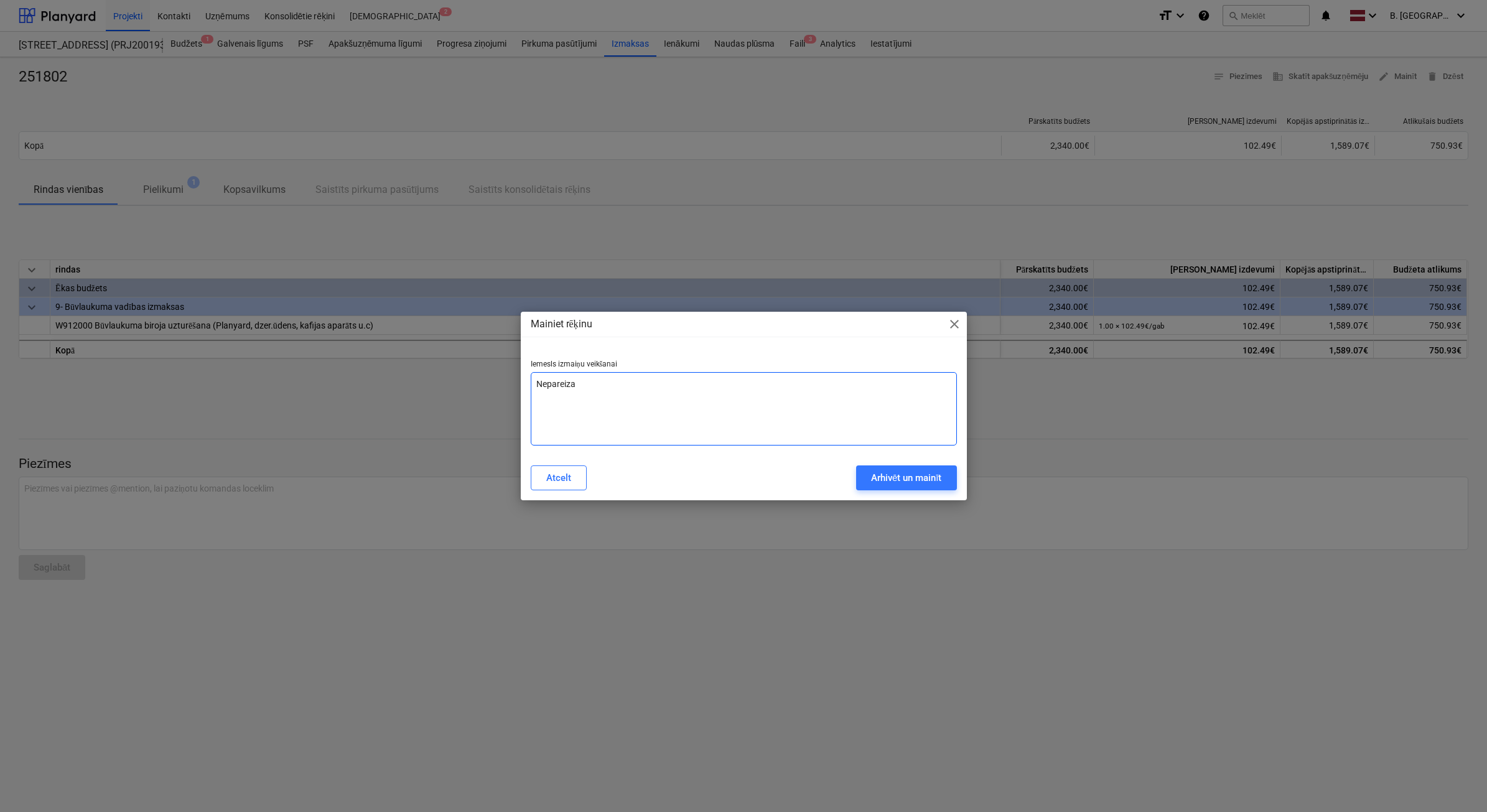
type textarea "Nepareiza"
type textarea "x"
type textarea "Nepareiza s"
type textarea "x"
type textarea "Nepareiza su"
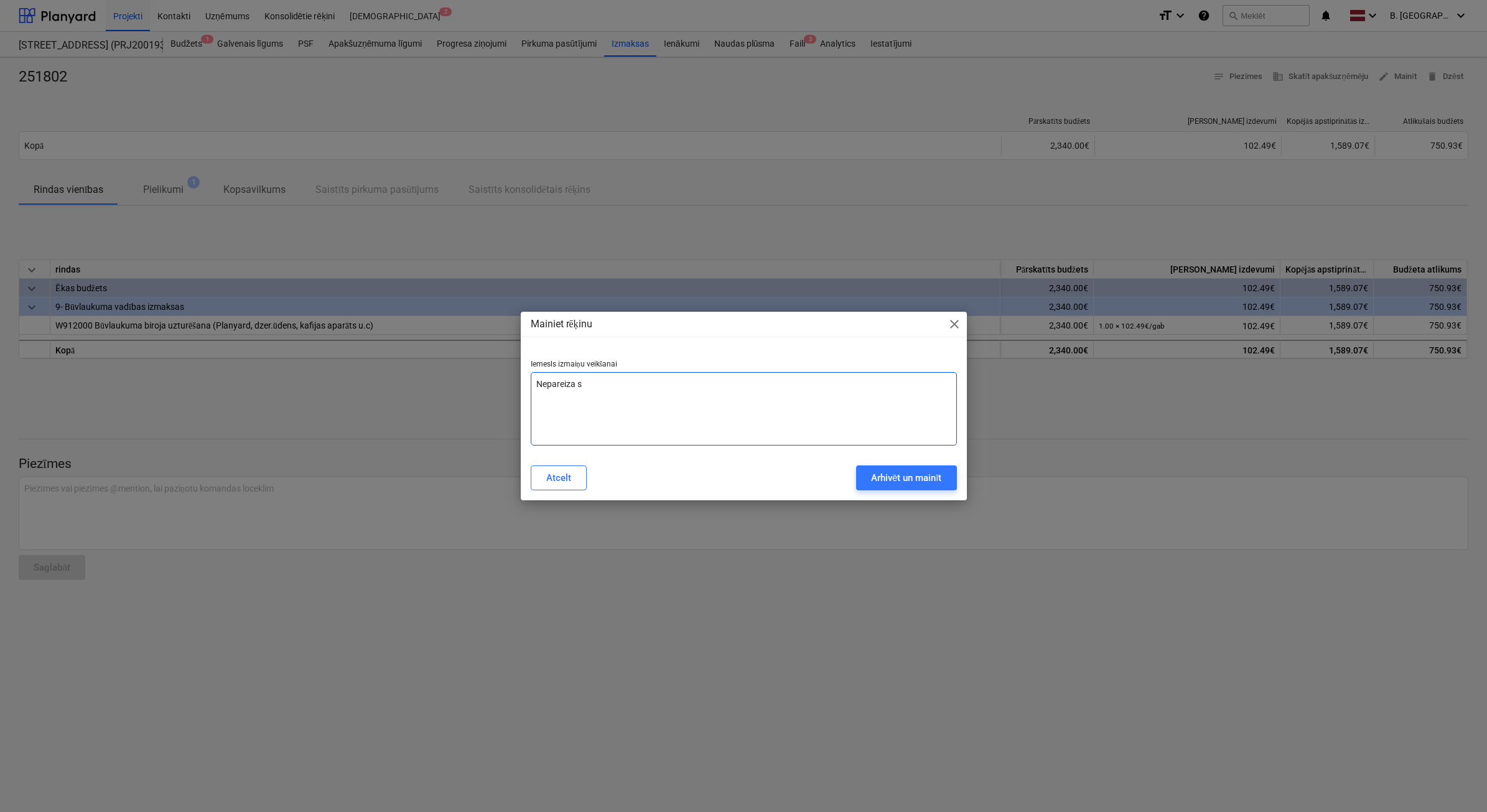
type textarea "x"
type textarea "Nepareiza sum"
type textarea "x"
type textarea "Nepareiza summ"
type textarea "x"
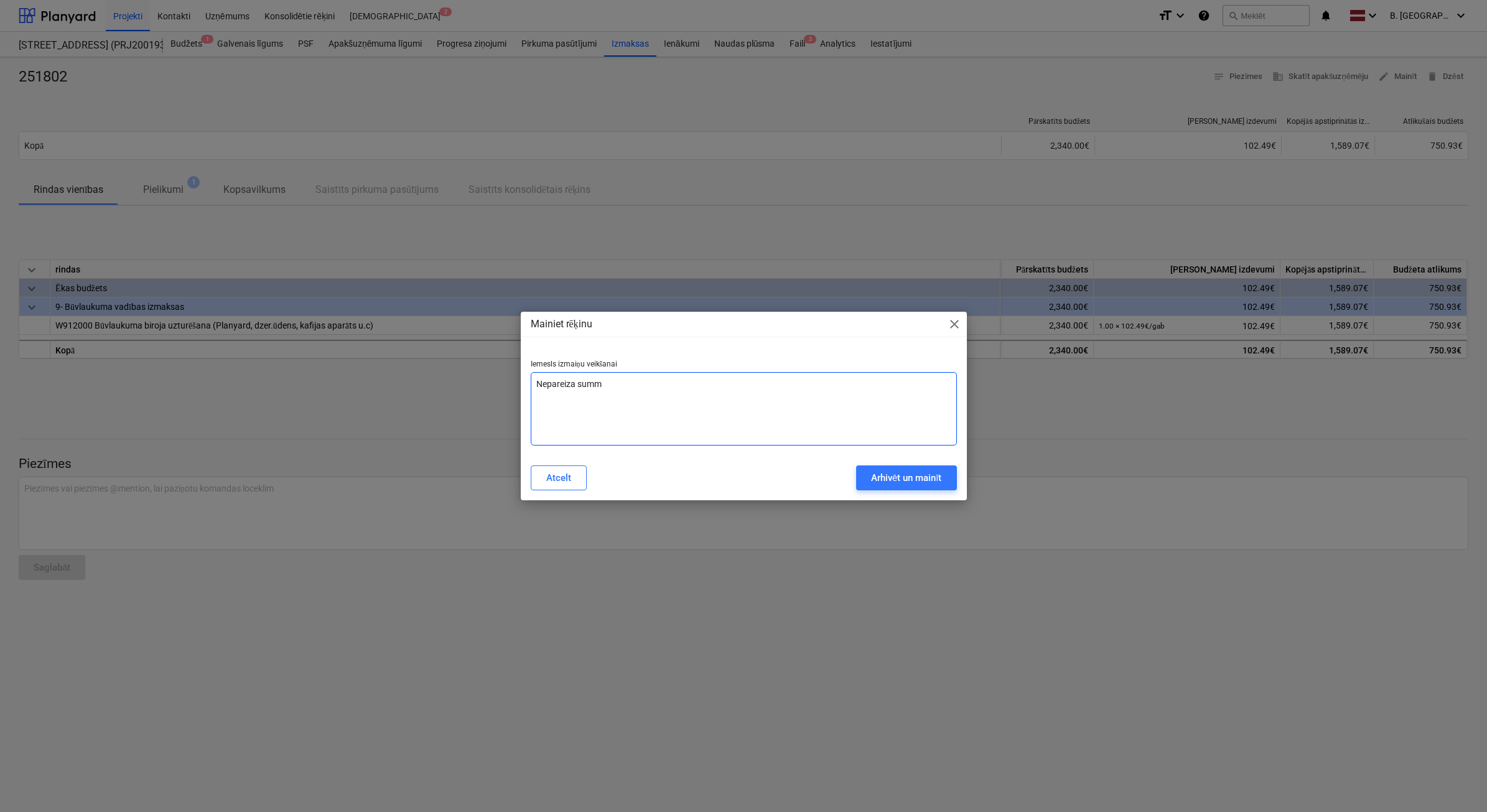
type textarea "Nepareiza summa"
type textarea "x"
type textarea "Nepareiza summa"
click at [917, 474] on div "Arhivēt un mainīt" at bounding box center [907, 477] width 71 height 16
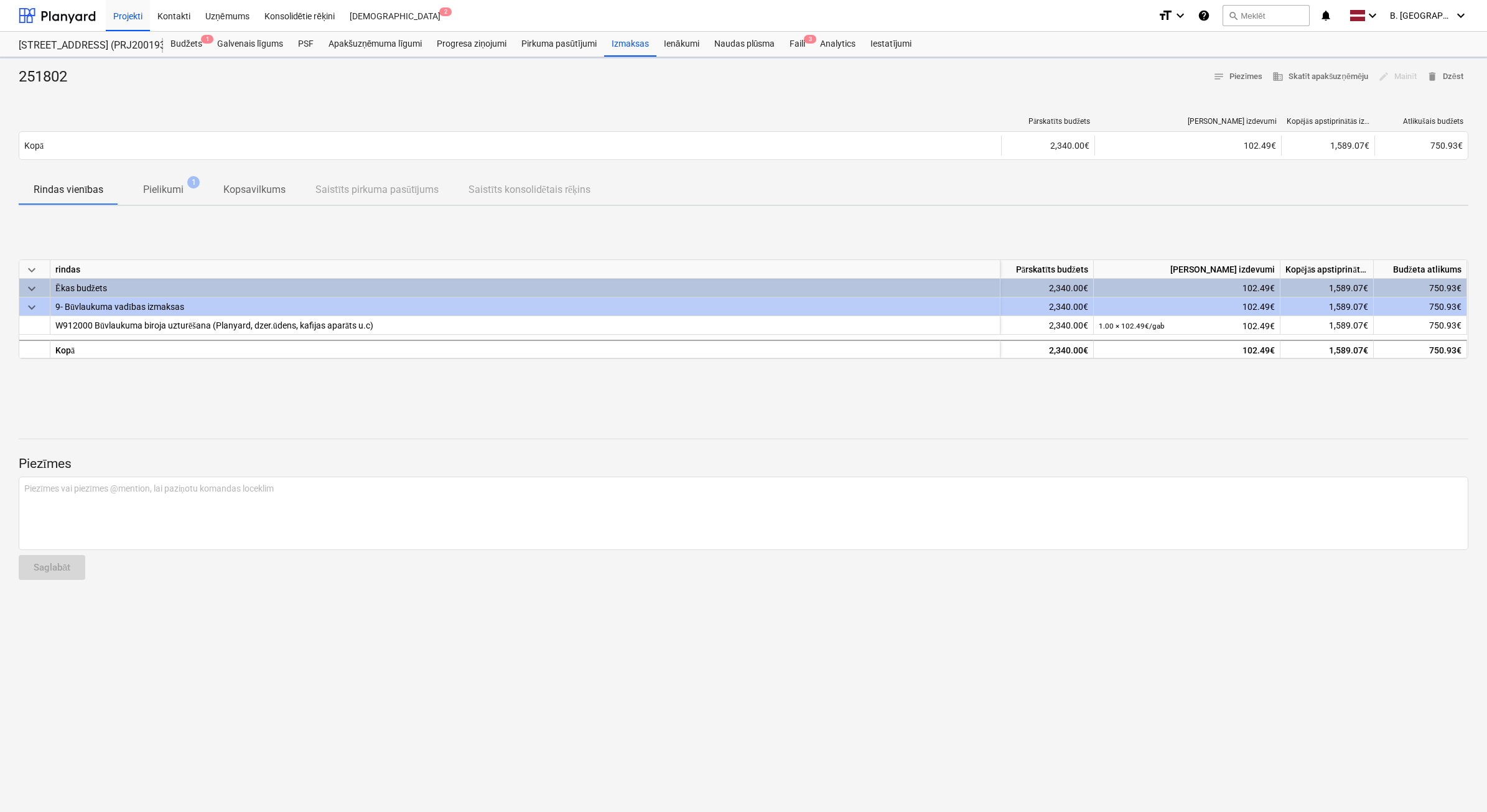
type textarea "x"
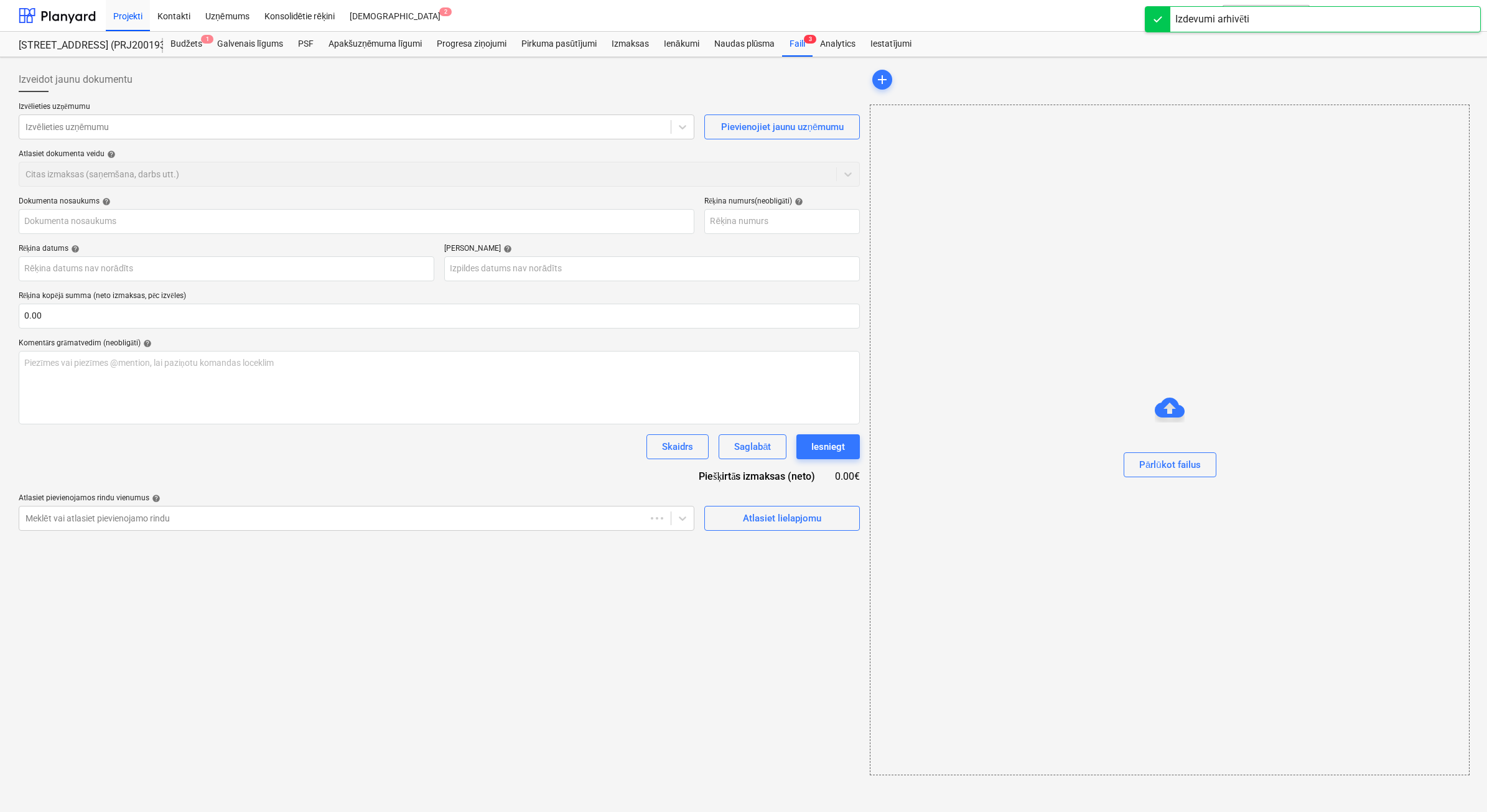
type input "251802"
type input "[DATE]"
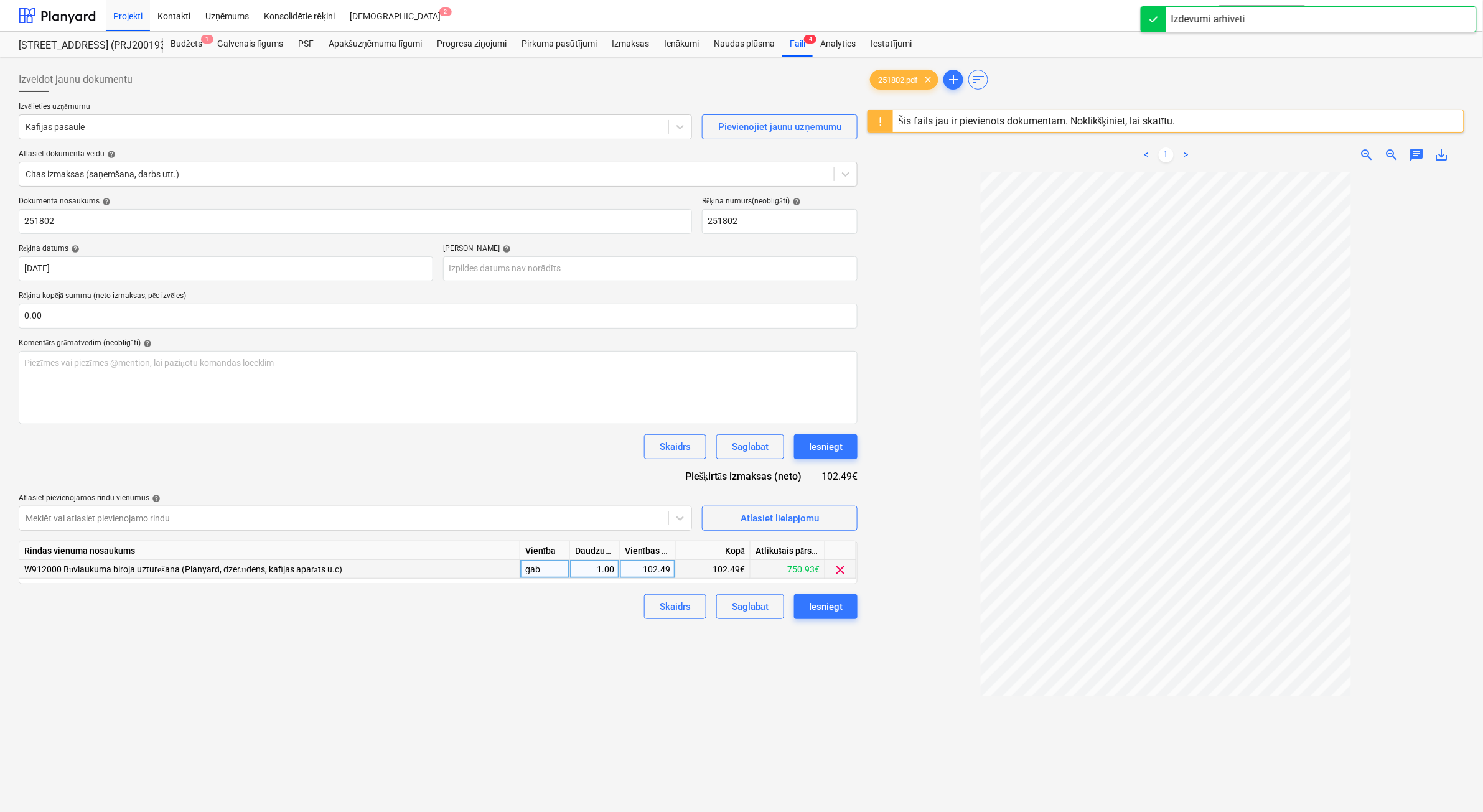
click at [645, 576] on div "102.49" at bounding box center [648, 569] width 46 height 18
type input "115.4"
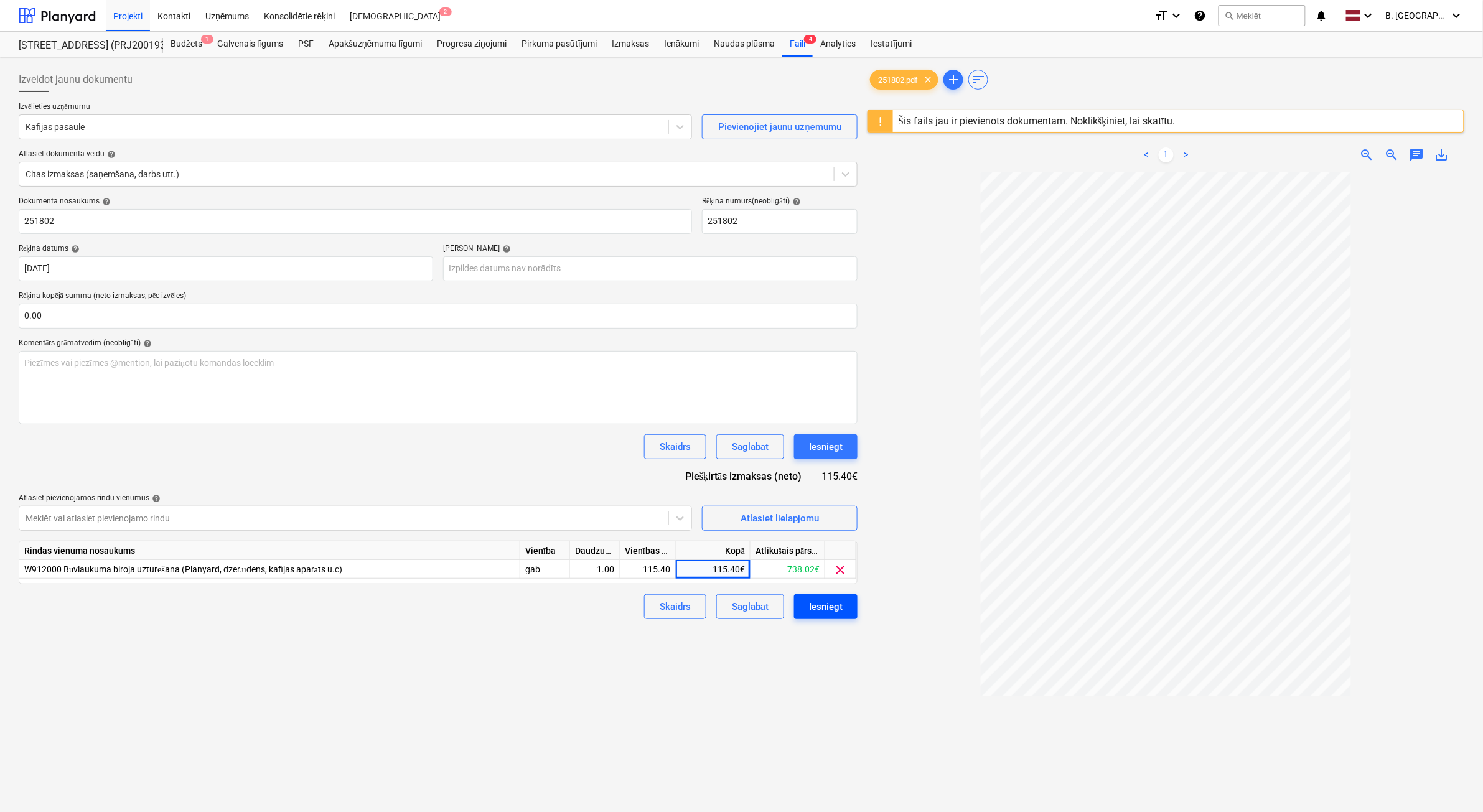
click at [831, 617] on button "Iesniegt" at bounding box center [826, 606] width 63 height 25
